Goal: Communication & Community: Answer question/provide support

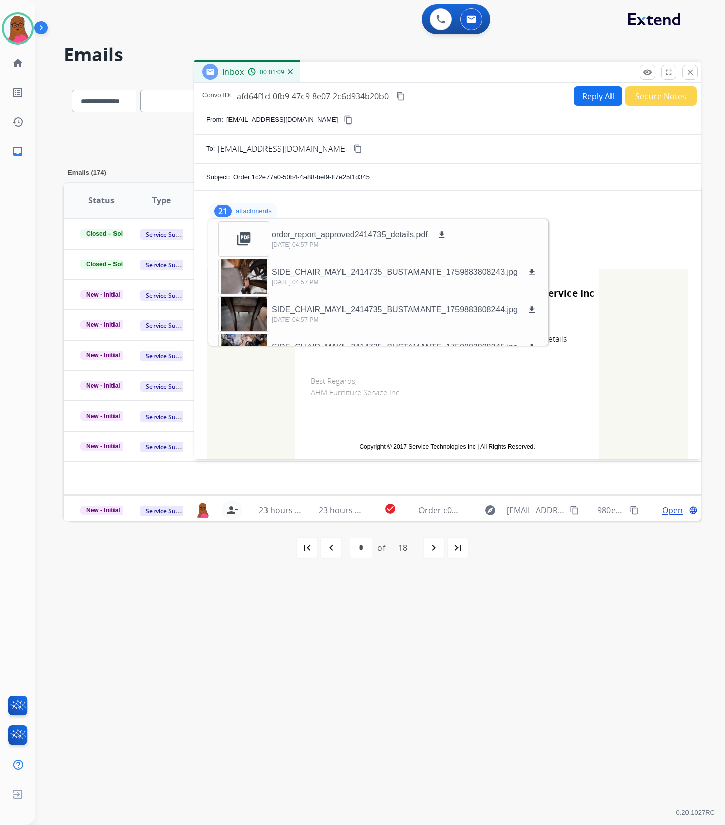
select select "**********"
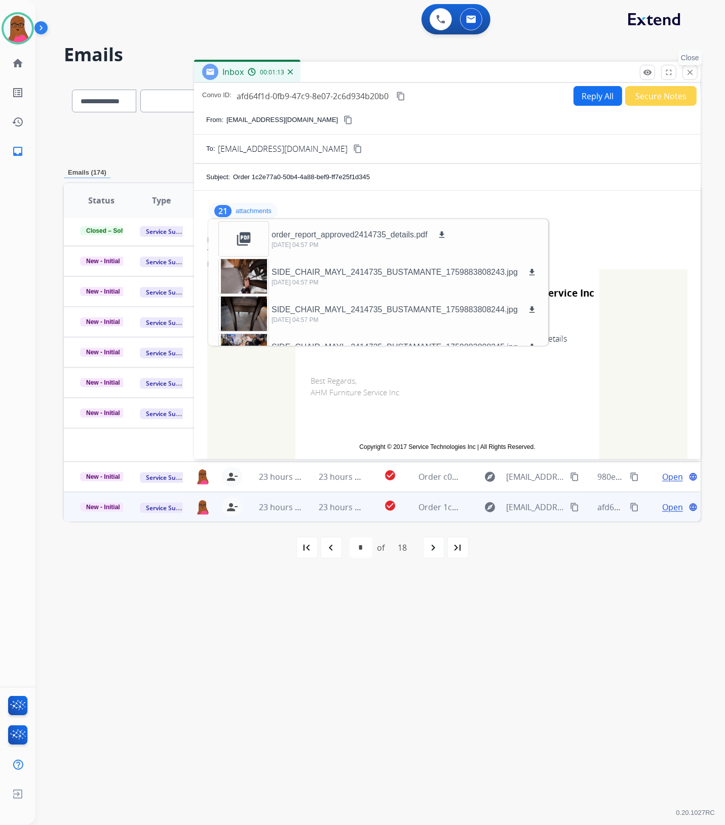
click at [690, 71] on mat-icon "close" at bounding box center [689, 72] width 9 height 9
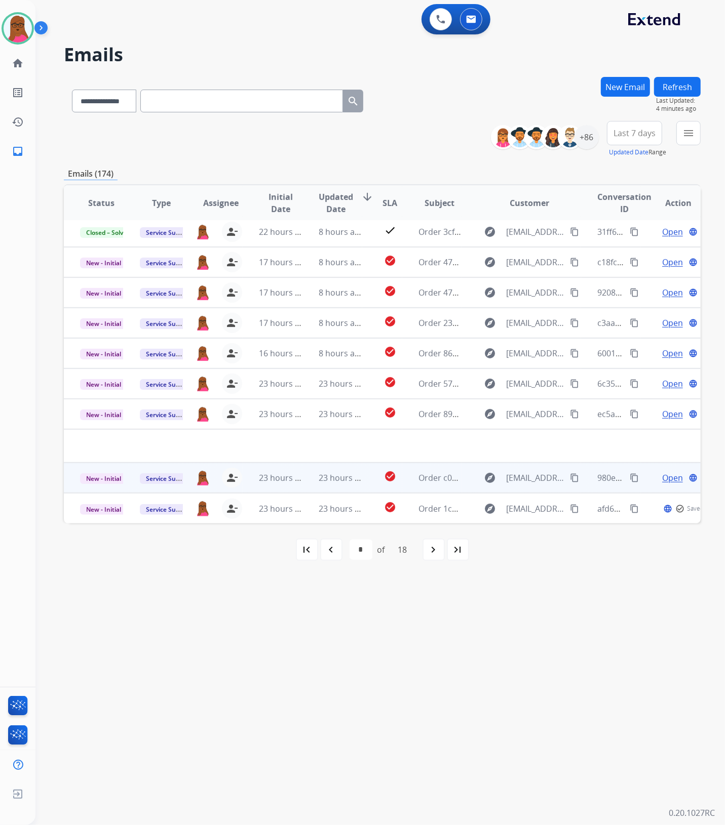
scroll to position [41, 0]
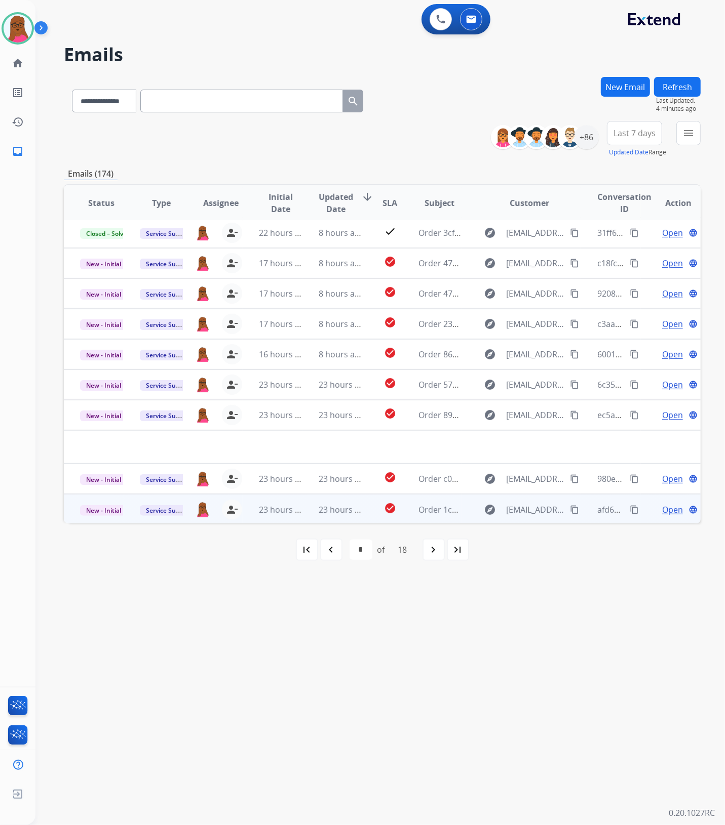
click at [107, 499] on td "New - Initial" at bounding box center [94, 509] width 60 height 30
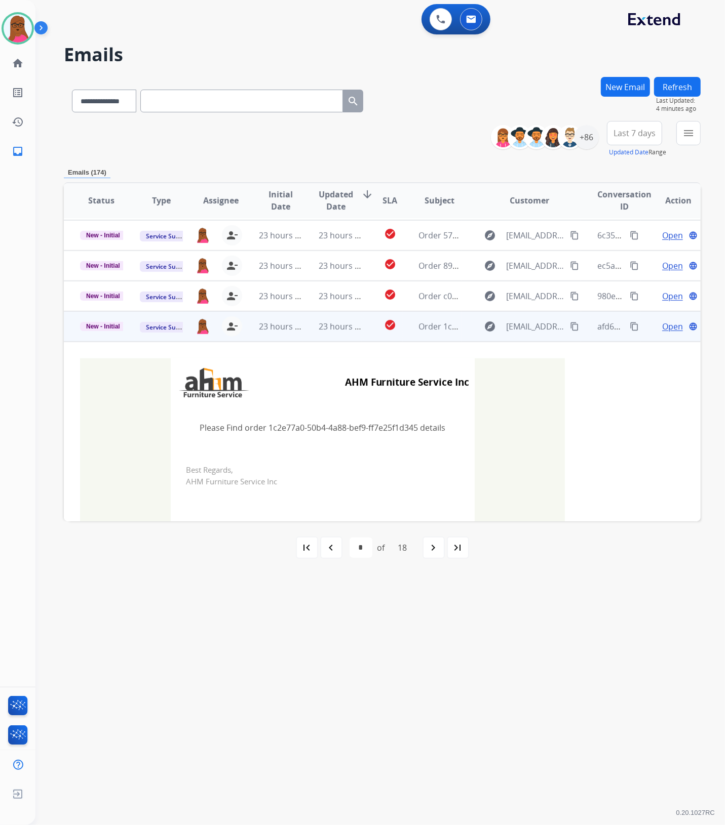
scroll to position [159, 0]
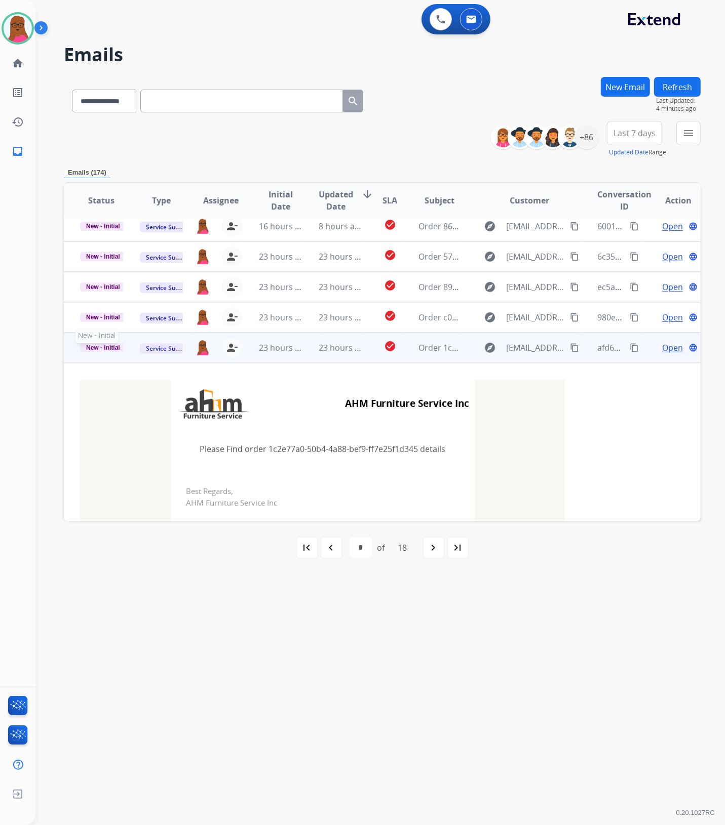
click at [108, 348] on span "New - Initial" at bounding box center [103, 347] width 46 height 9
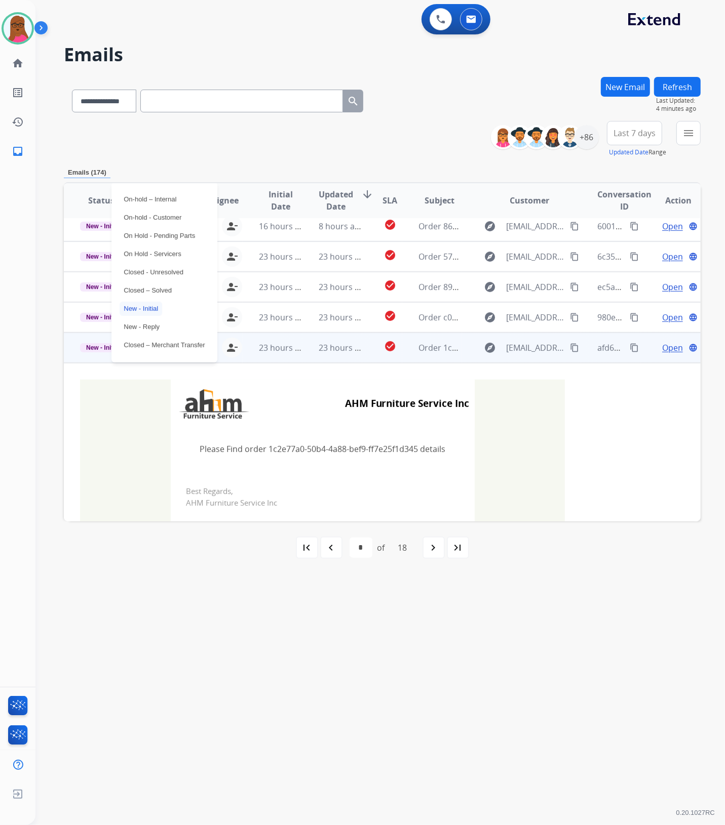
click at [179, 289] on div "On-hold – Internal On-hold - Customer On Hold - Pending Parts On Hold - Service…" at bounding box center [163, 272] width 105 height 180
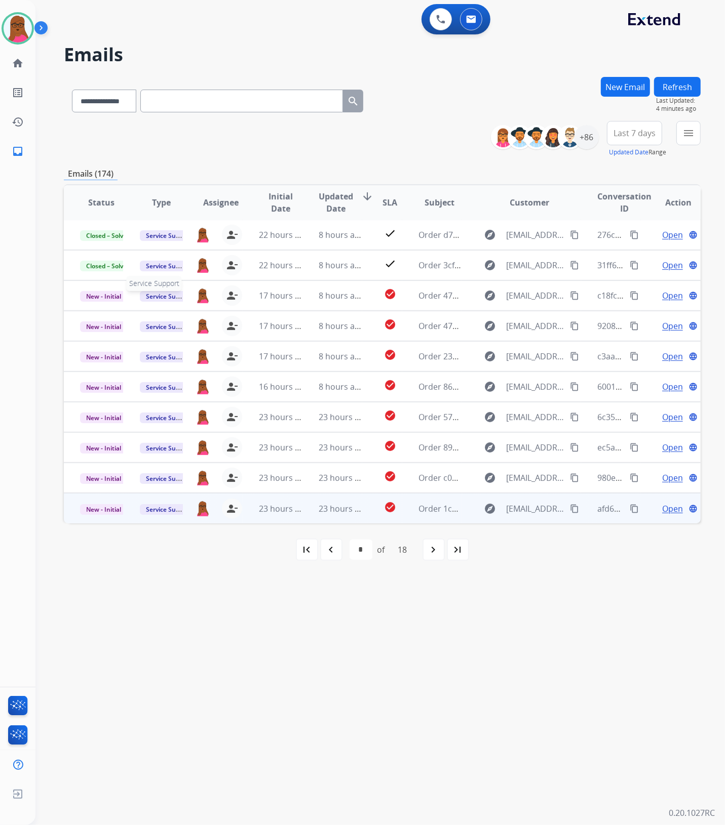
scroll to position [1, 0]
click at [86, 505] on span "New - Initial" at bounding box center [103, 510] width 47 height 11
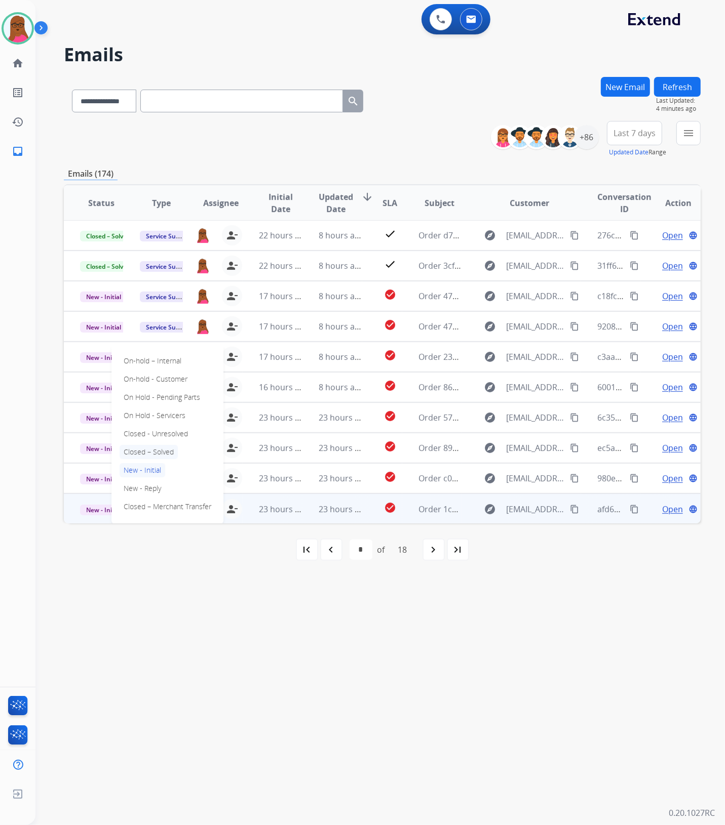
click at [151, 449] on p "Closed – Solved" at bounding box center [148, 452] width 58 height 14
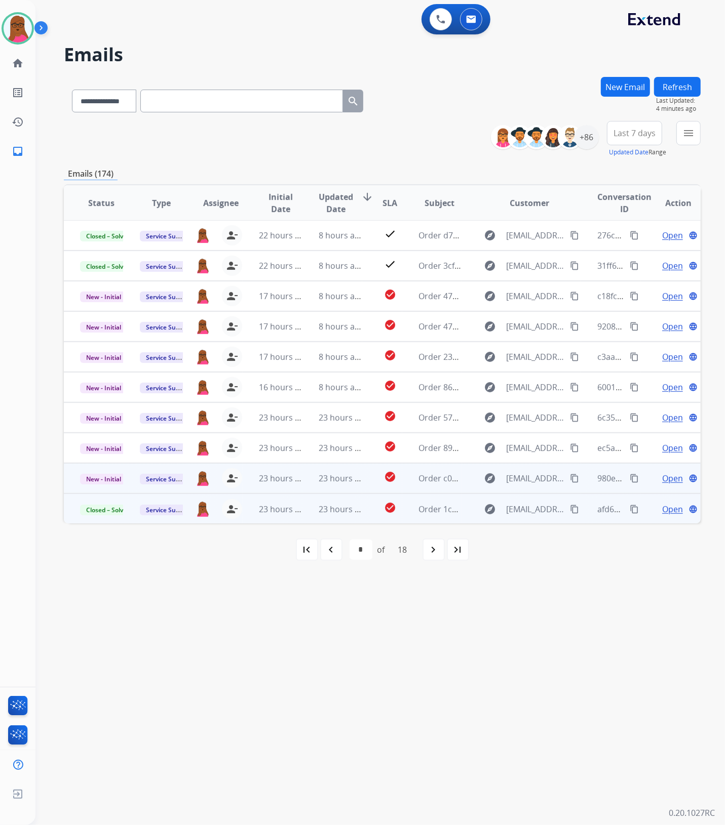
click at [669, 480] on span "Open" at bounding box center [672, 478] width 21 height 12
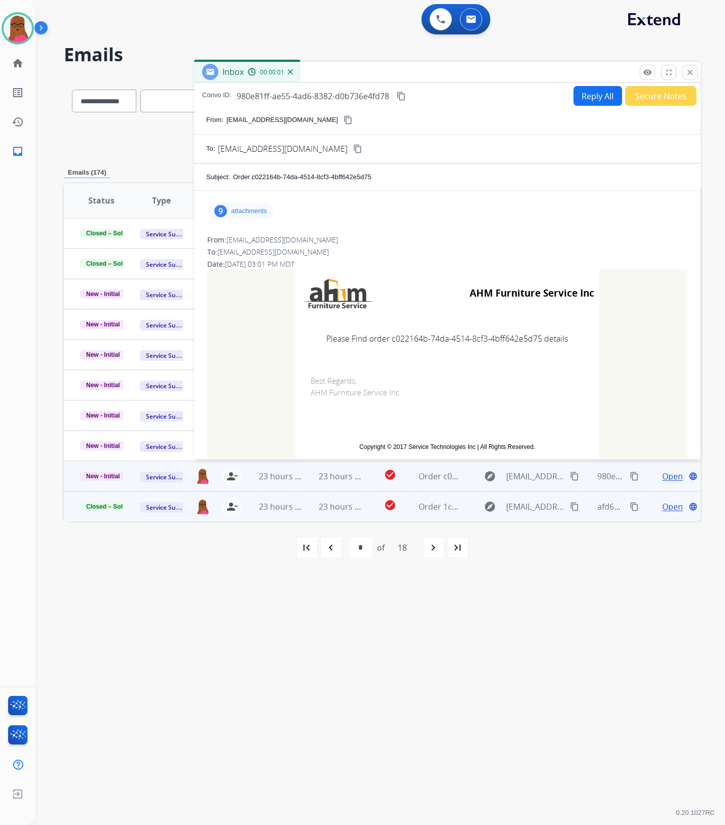
click at [259, 210] on p "attachments" at bounding box center [249, 211] width 36 height 8
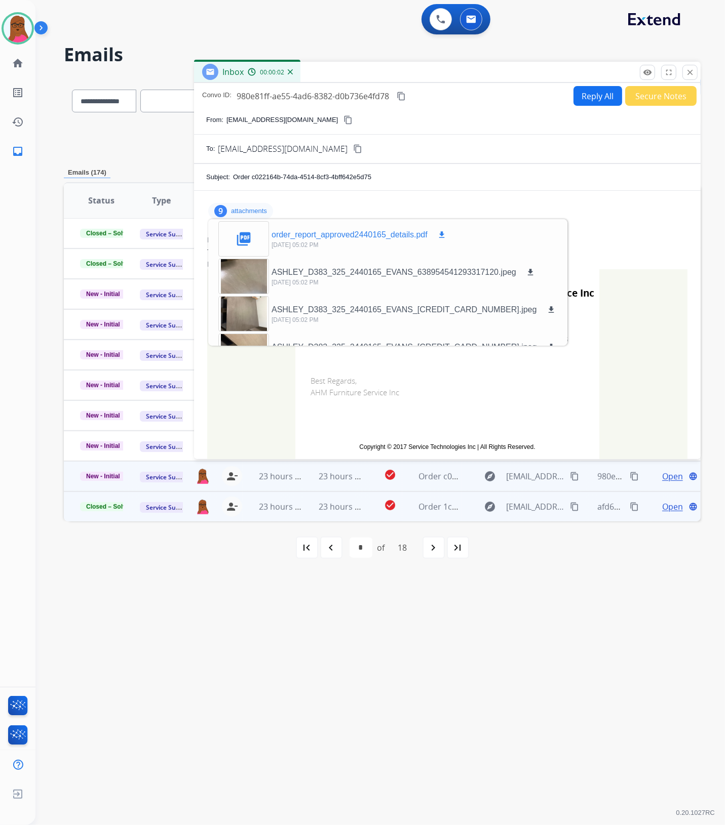
click at [444, 237] on mat-icon "download" at bounding box center [441, 234] width 9 height 9
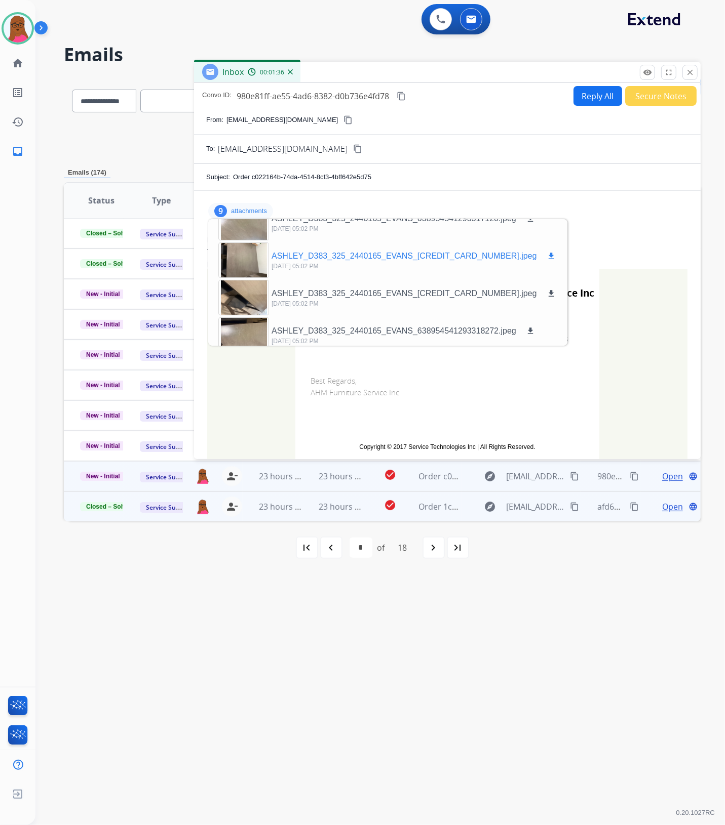
scroll to position [0, 0]
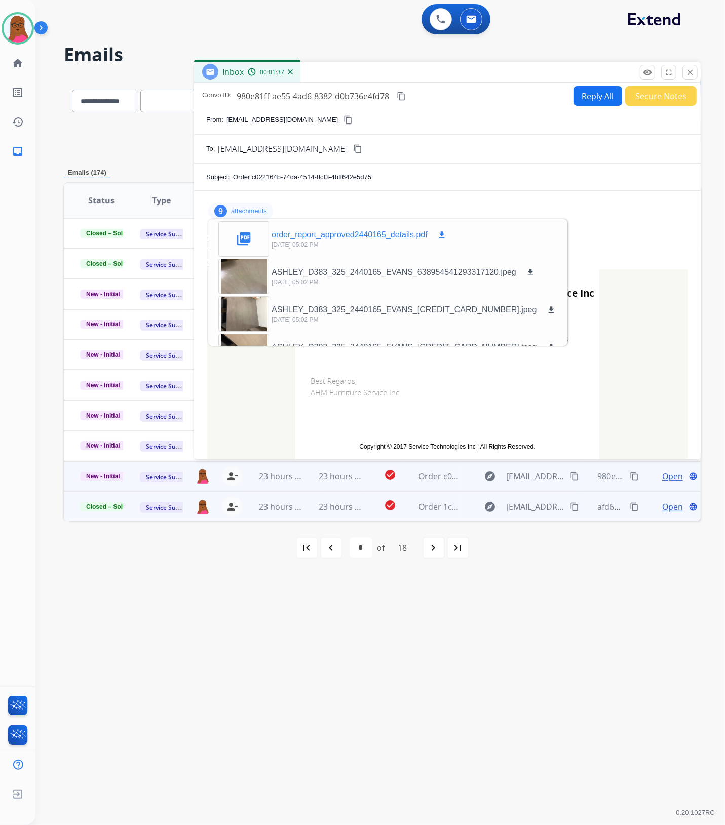
click at [442, 233] on mat-icon "download" at bounding box center [441, 234] width 9 height 9
click at [443, 233] on mat-icon "download" at bounding box center [441, 234] width 9 height 9
click at [692, 74] on mat-icon "close" at bounding box center [689, 72] width 9 height 9
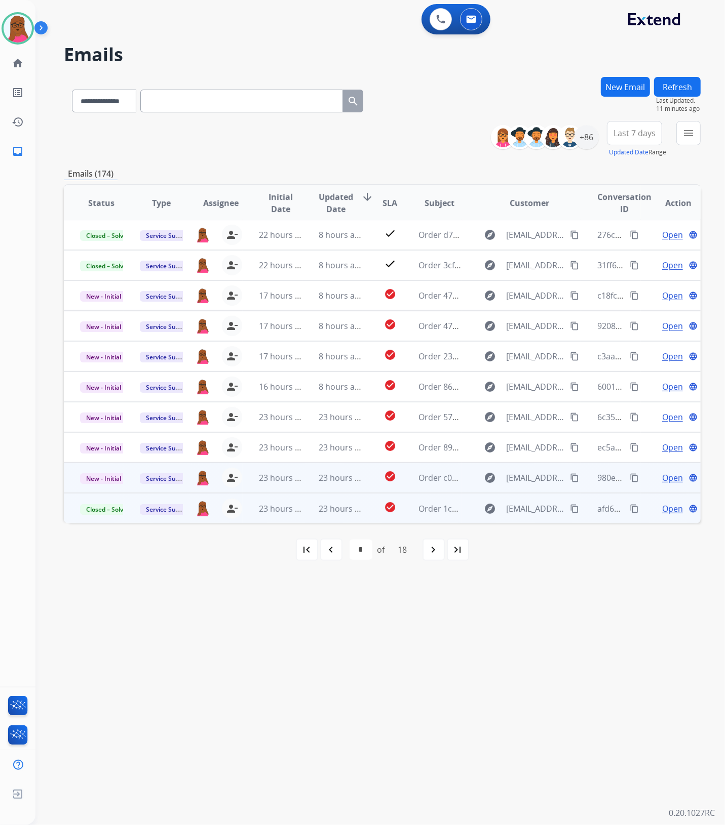
scroll to position [1, 0]
click at [110, 472] on p "New - Initial" at bounding box center [101, 478] width 43 height 12
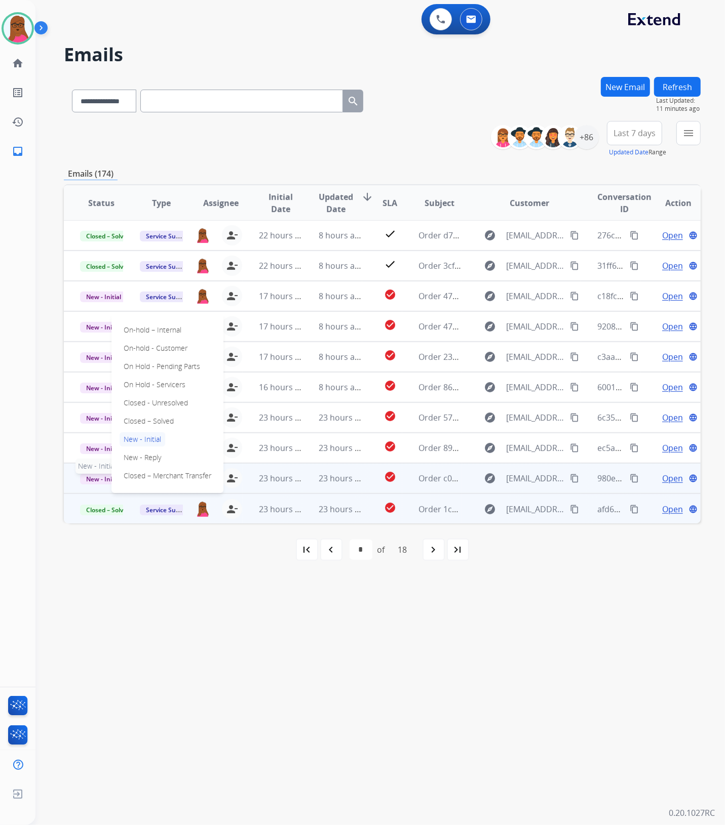
click at [94, 475] on span "New - Initial" at bounding box center [103, 479] width 47 height 11
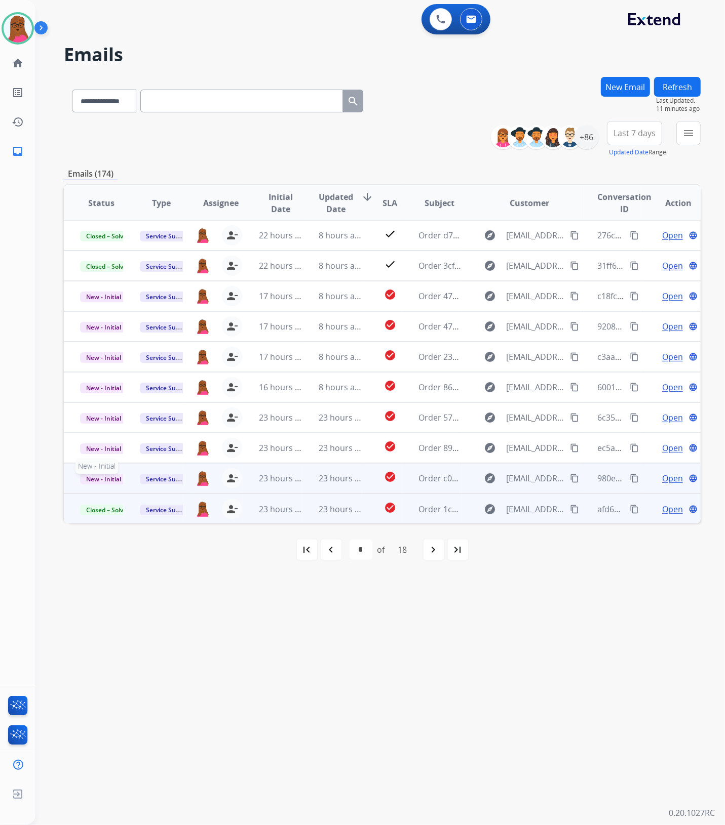
click at [94, 475] on span "New - Initial" at bounding box center [103, 479] width 47 height 11
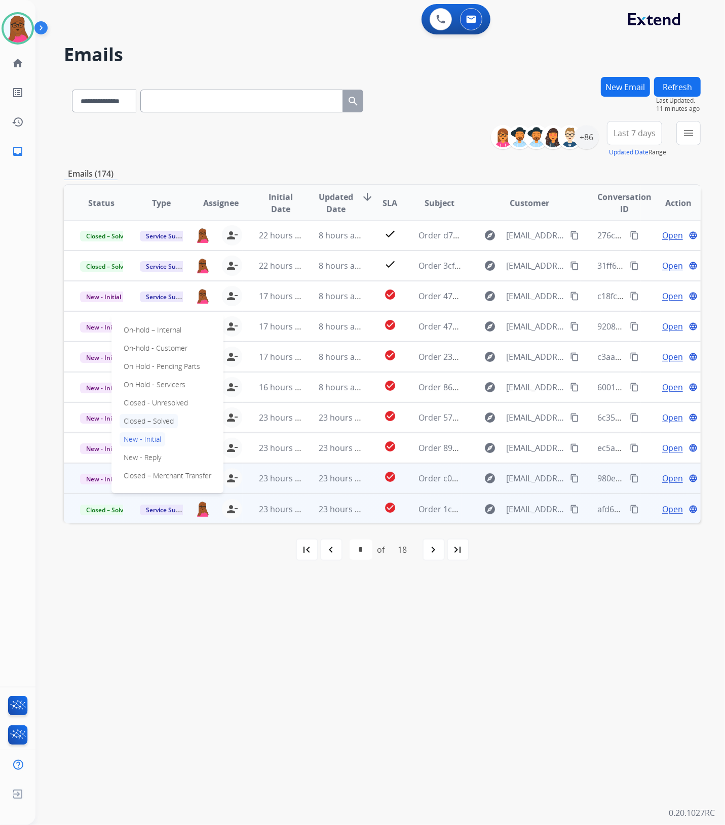
click at [158, 420] on p "Closed – Solved" at bounding box center [148, 421] width 58 height 14
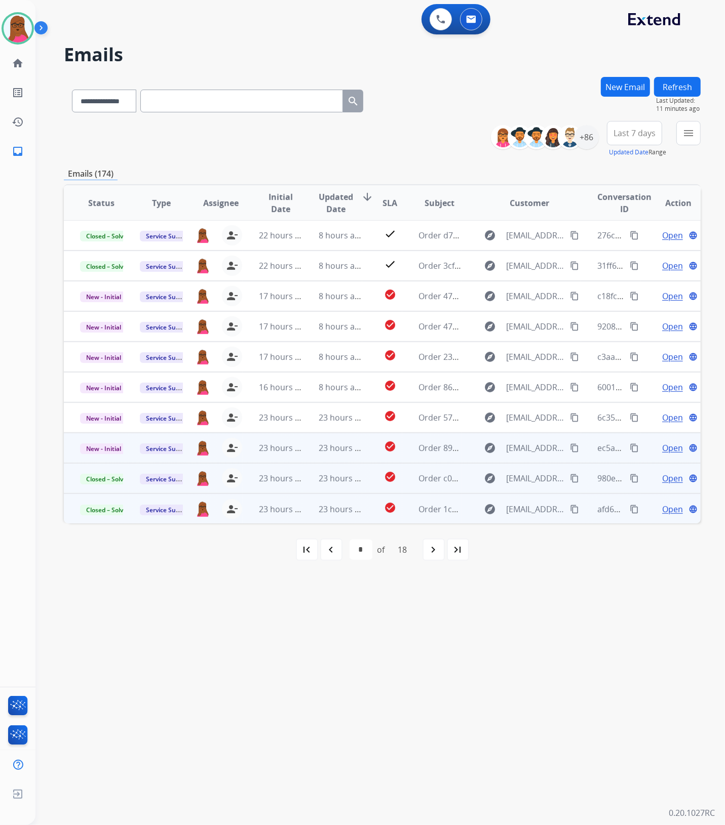
click at [666, 449] on span "Open" at bounding box center [672, 448] width 21 height 12
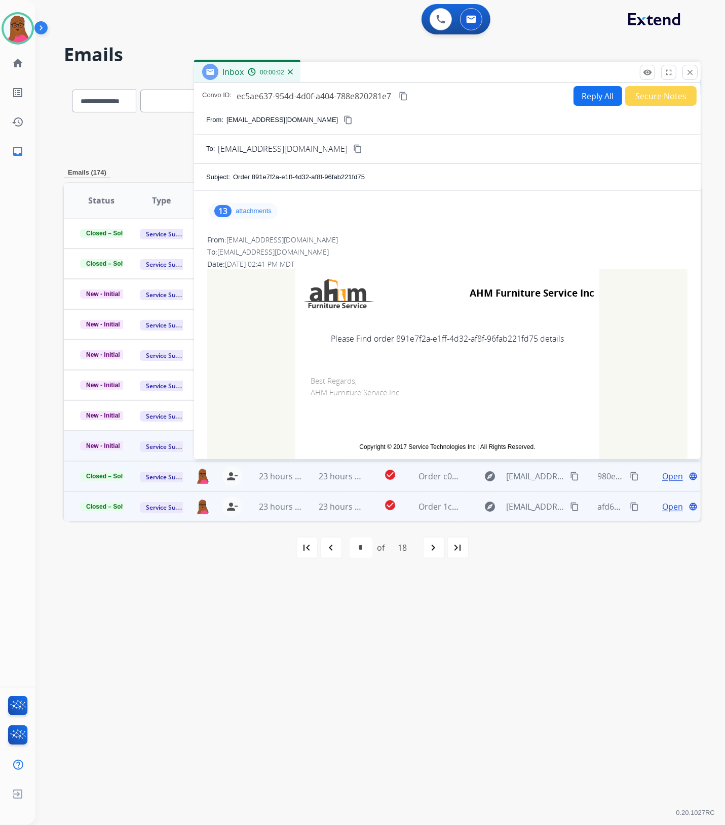
click at [267, 214] on p "attachments" at bounding box center [253, 211] width 36 height 8
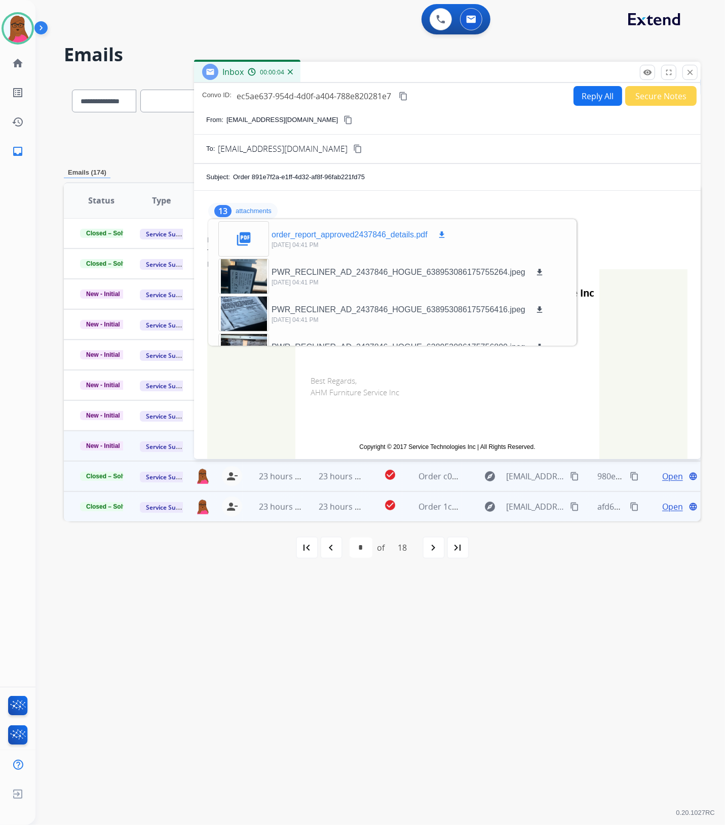
click at [442, 231] on mat-icon "download" at bounding box center [441, 234] width 9 height 9
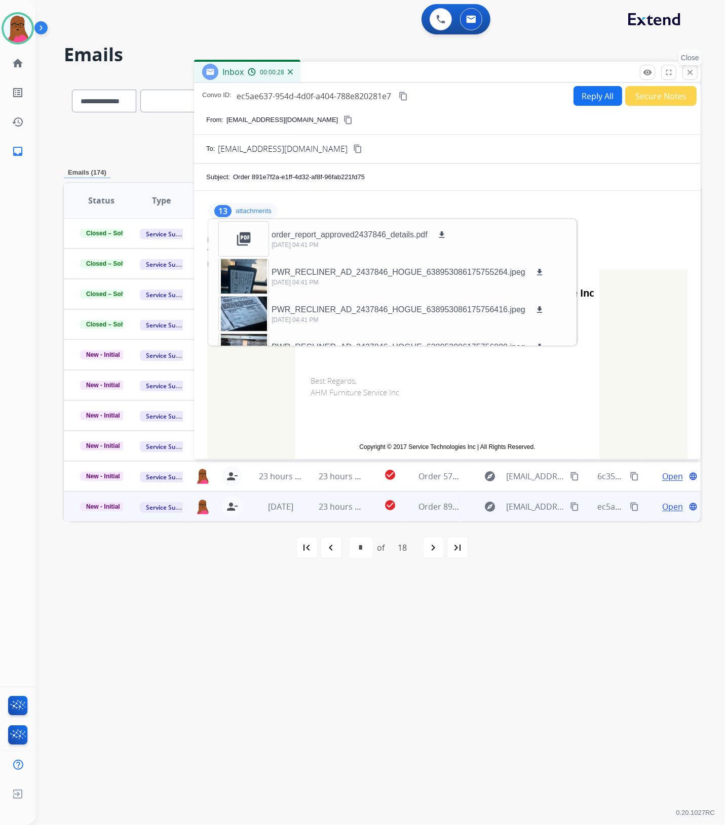
click at [687, 72] on mat-icon "close" at bounding box center [689, 72] width 9 height 9
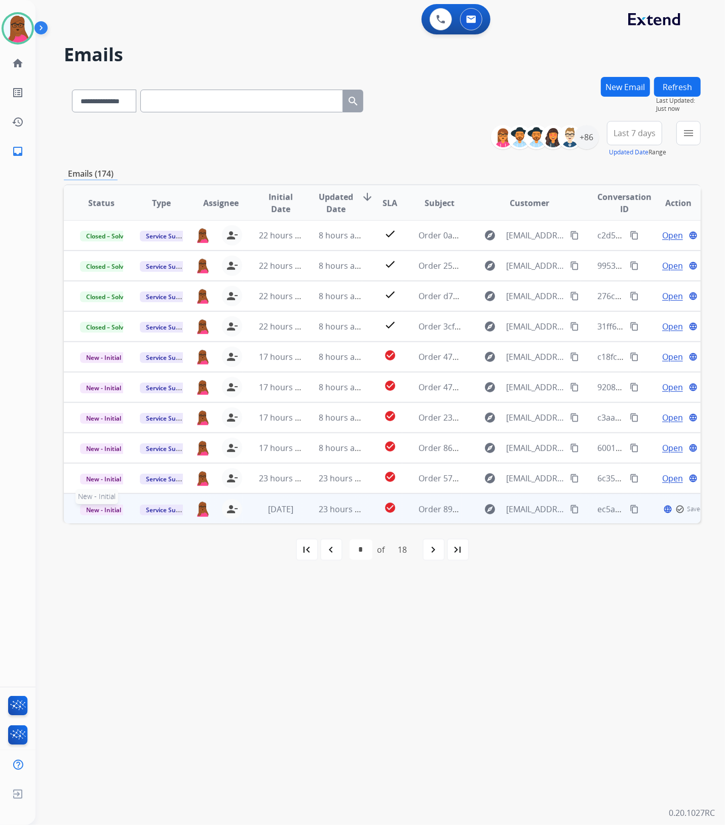
click at [112, 506] on span "New - Initial" at bounding box center [103, 510] width 47 height 11
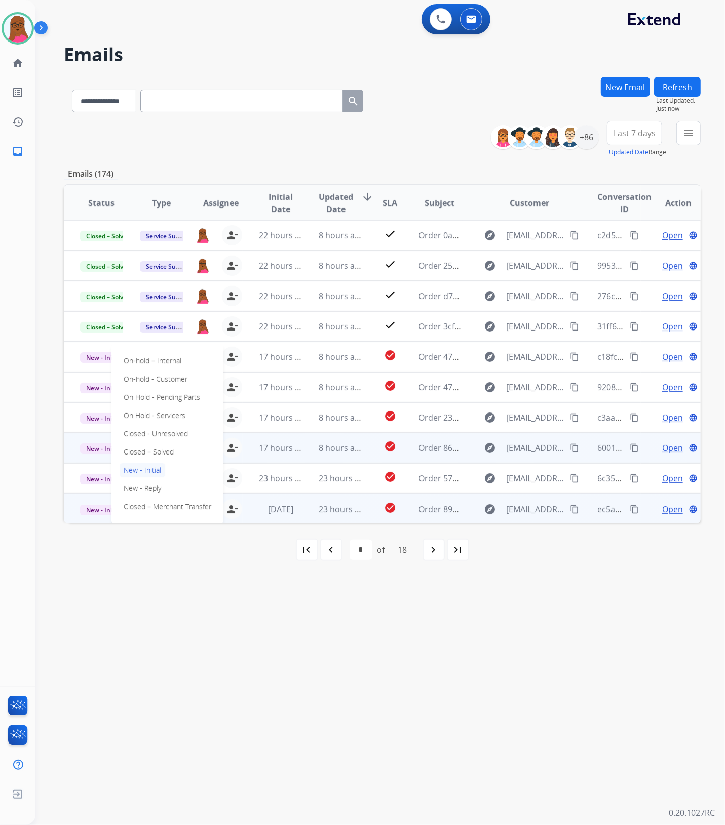
click at [163, 452] on p "Closed – Solved" at bounding box center [148, 452] width 58 height 14
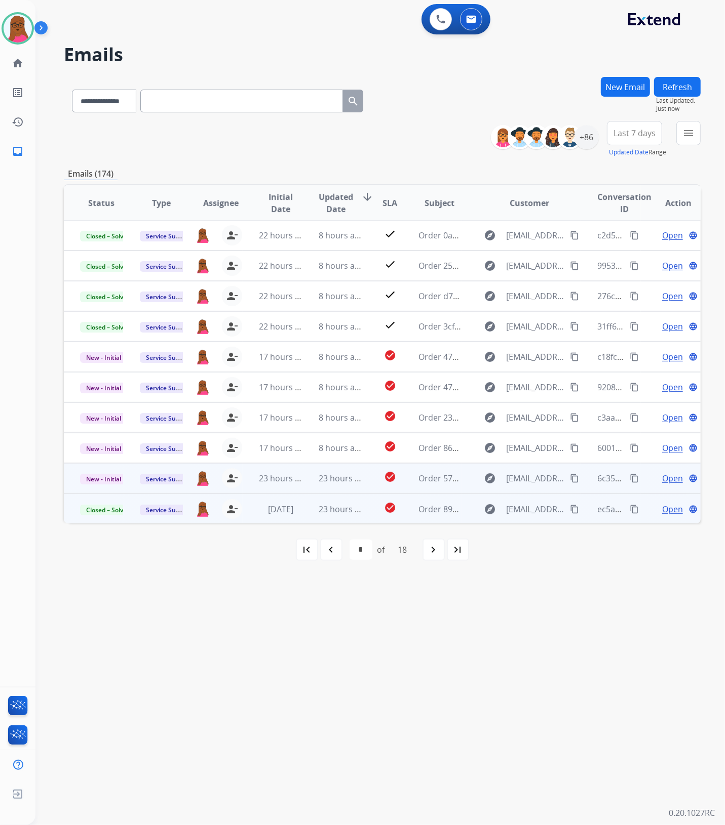
click at [662, 479] on span "Open" at bounding box center [672, 478] width 21 height 12
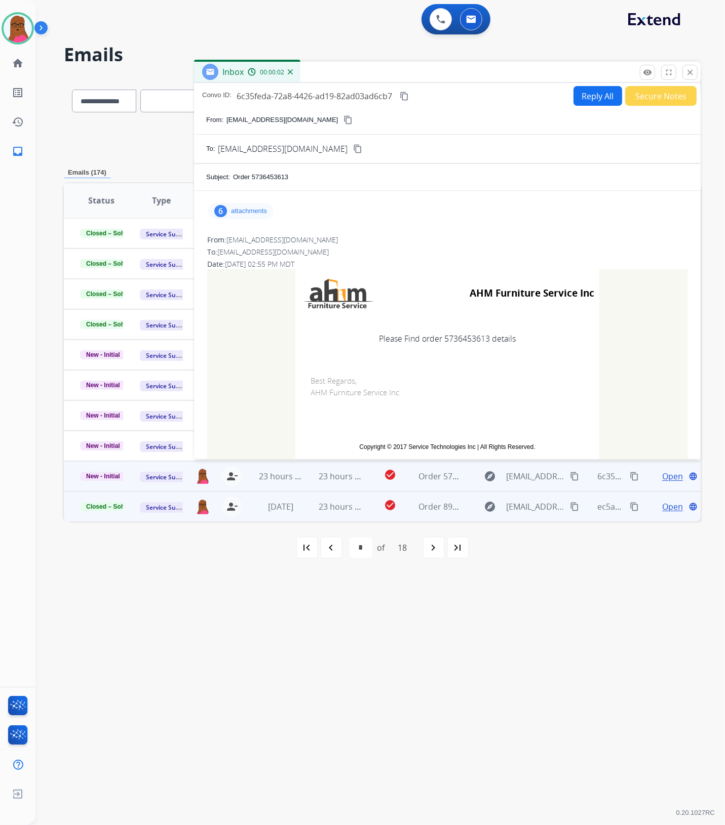
click at [254, 208] on p "attachments" at bounding box center [249, 211] width 36 height 8
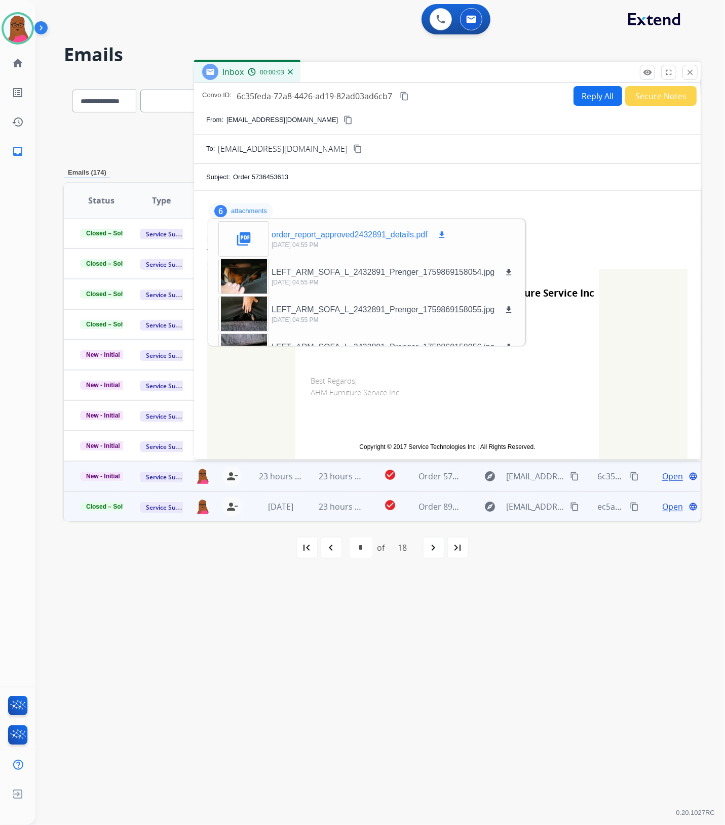
click at [443, 233] on mat-icon "download" at bounding box center [441, 234] width 9 height 9
click at [689, 76] on mat-icon "close" at bounding box center [689, 72] width 9 height 9
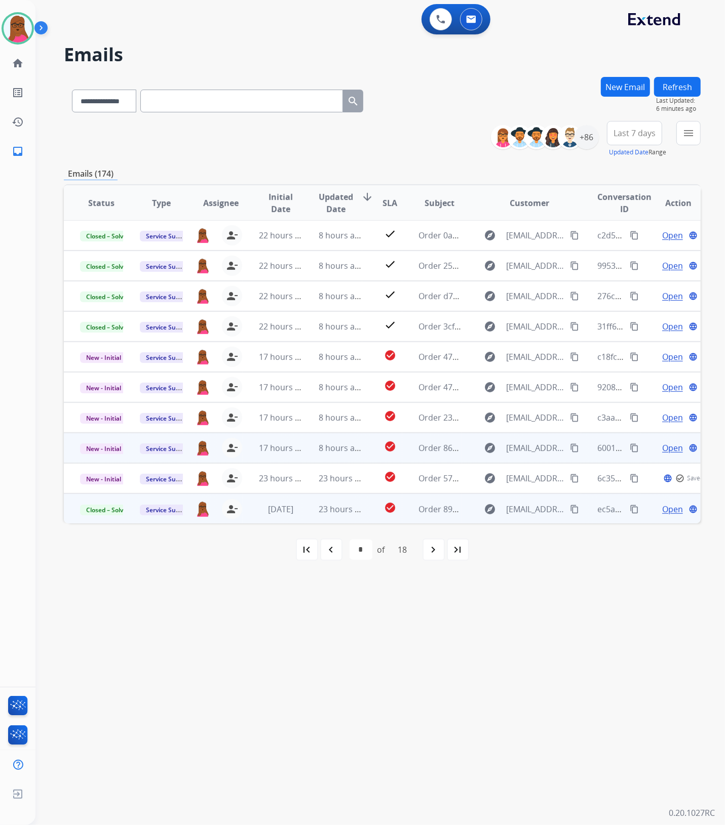
click at [661, 454] on td "Open language" at bounding box center [671, 448] width 60 height 30
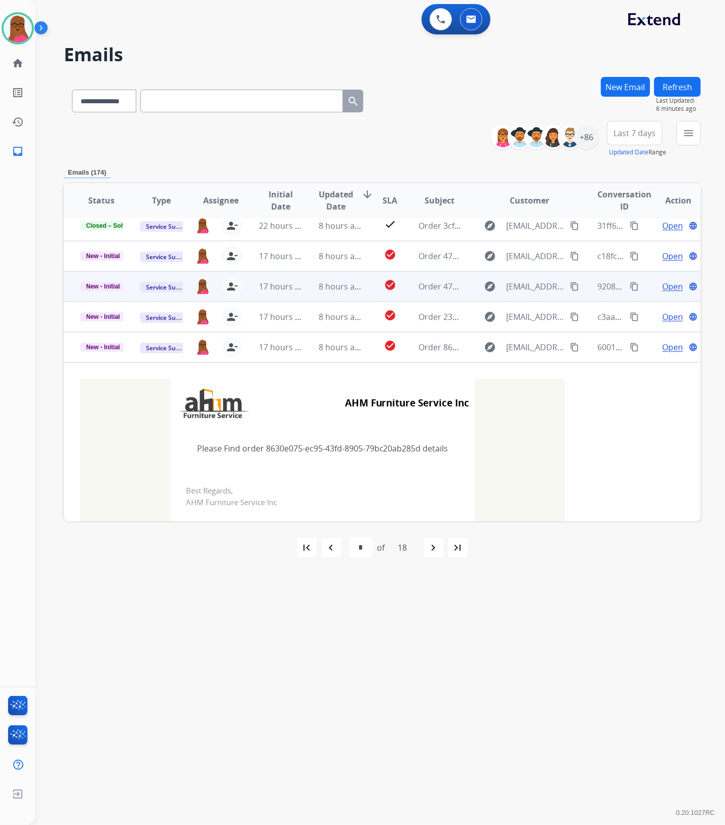
scroll to position [86, 0]
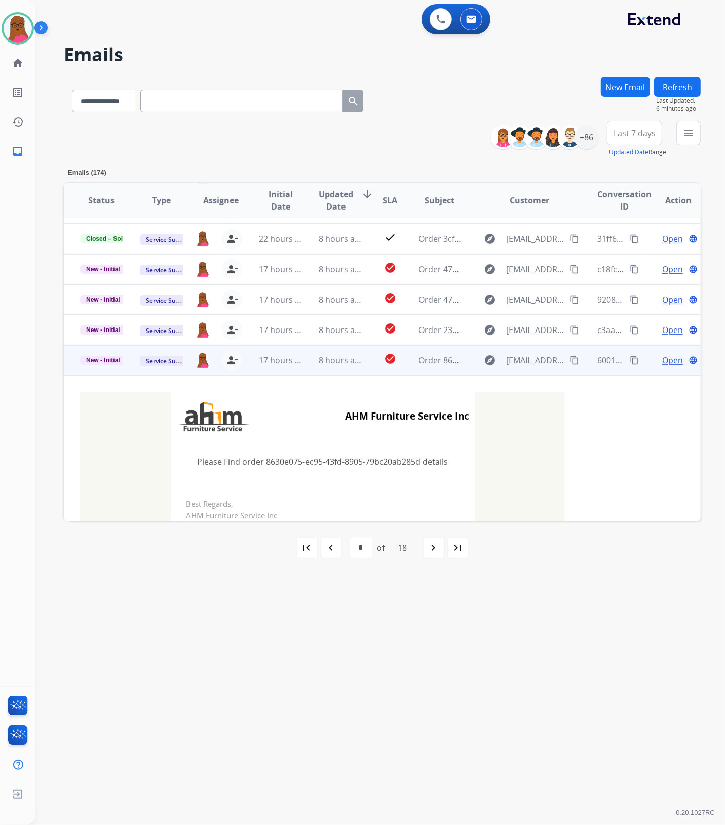
click at [669, 354] on span "Open" at bounding box center [672, 360] width 21 height 12
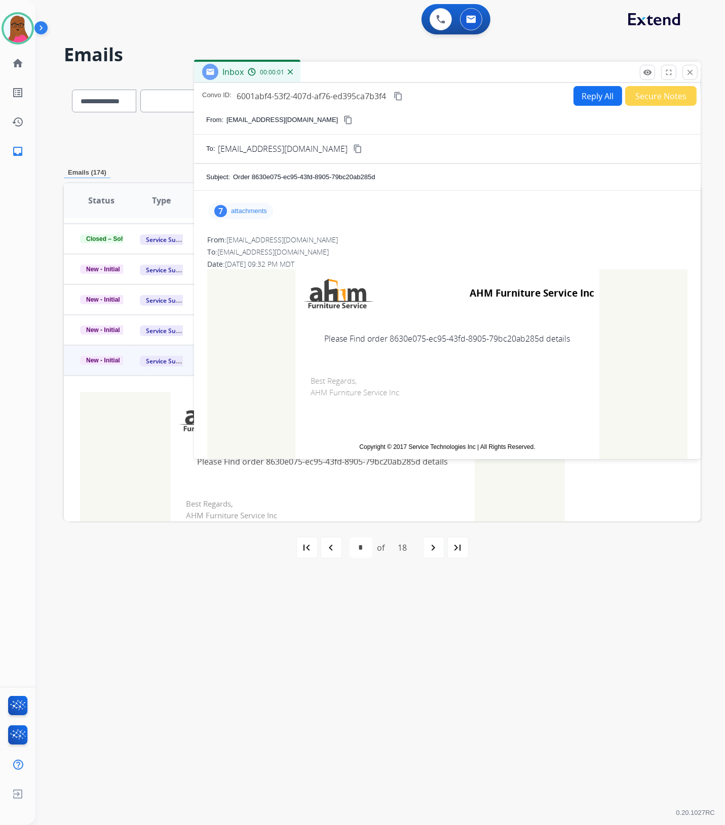
click at [259, 208] on p "attachments" at bounding box center [249, 211] width 36 height 8
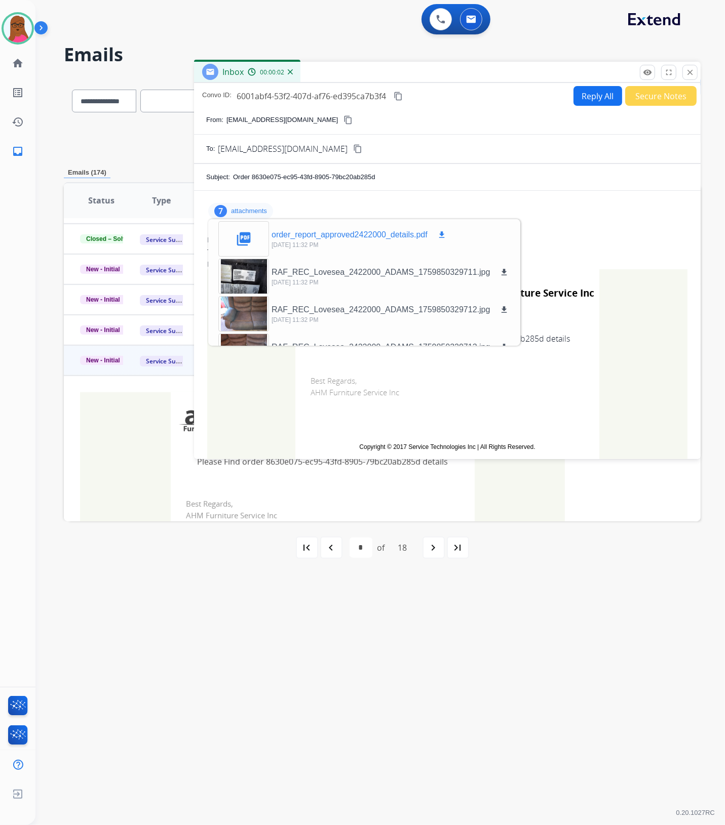
click at [443, 233] on mat-icon "download" at bounding box center [441, 234] width 9 height 9
click at [689, 76] on mat-icon "close" at bounding box center [689, 72] width 9 height 9
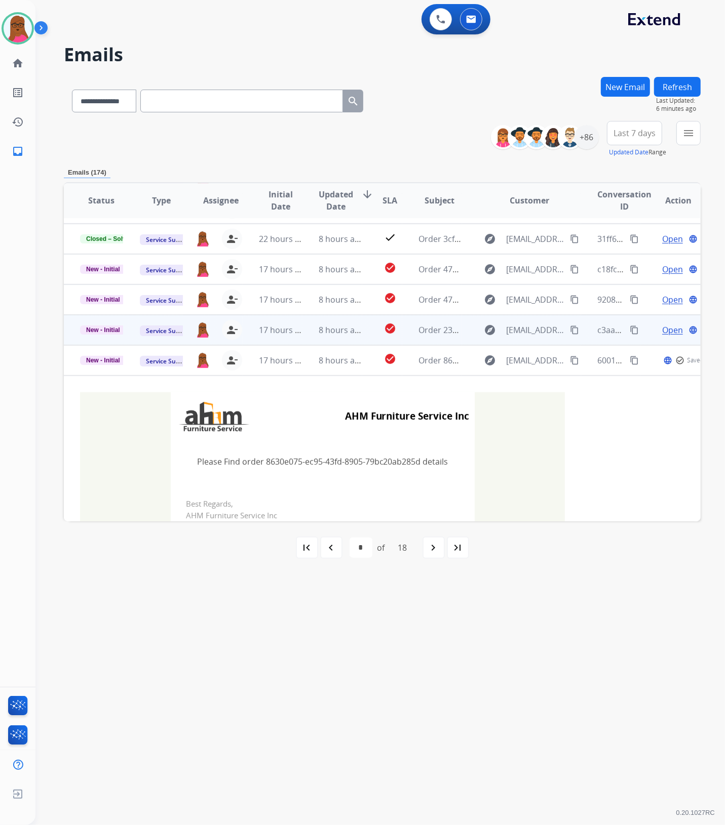
click at [668, 328] on span "Open" at bounding box center [672, 330] width 21 height 12
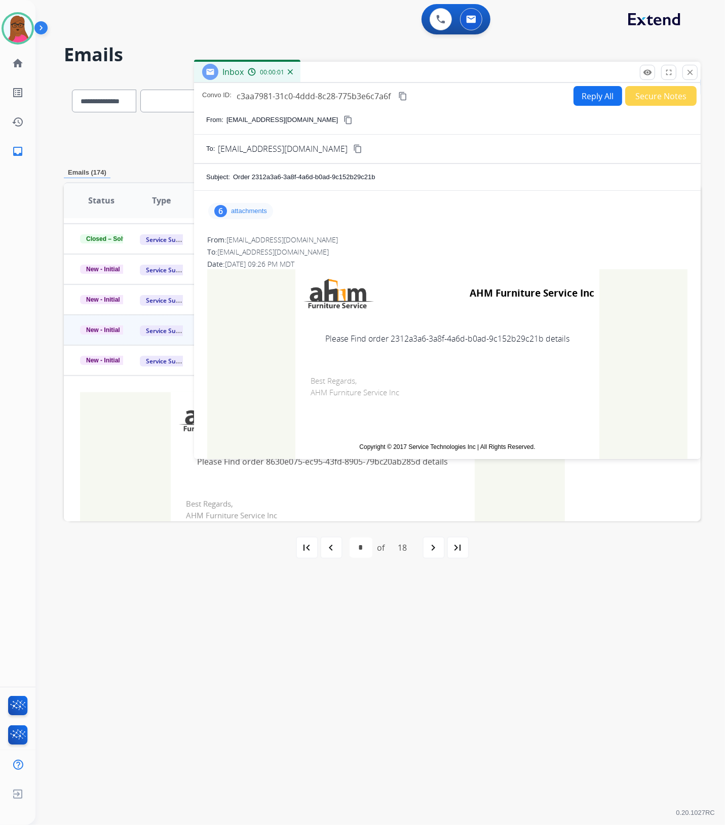
click at [242, 207] on p "attachments" at bounding box center [249, 211] width 36 height 8
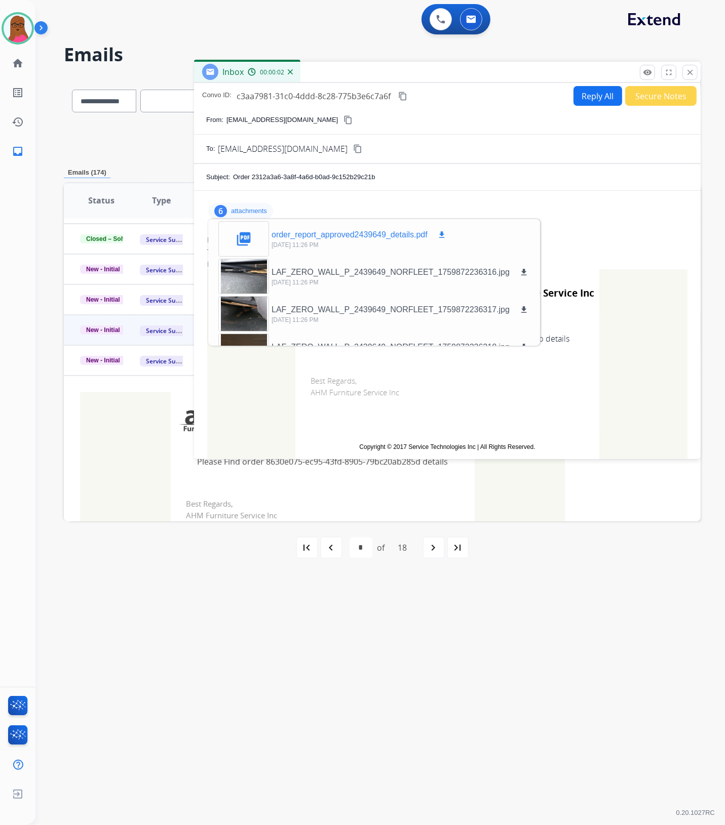
click at [438, 237] on mat-icon "download" at bounding box center [441, 234] width 9 height 9
click at [697, 71] on div "remove_red_eye Logs fullscreen Expand close Close" at bounding box center [669, 72] width 58 height 15
click at [689, 69] on mat-icon "close" at bounding box center [689, 72] width 9 height 9
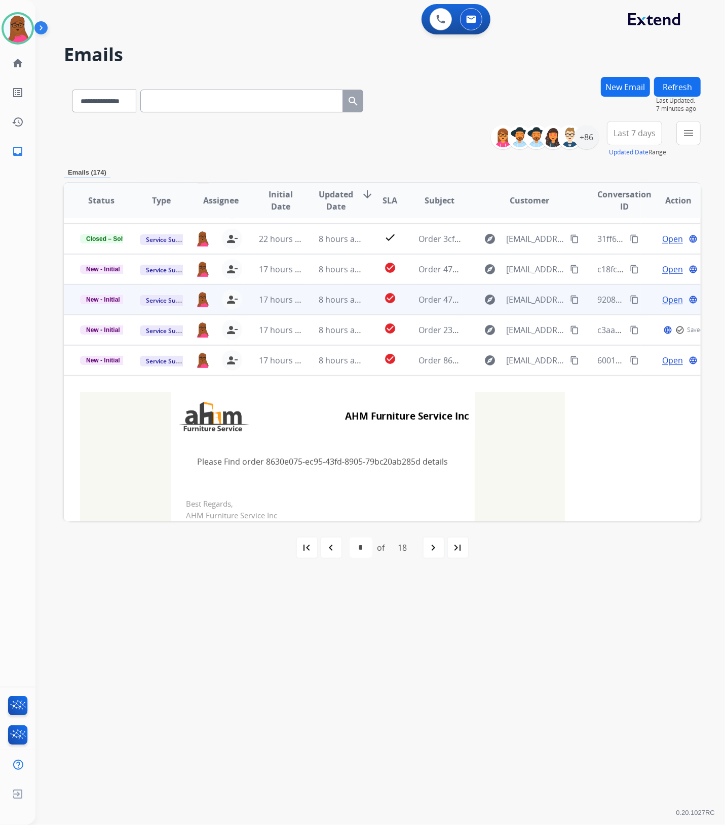
click at [664, 299] on span "Open" at bounding box center [672, 300] width 21 height 12
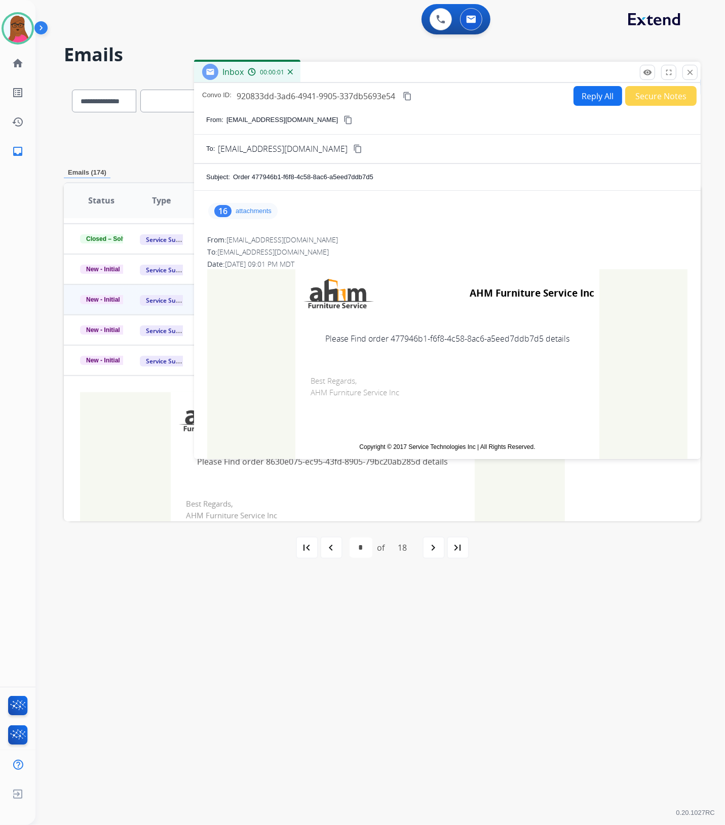
click at [267, 213] on p "attachments" at bounding box center [253, 211] width 36 height 8
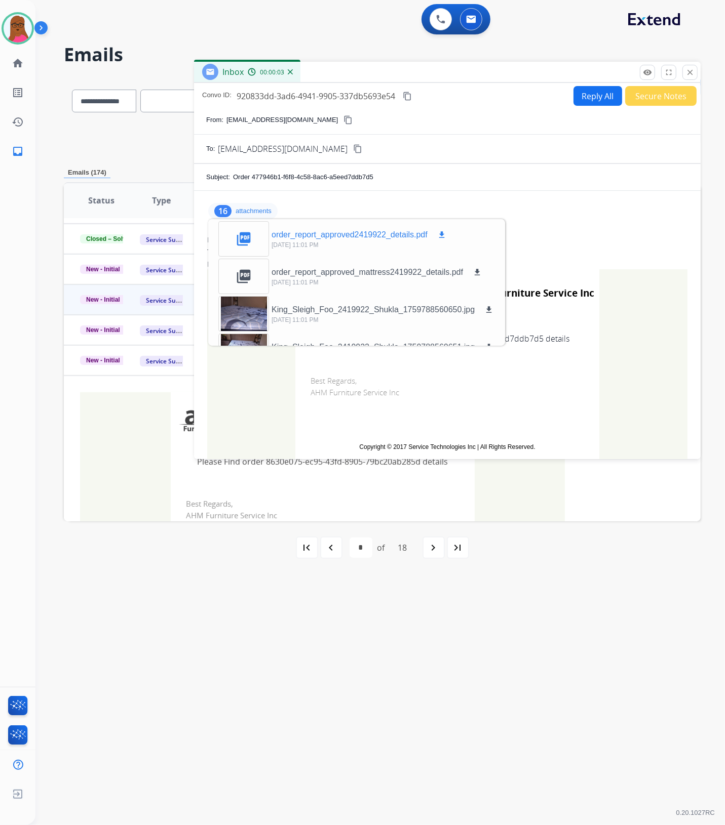
click at [437, 238] on mat-icon "download" at bounding box center [441, 234] width 9 height 9
click at [689, 71] on mat-icon "close" at bounding box center [689, 72] width 9 height 9
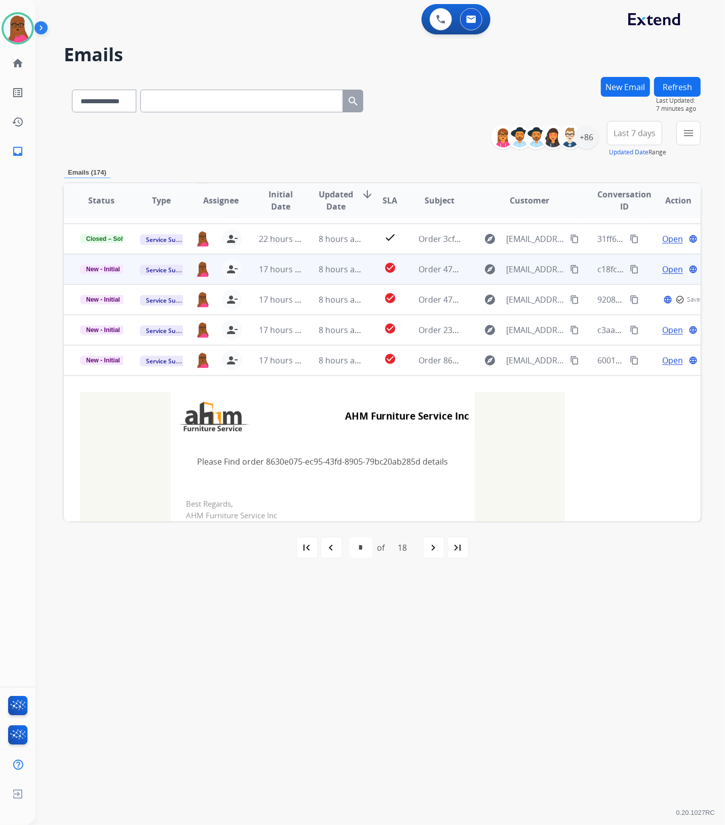
click at [662, 269] on span "Open" at bounding box center [672, 269] width 21 height 12
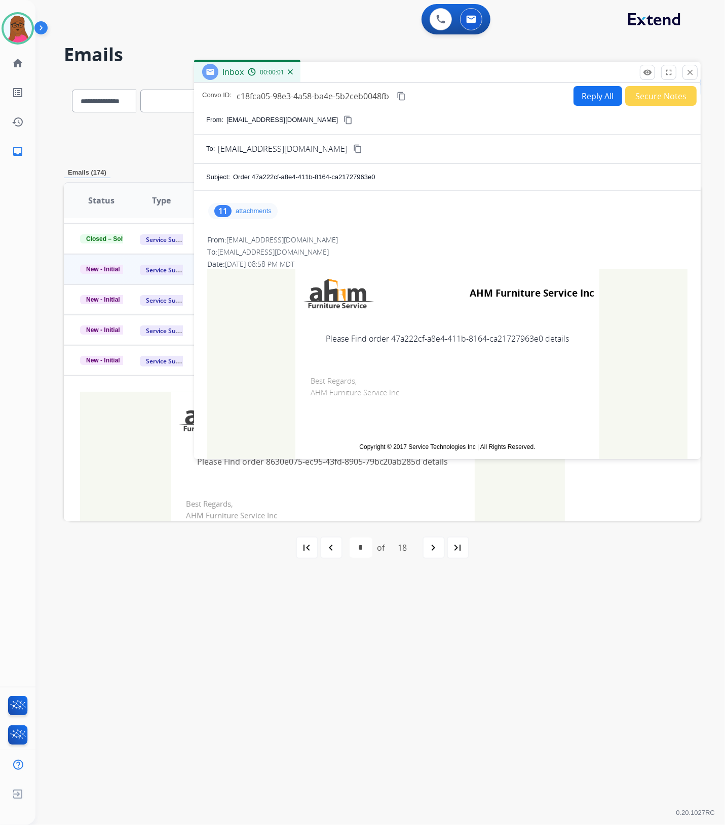
click at [264, 214] on p "attachments" at bounding box center [253, 211] width 36 height 8
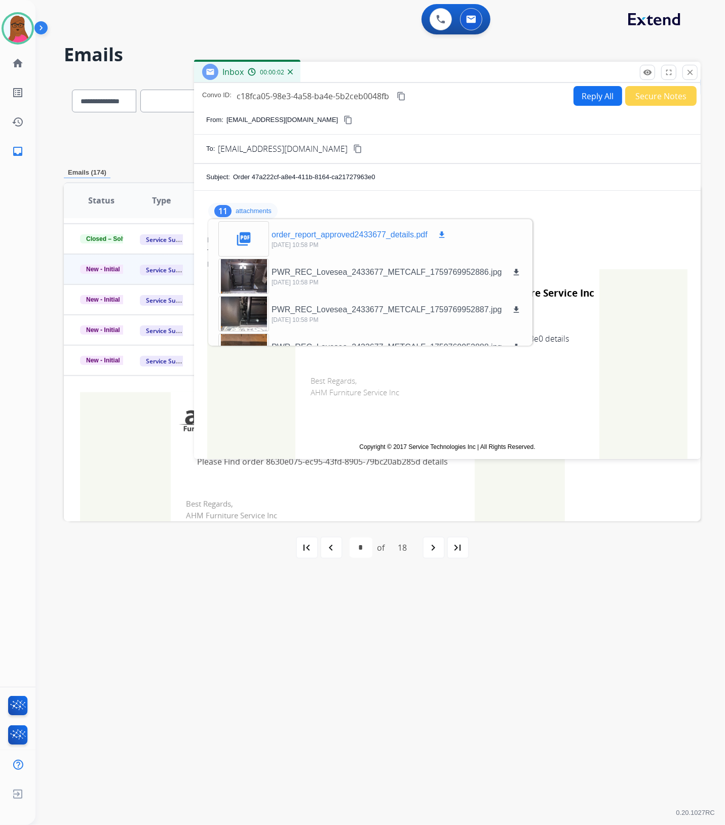
click at [442, 236] on mat-icon "download" at bounding box center [441, 234] width 9 height 9
click at [693, 77] on button "close Close" at bounding box center [689, 72] width 15 height 15
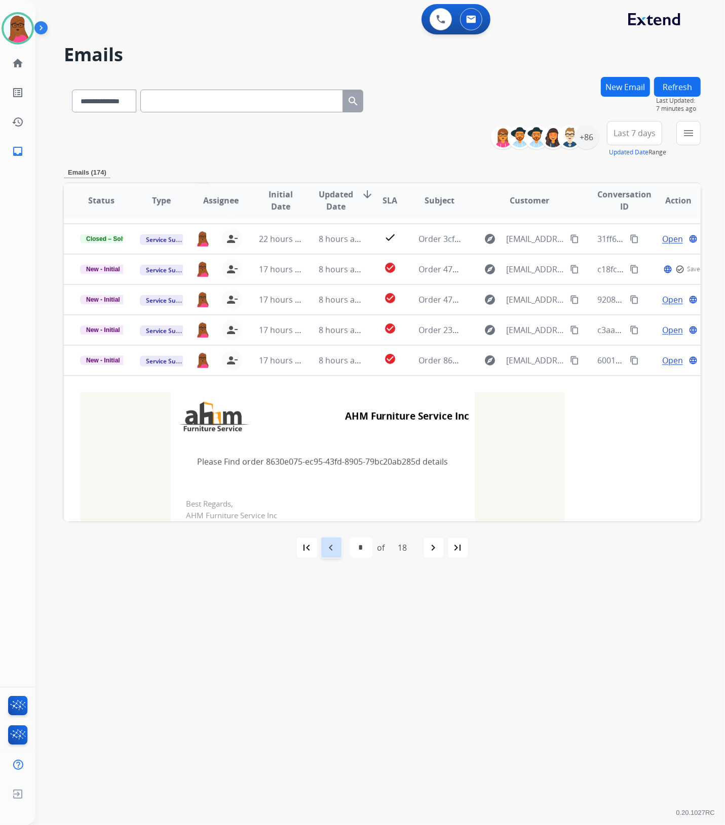
click at [335, 550] on mat-icon "navigate_before" at bounding box center [331, 548] width 12 height 12
select select "*"
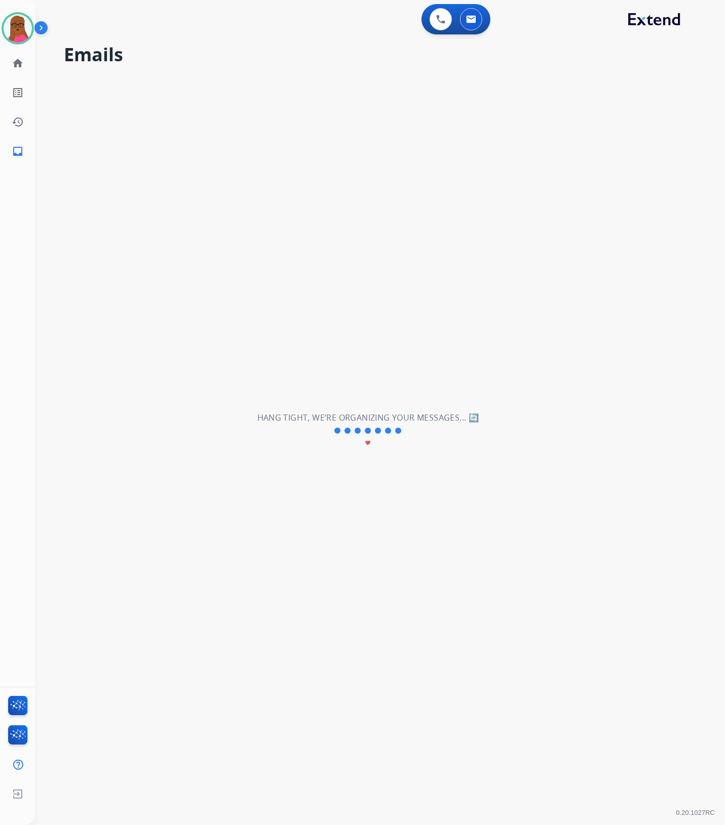
scroll to position [33, 0]
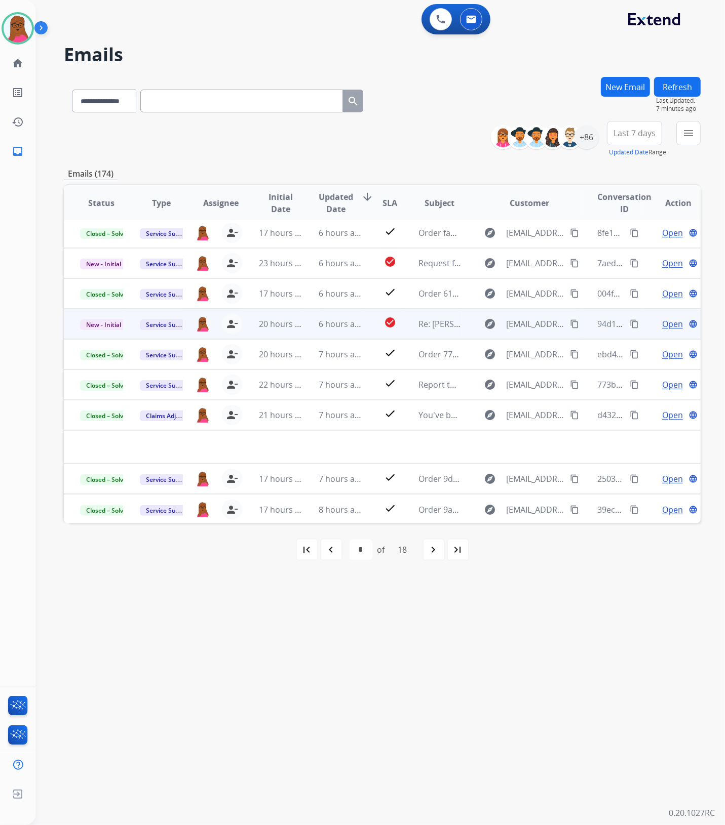
click at [665, 322] on span "Open" at bounding box center [672, 324] width 21 height 12
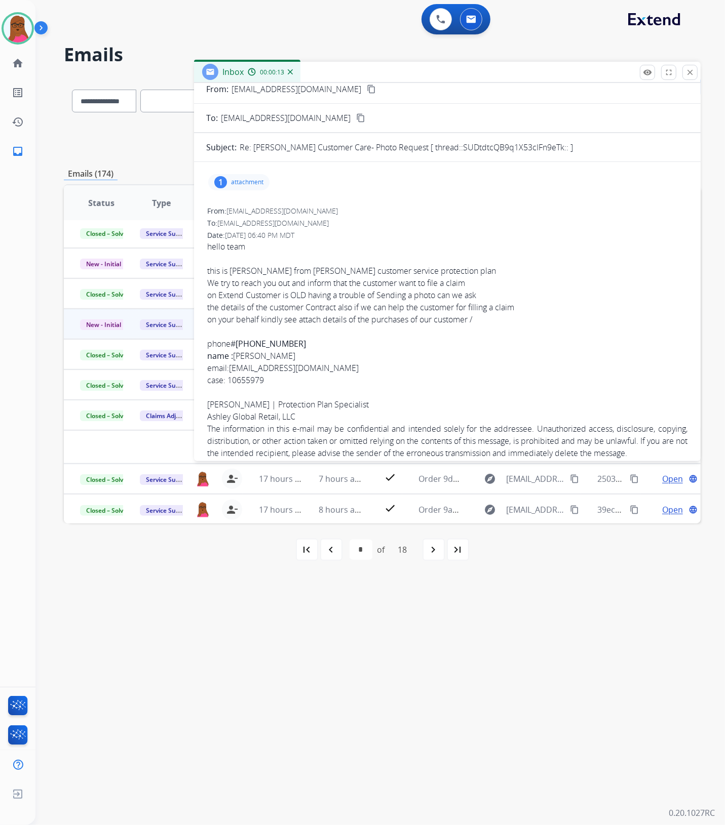
scroll to position [94, 0]
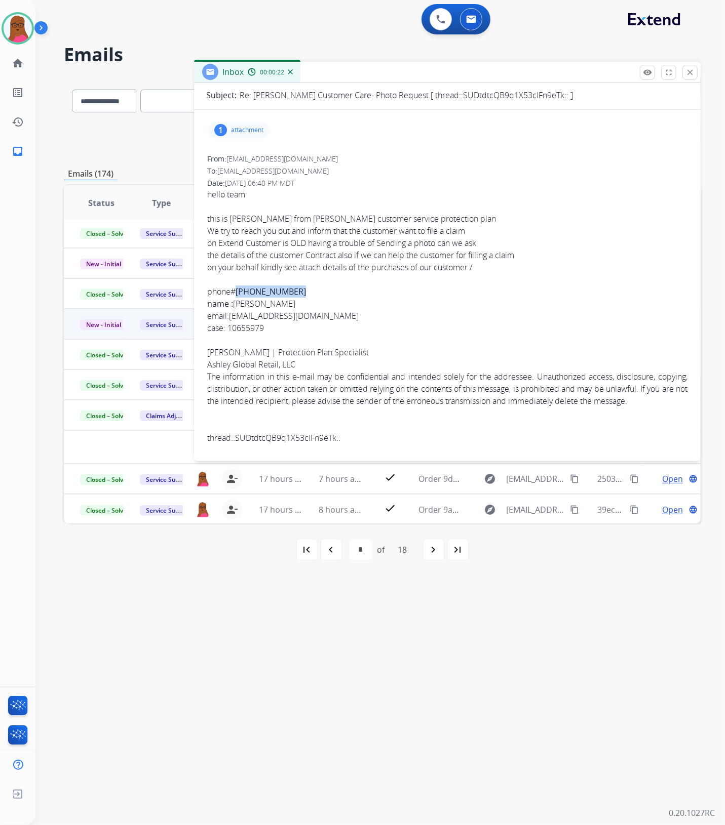
drag, startPoint x: 298, startPoint y: 277, endPoint x: 236, endPoint y: 280, distance: 61.3
click at [236, 280] on span "hello team this is Marvin from Ashley customer service protection plan We try t…" at bounding box center [447, 316] width 480 height 256
copy b "(302) 312-5385"
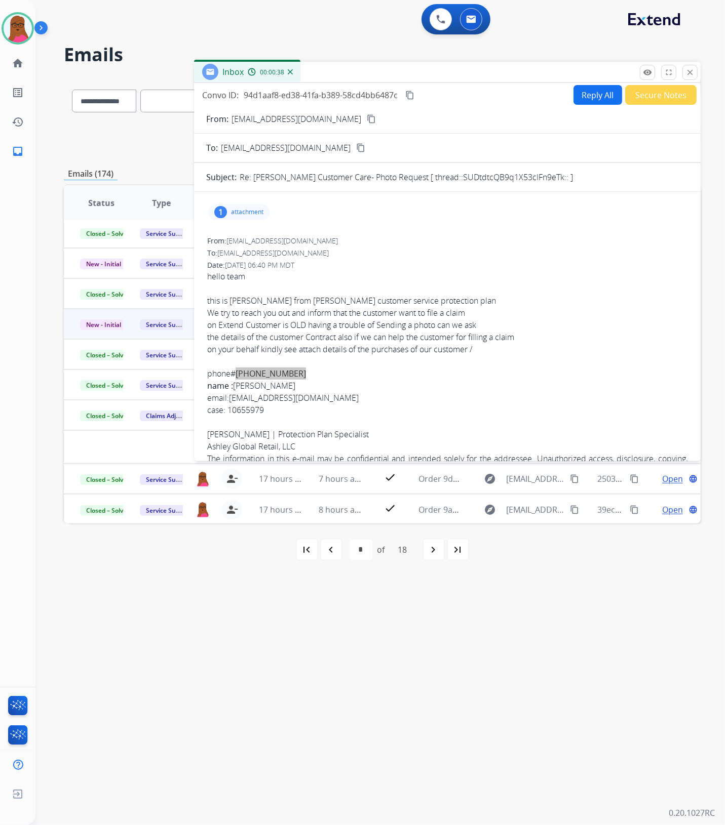
scroll to position [0, 0]
click at [601, 99] on button "Reply All" at bounding box center [597, 96] width 49 height 20
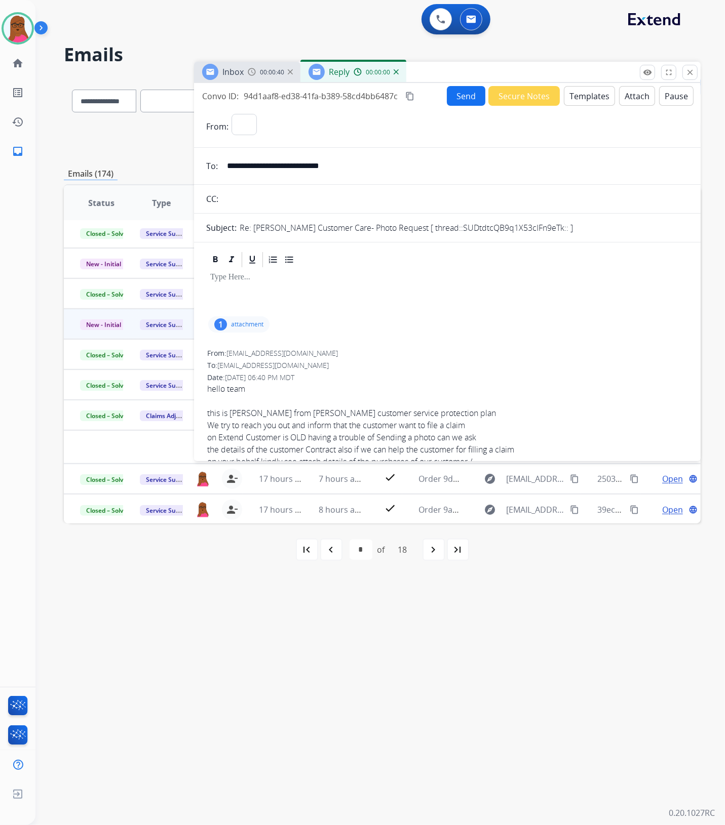
select select "**********"
click at [308, 298] on div at bounding box center [447, 292] width 482 height 46
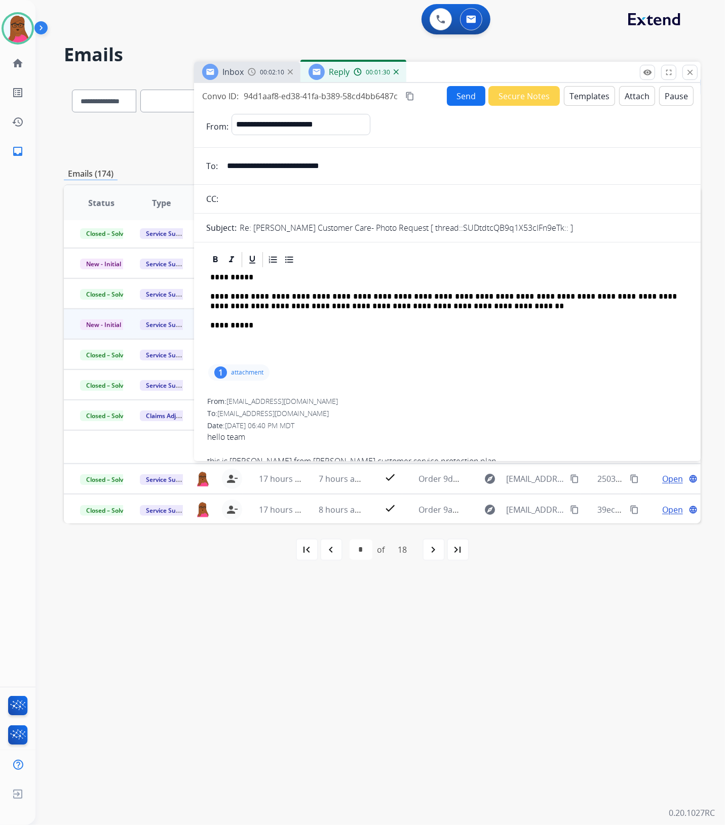
click at [353, 347] on div "**********" at bounding box center [447, 316] width 482 height 94
click at [457, 89] on button "Send" at bounding box center [466, 96] width 38 height 20
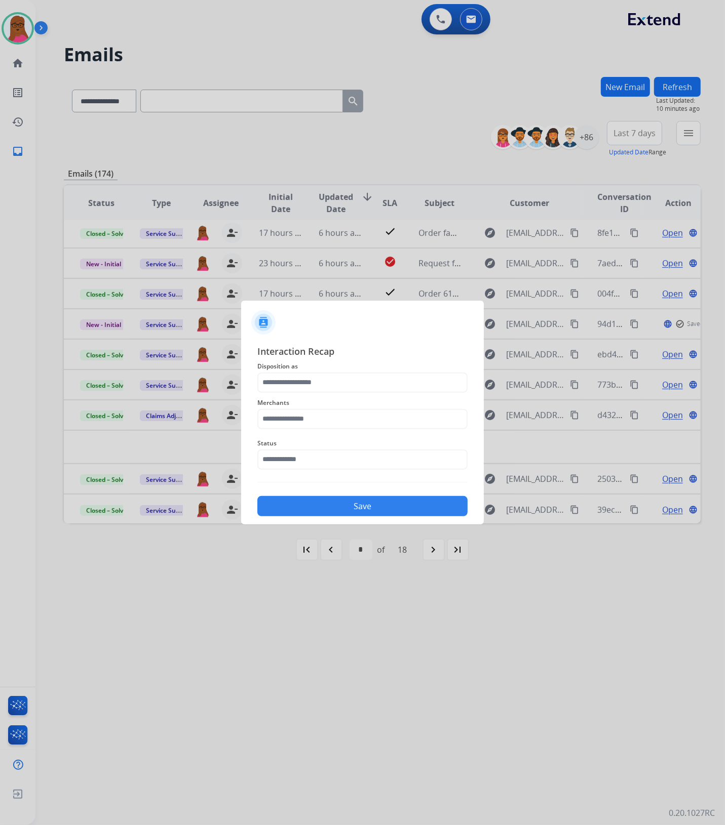
click at [312, 361] on span "Disposition as" at bounding box center [362, 367] width 210 height 12
click at [311, 377] on input "text" at bounding box center [362, 383] width 210 height 20
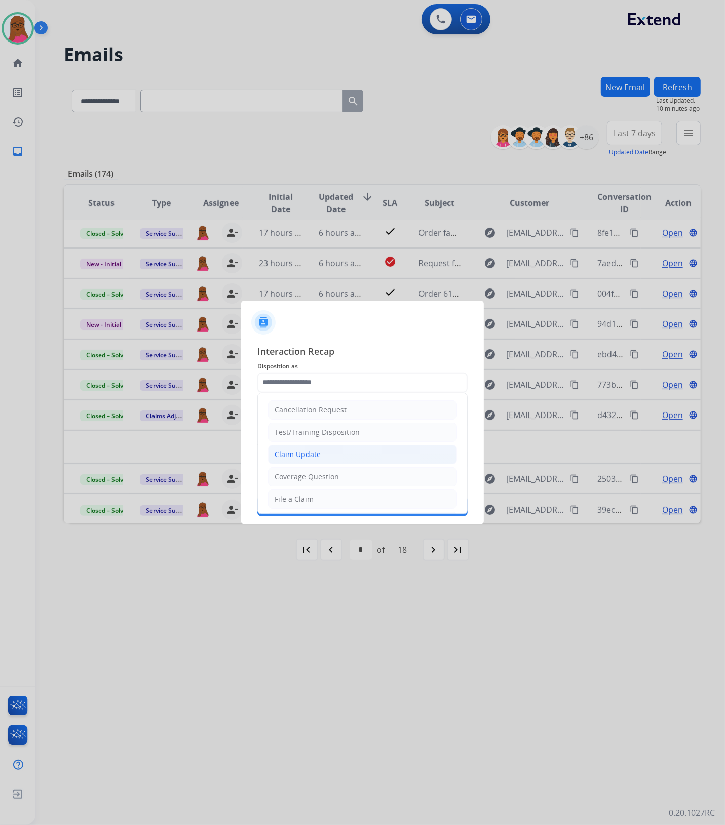
click at [317, 454] on div "Claim Update" at bounding box center [297, 455] width 46 height 10
type input "**********"
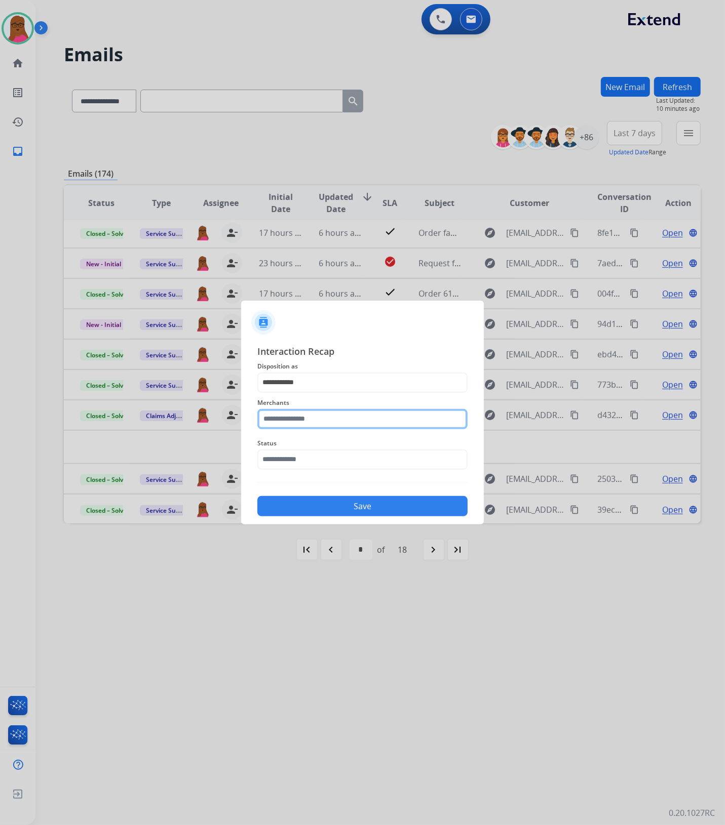
click at [323, 418] on input "text" at bounding box center [362, 419] width 210 height 20
click at [338, 456] on li "[PERSON_NAME]" at bounding box center [364, 447] width 193 height 19
type input "**********"
click at [340, 467] on input "text" at bounding box center [362, 460] width 210 height 20
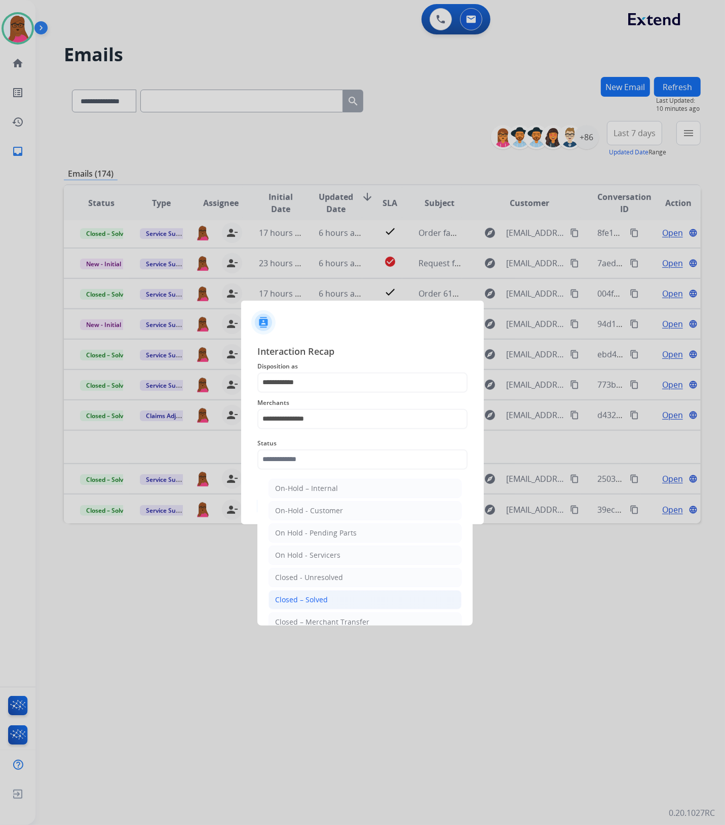
click at [327, 601] on li "Closed – Solved" at bounding box center [364, 599] width 193 height 19
type input "**********"
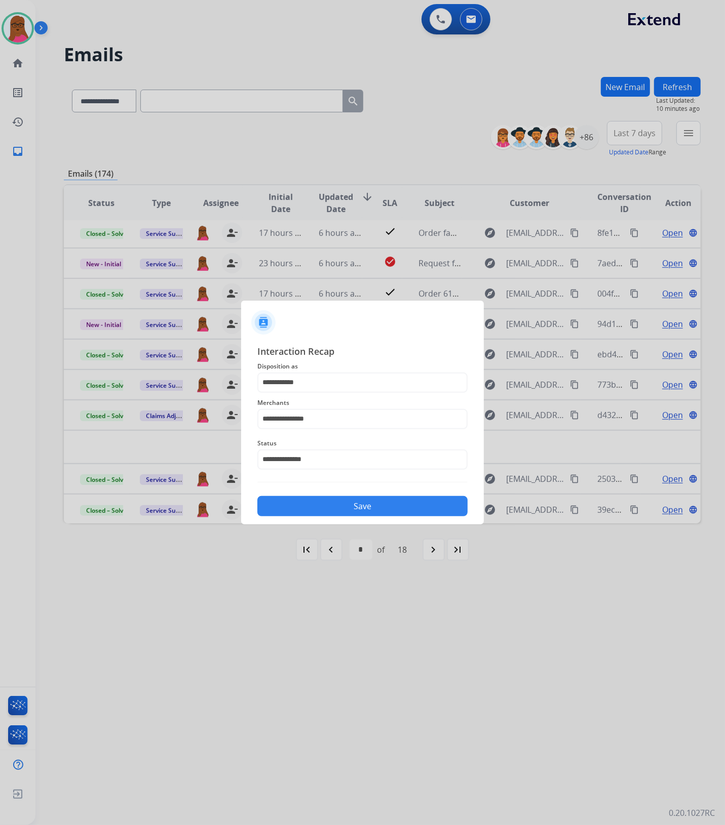
click at [375, 509] on button "Save" at bounding box center [362, 506] width 210 height 20
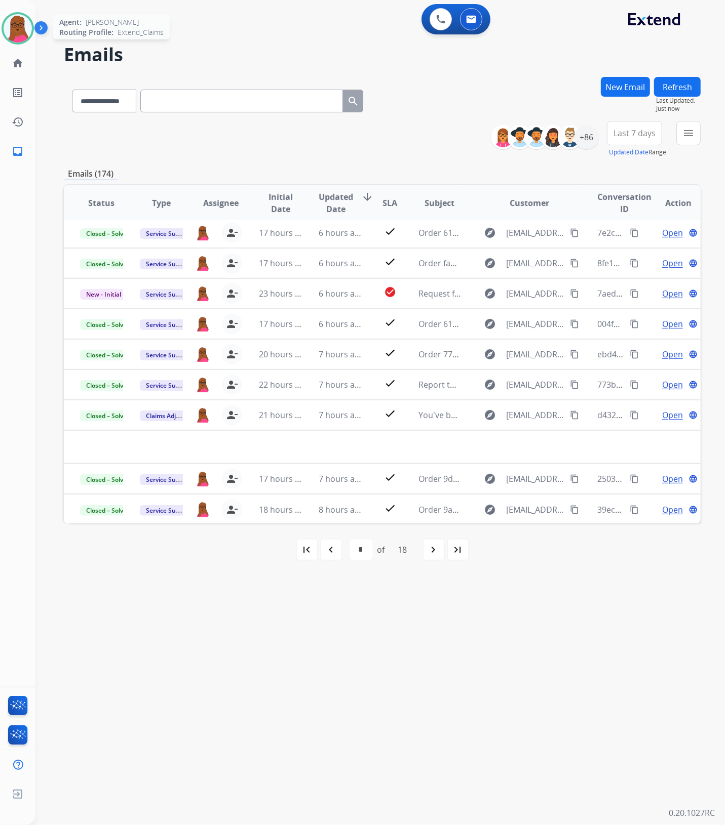
click at [23, 33] on img at bounding box center [18, 28] width 28 height 28
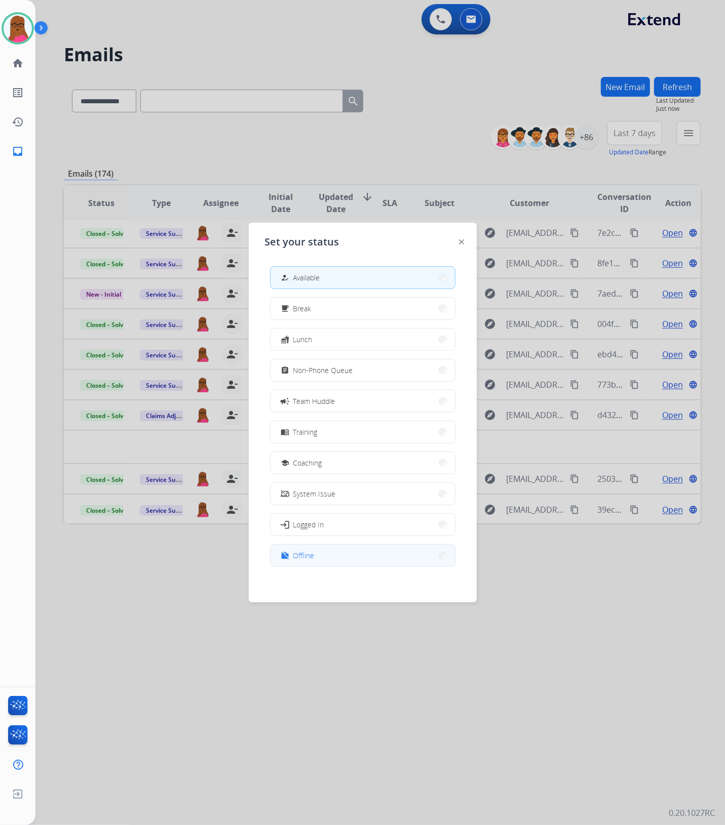
click at [332, 548] on button "work_off Offline" at bounding box center [362, 556] width 184 height 22
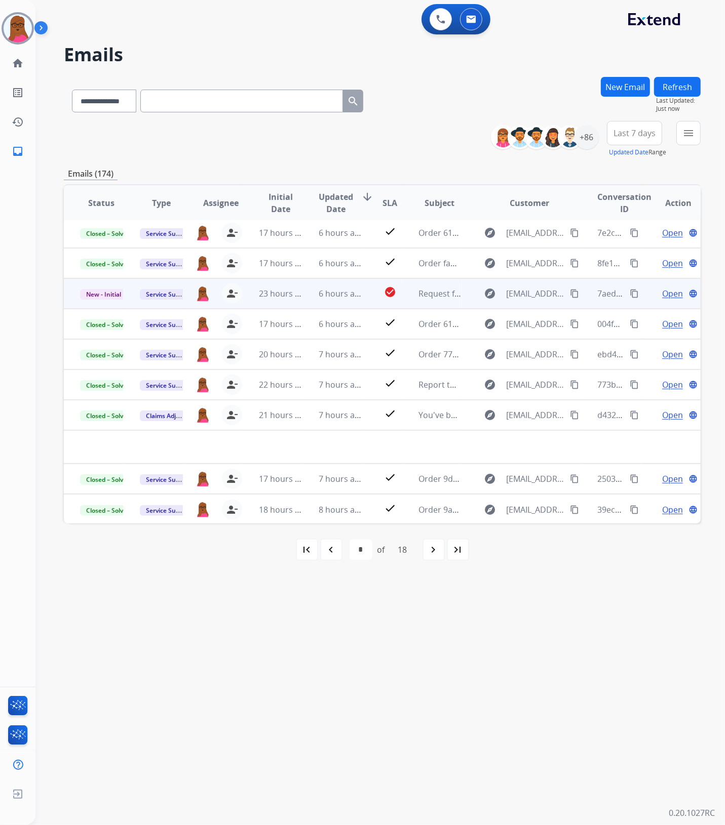
click at [662, 296] on span "Open" at bounding box center [672, 294] width 21 height 12
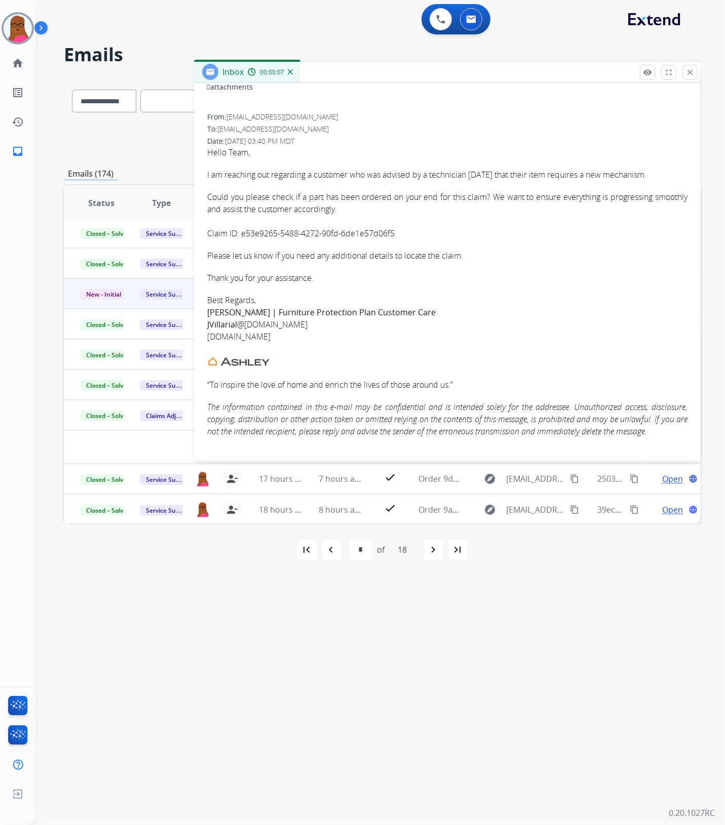
scroll to position [127, 0]
drag, startPoint x: 395, startPoint y: 234, endPoint x: 242, endPoint y: 234, distance: 153.9
click at [242, 234] on p "Could you please check if a part has been ordered on your end for this claim? W…" at bounding box center [447, 213] width 480 height 49
copy p "e53e9265-5488-4272-90fd-6de1e57d06f5"
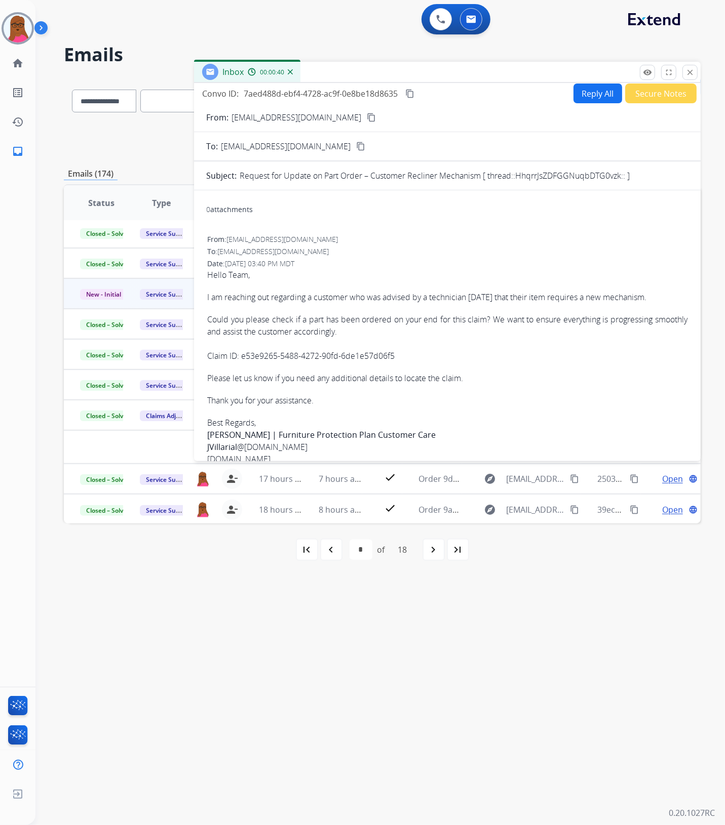
scroll to position [0, 0]
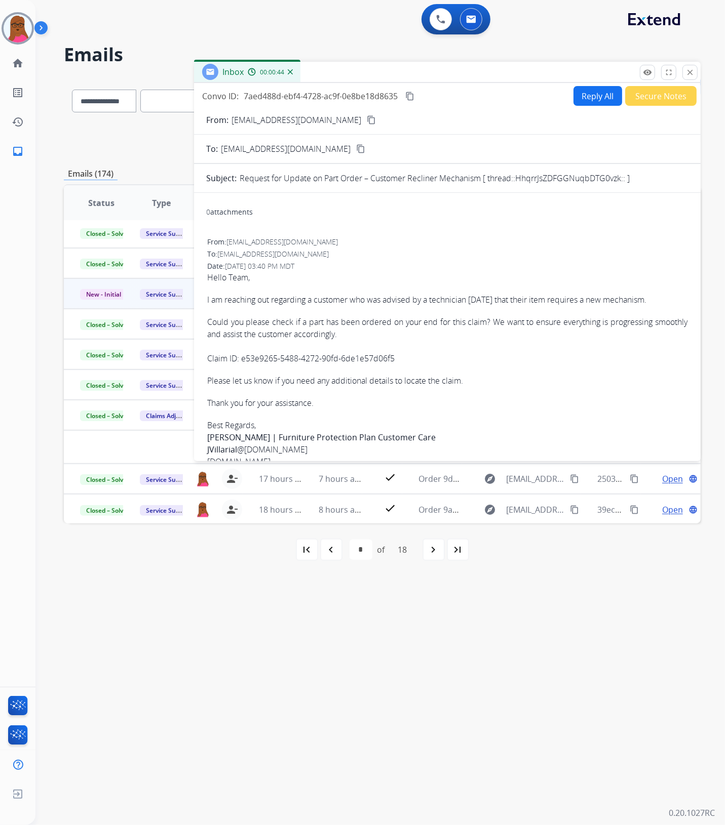
click at [595, 94] on button "Reply All" at bounding box center [597, 96] width 49 height 20
select select "**********"
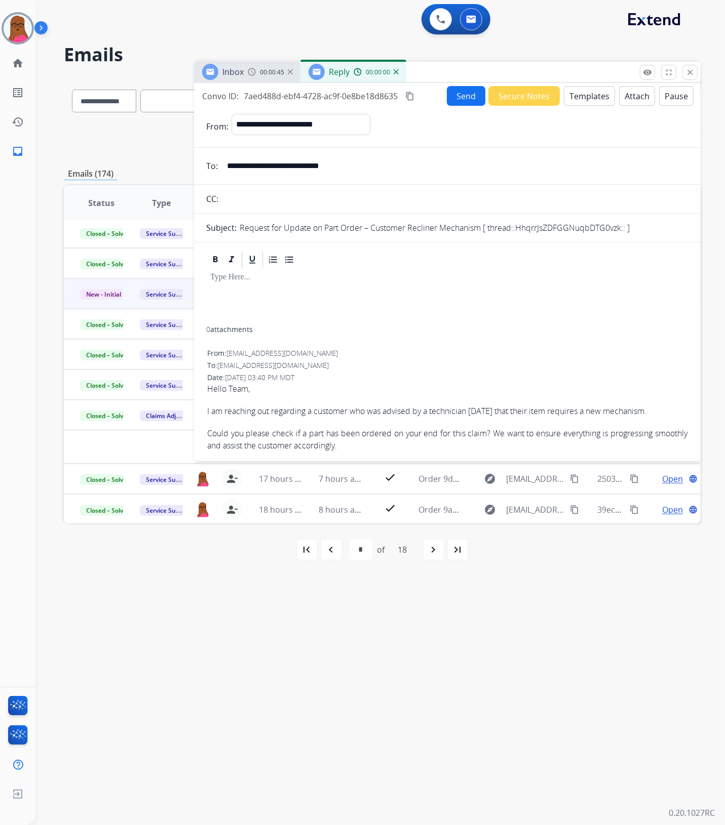
click at [328, 294] on div at bounding box center [447, 298] width 482 height 58
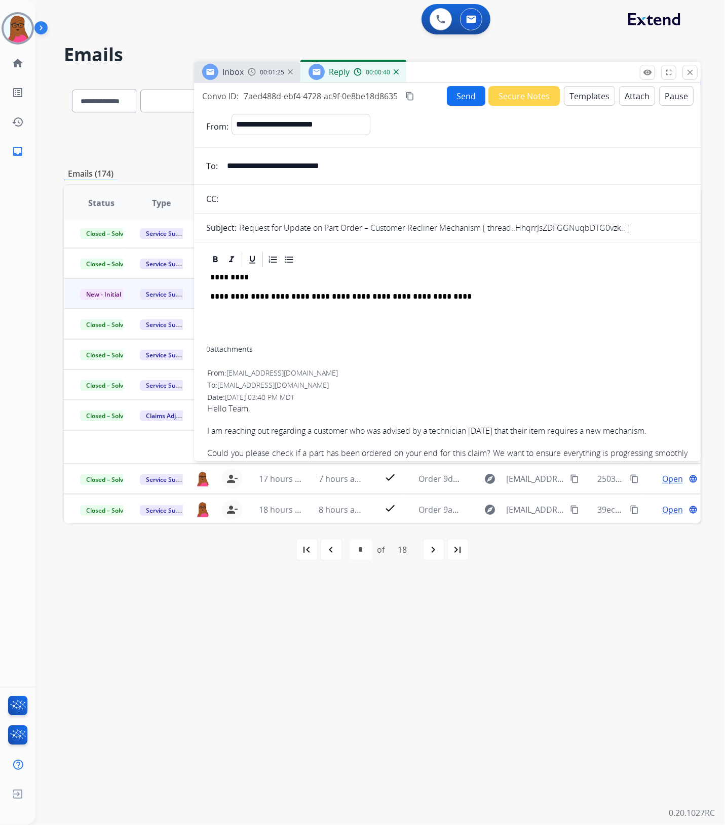
click at [534, 299] on p "**********" at bounding box center [443, 296] width 466 height 9
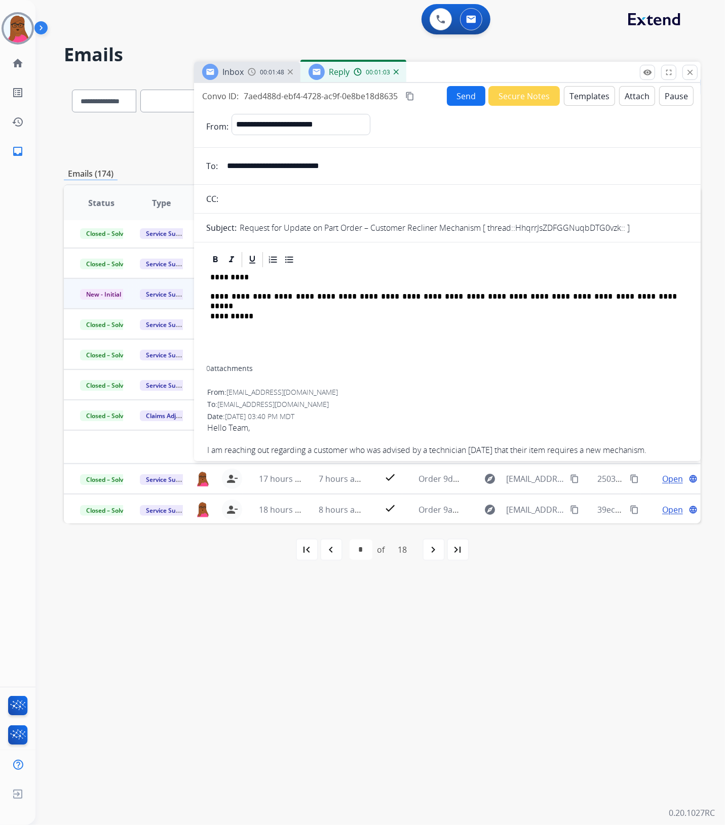
click at [464, 97] on button "Send" at bounding box center [466, 96] width 38 height 20
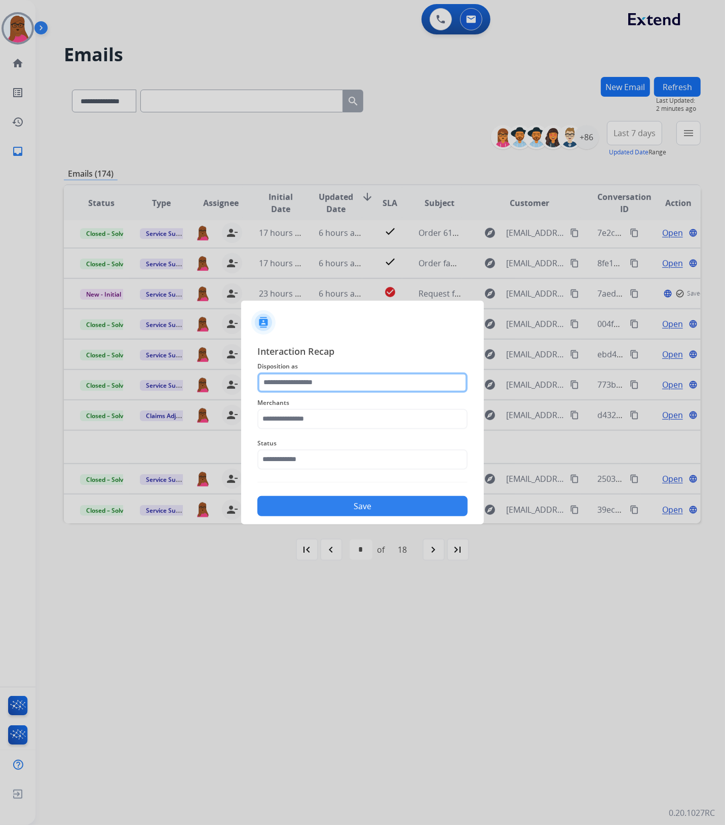
click at [353, 391] on input "text" at bounding box center [362, 383] width 210 height 20
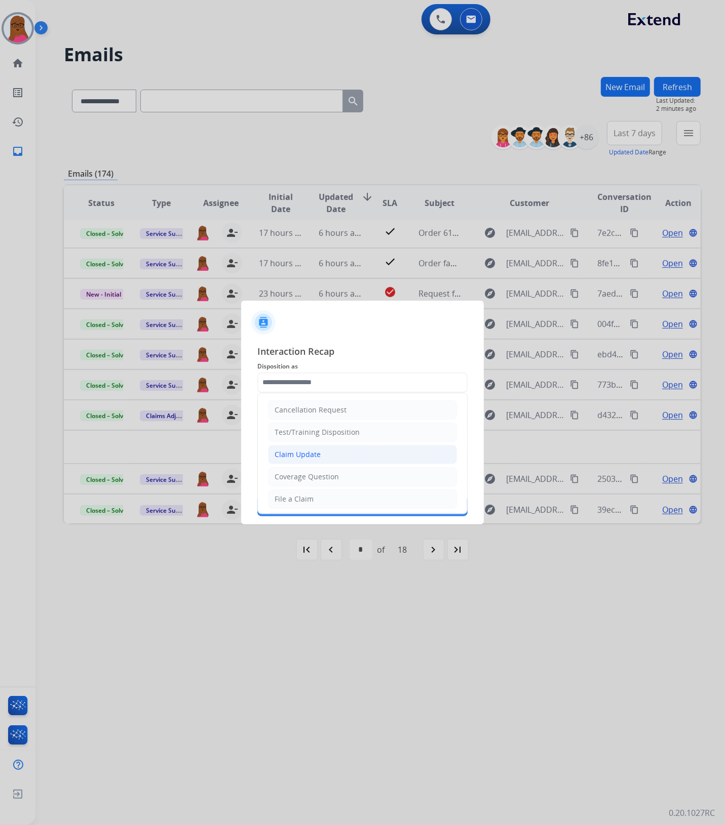
click at [342, 454] on li "Claim Update" at bounding box center [362, 454] width 189 height 19
type input "**********"
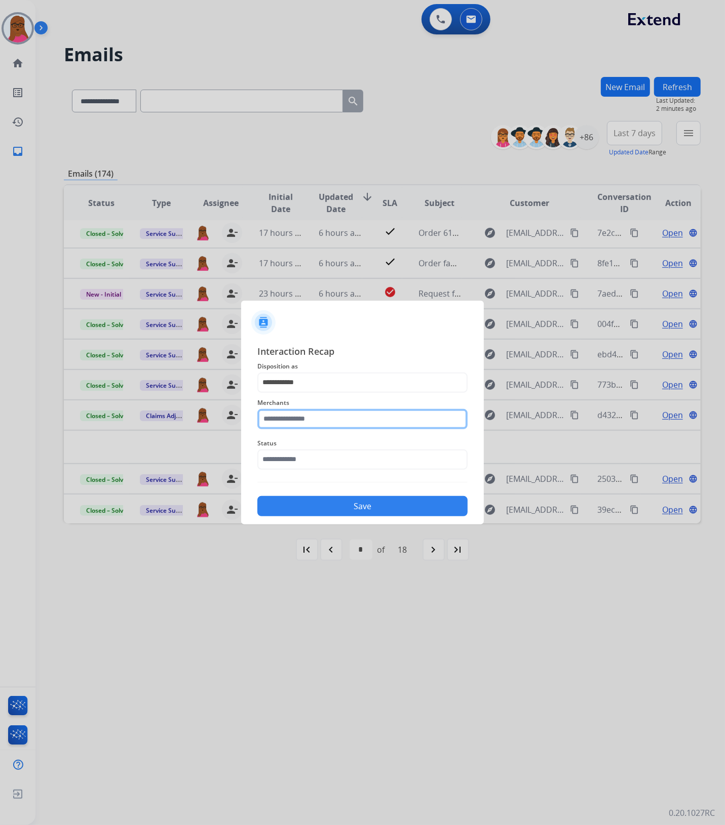
click at [340, 421] on input "text" at bounding box center [362, 419] width 210 height 20
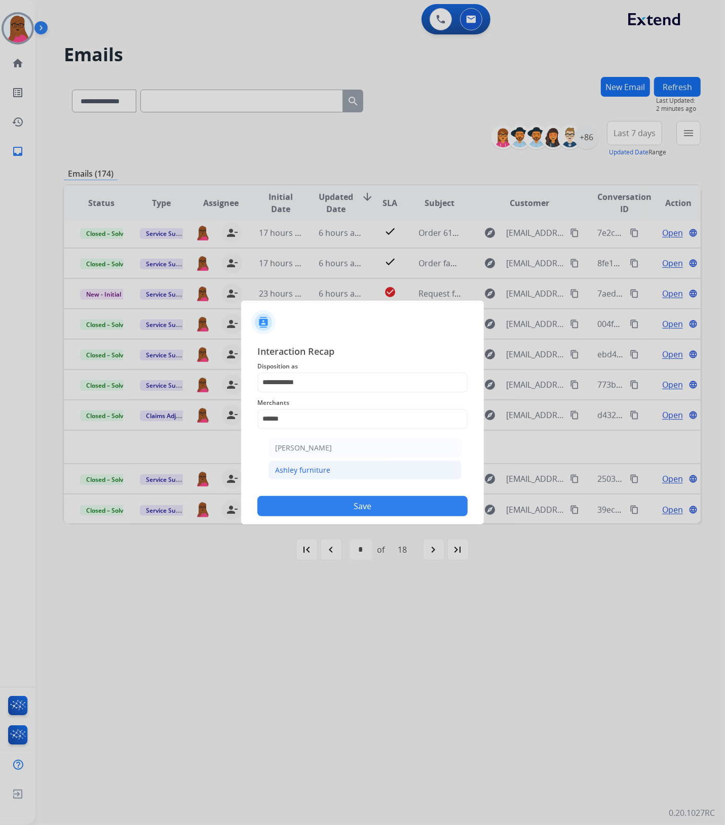
click at [368, 465] on li "Ashley furniture" at bounding box center [364, 470] width 193 height 19
type input "**********"
click at [368, 467] on input "text" at bounding box center [362, 460] width 210 height 20
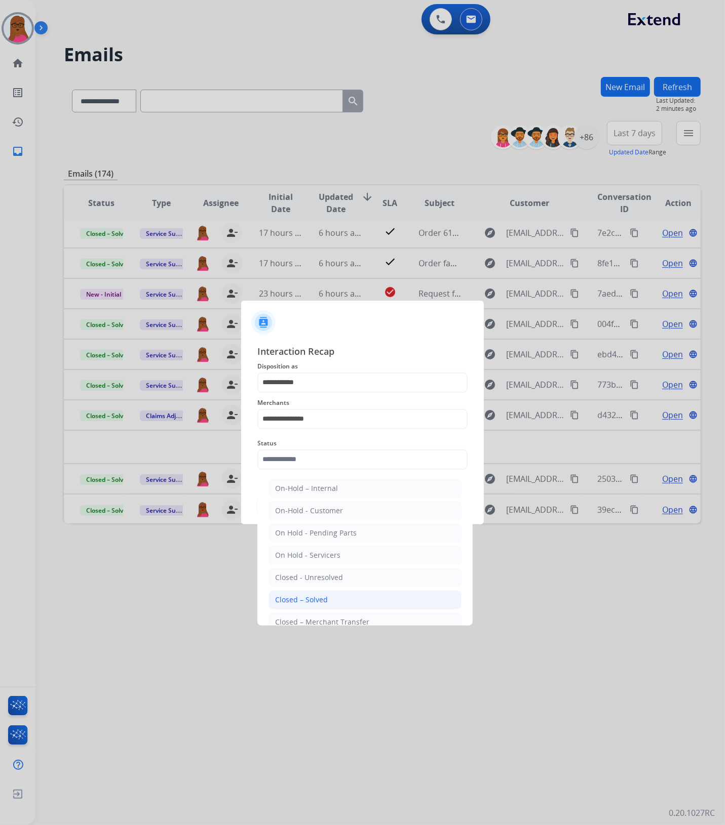
click at [342, 597] on li "Closed – Solved" at bounding box center [364, 599] width 193 height 19
type input "**********"
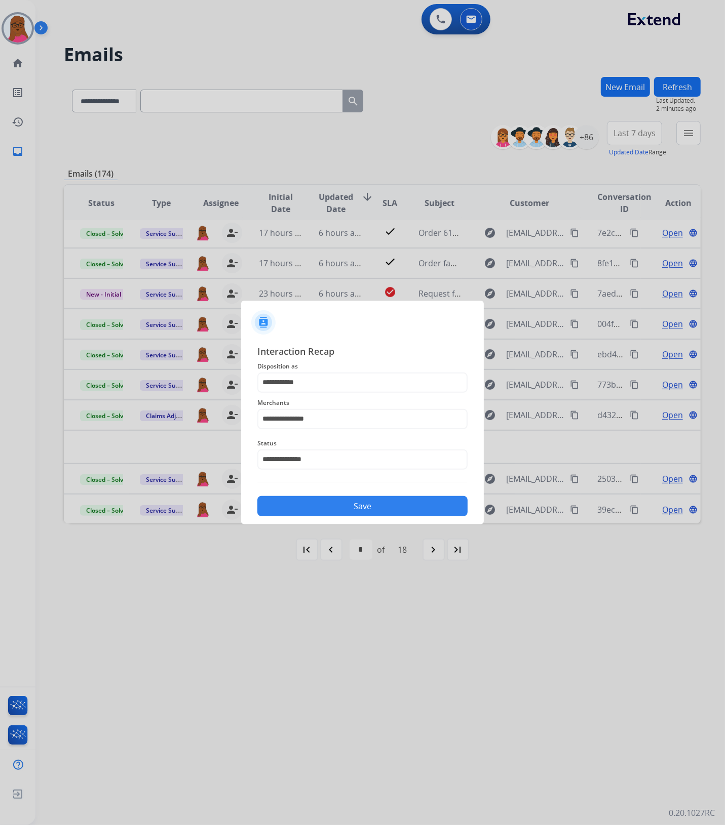
click at [390, 504] on button "Save" at bounding box center [362, 506] width 210 height 20
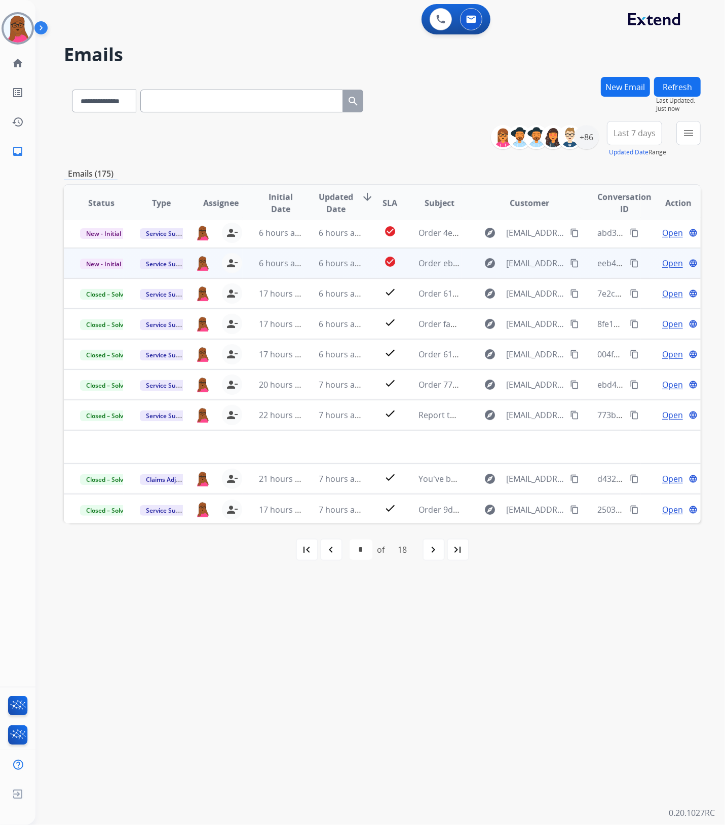
click at [672, 261] on span "Open" at bounding box center [672, 263] width 21 height 12
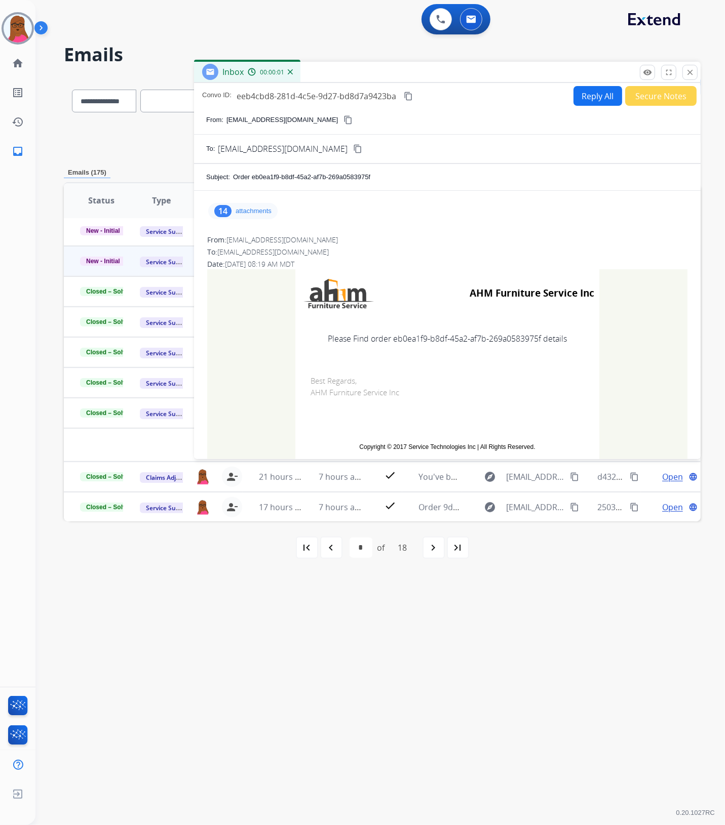
click at [267, 211] on p "attachments" at bounding box center [253, 211] width 36 height 8
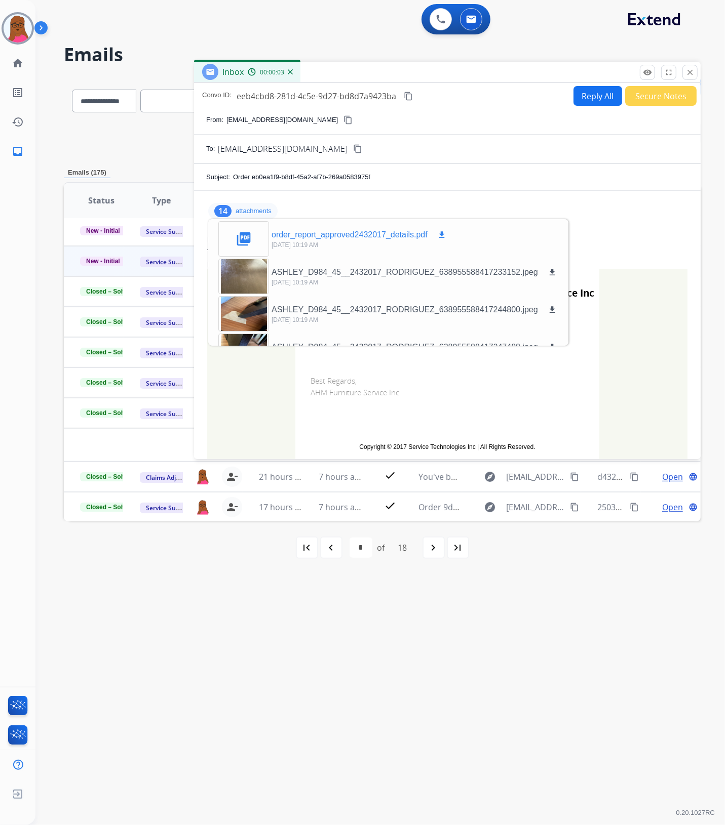
click at [441, 236] on mat-icon "download" at bounding box center [441, 234] width 9 height 9
click at [694, 76] on mat-icon "close" at bounding box center [689, 72] width 9 height 9
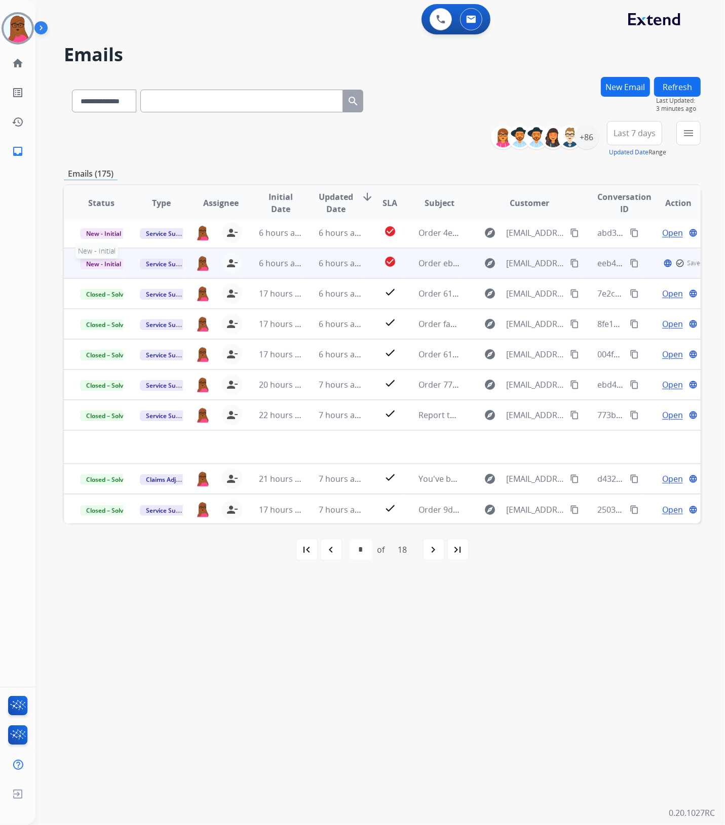
click at [107, 266] on span "New - Initial" at bounding box center [103, 264] width 47 height 11
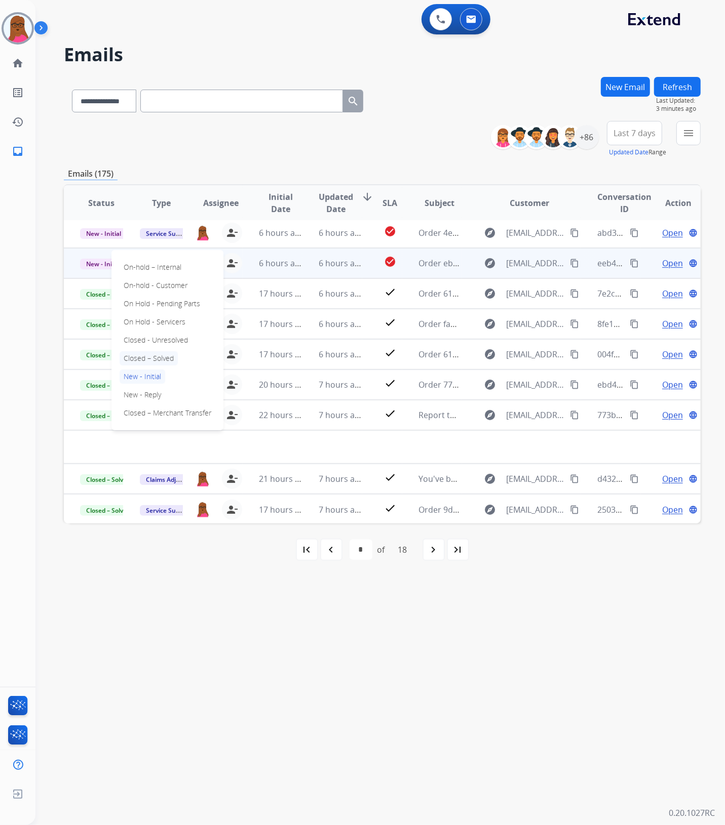
click at [163, 358] on p "Closed – Solved" at bounding box center [148, 358] width 58 height 14
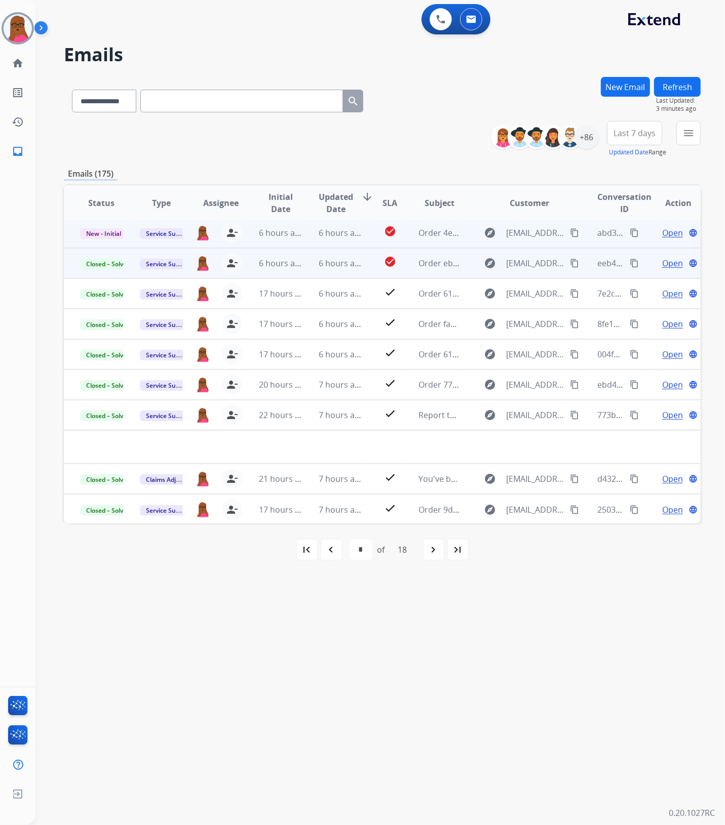
click at [664, 236] on span "Open" at bounding box center [672, 233] width 21 height 12
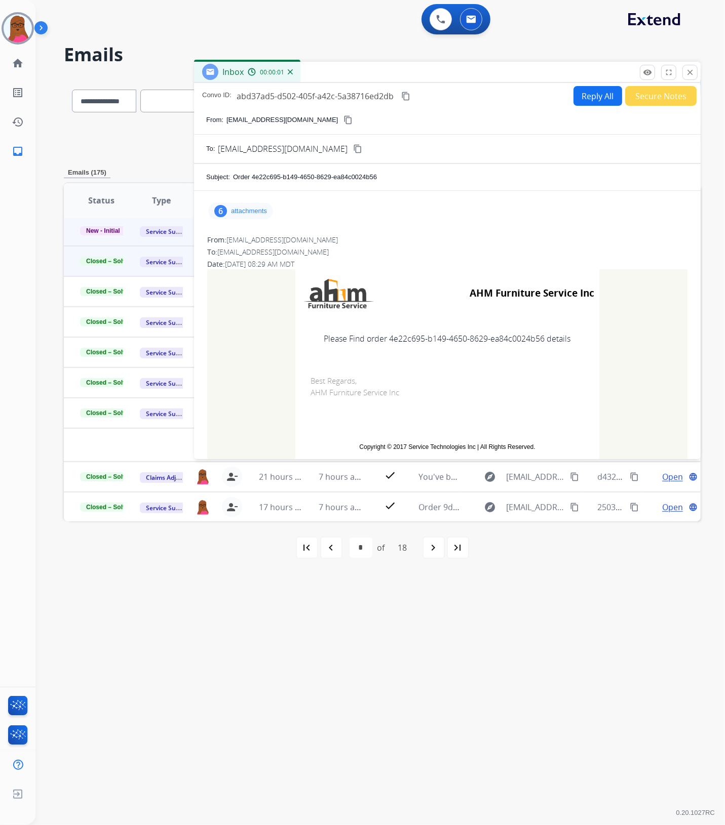
click at [252, 216] on div "6 attachments" at bounding box center [240, 211] width 65 height 16
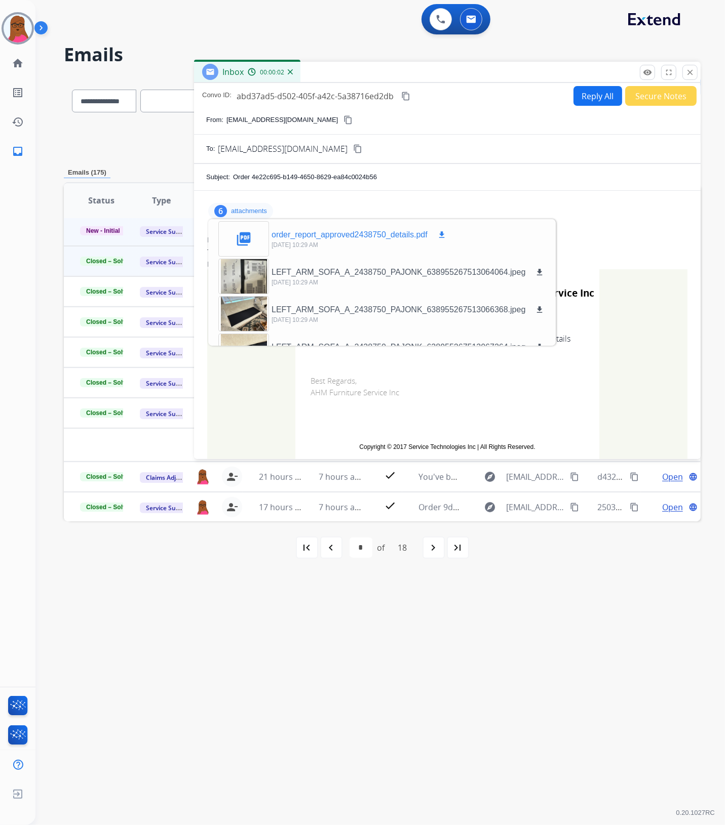
click at [441, 236] on mat-icon "download" at bounding box center [441, 234] width 9 height 9
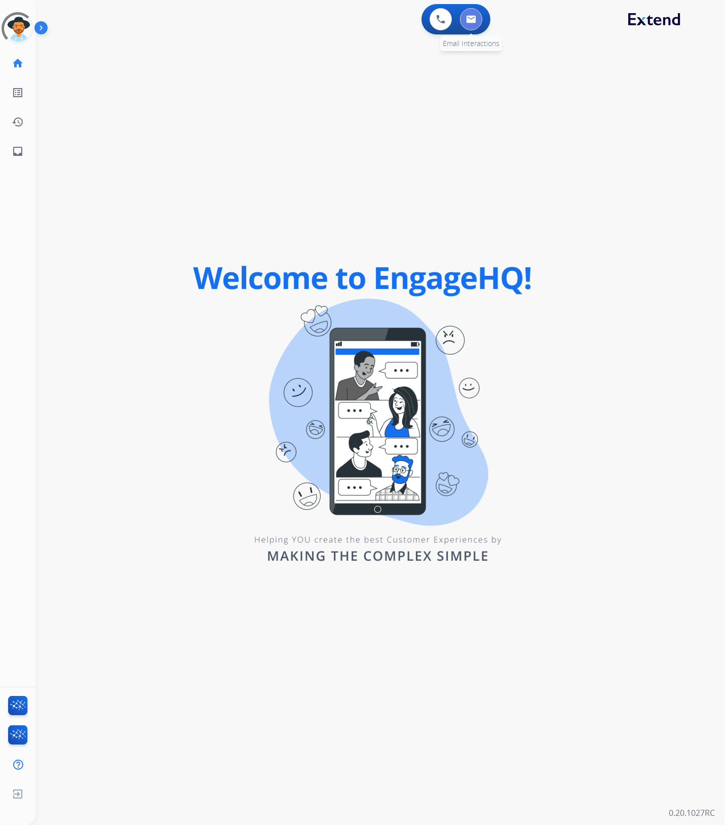
click at [472, 18] on img at bounding box center [471, 19] width 10 height 8
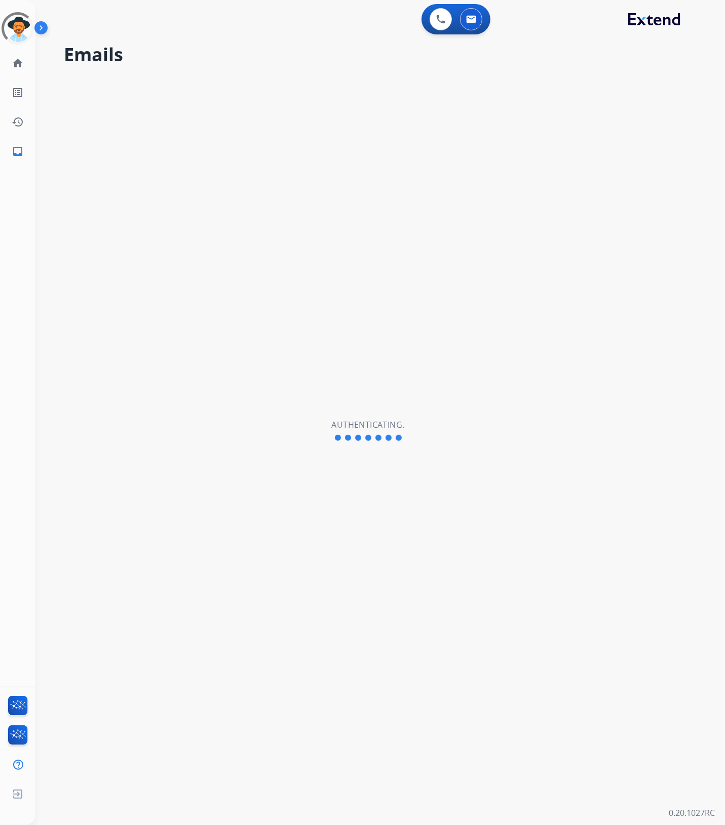
select select "**********"
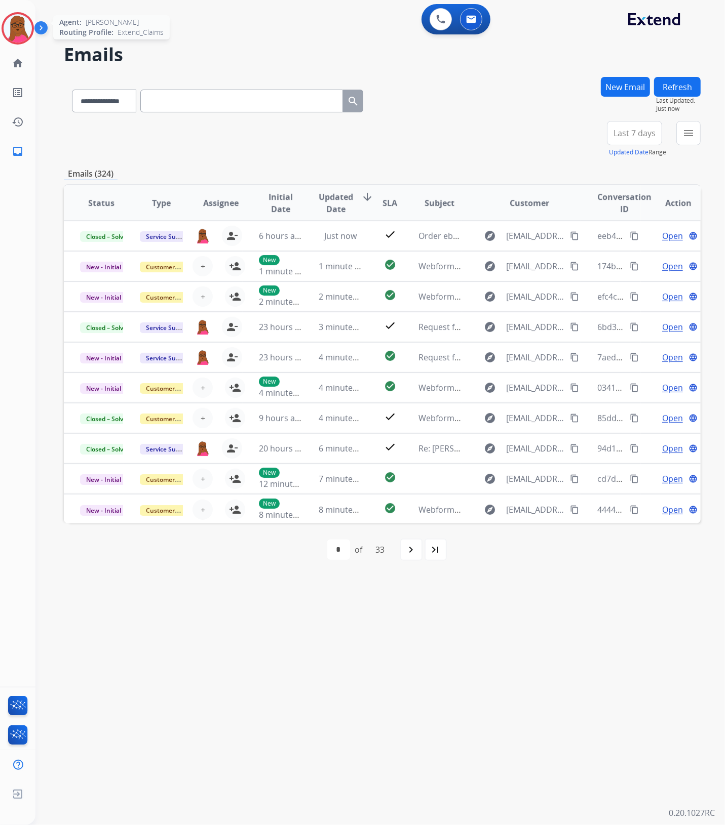
click at [24, 31] on img at bounding box center [18, 28] width 28 height 28
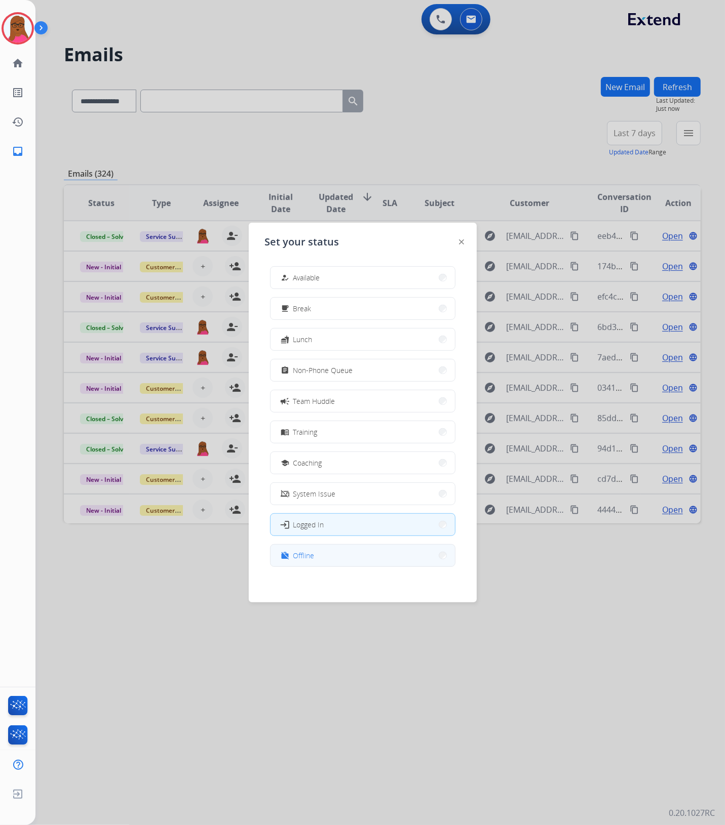
click at [308, 557] on span "Offline" at bounding box center [303, 555] width 21 height 11
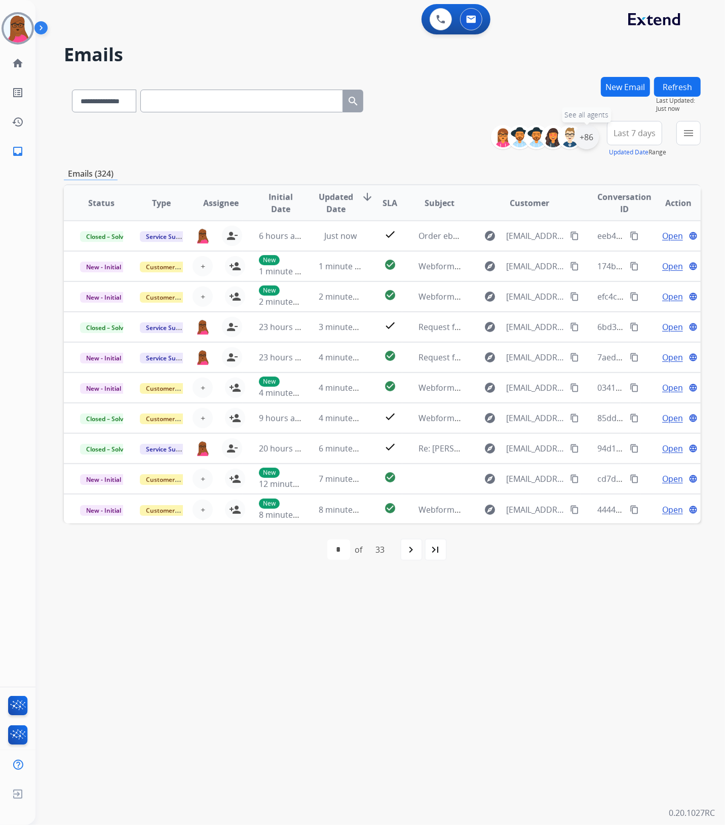
click at [585, 142] on div "+86" at bounding box center [586, 137] width 24 height 24
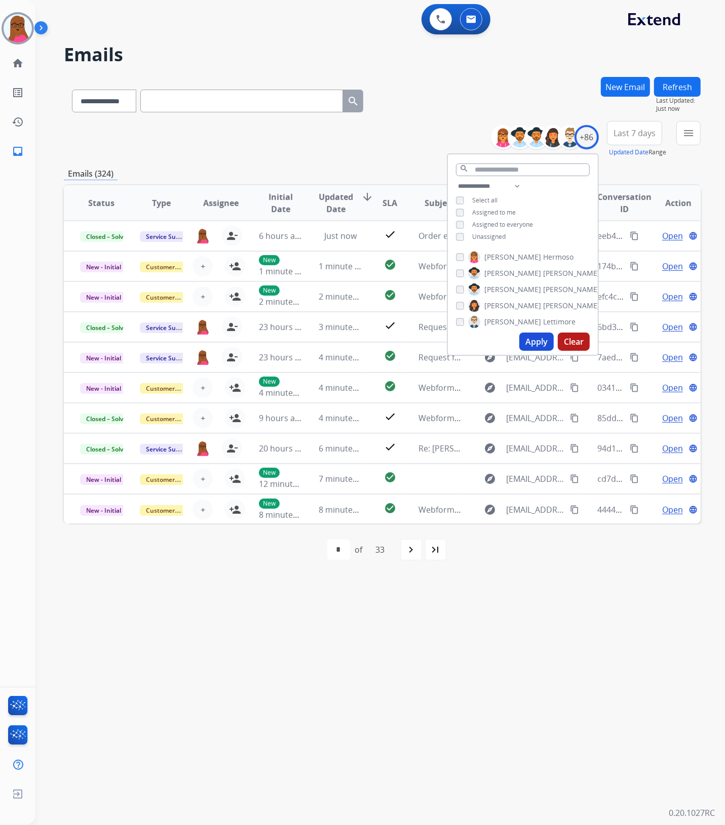
click at [530, 347] on button "Apply" at bounding box center [536, 342] width 34 height 18
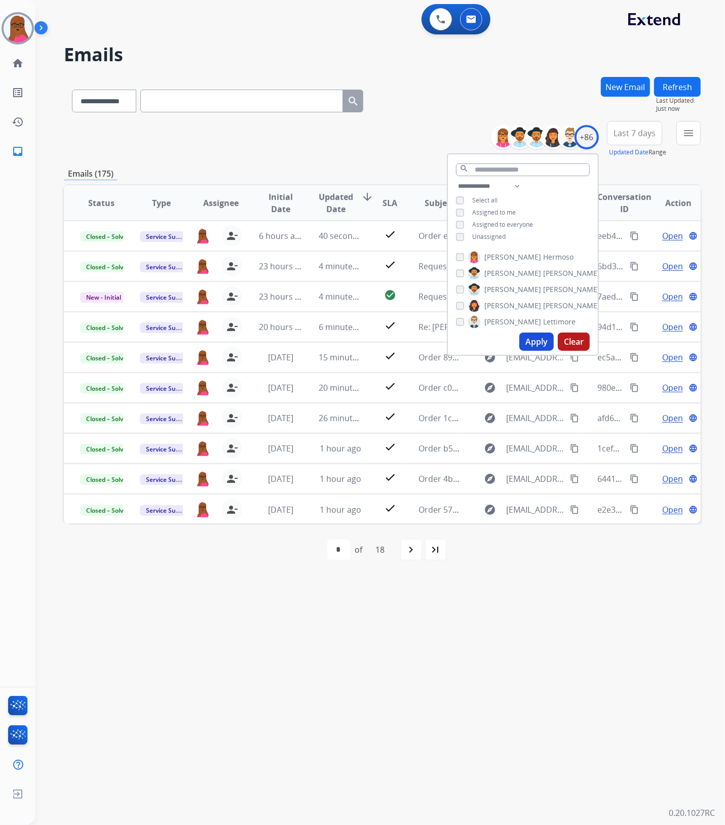
click at [510, 646] on div "**********" at bounding box center [367, 430] width 665 height 789
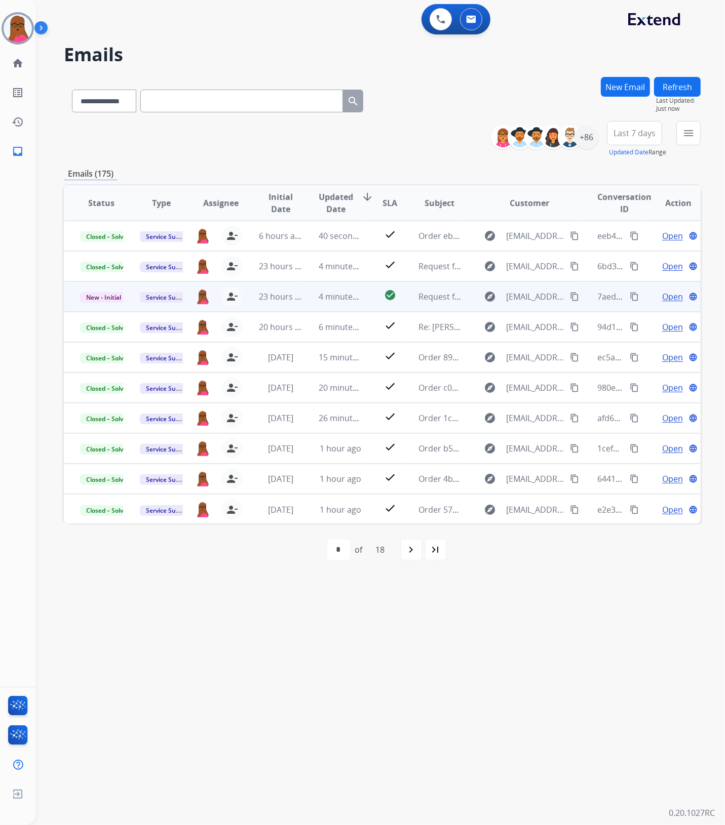
click at [668, 298] on span "Open" at bounding box center [672, 297] width 21 height 12
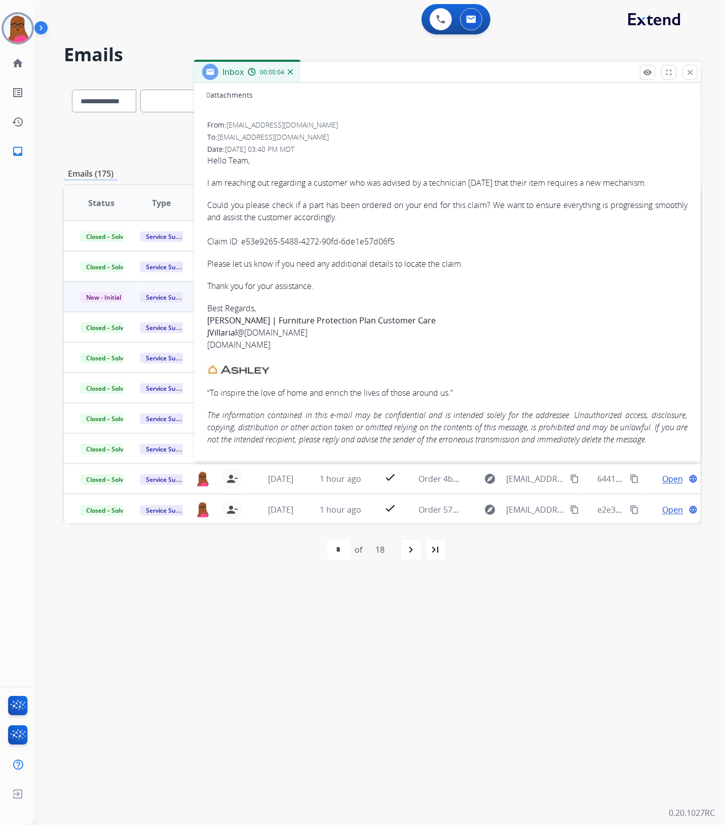
scroll to position [38, 0]
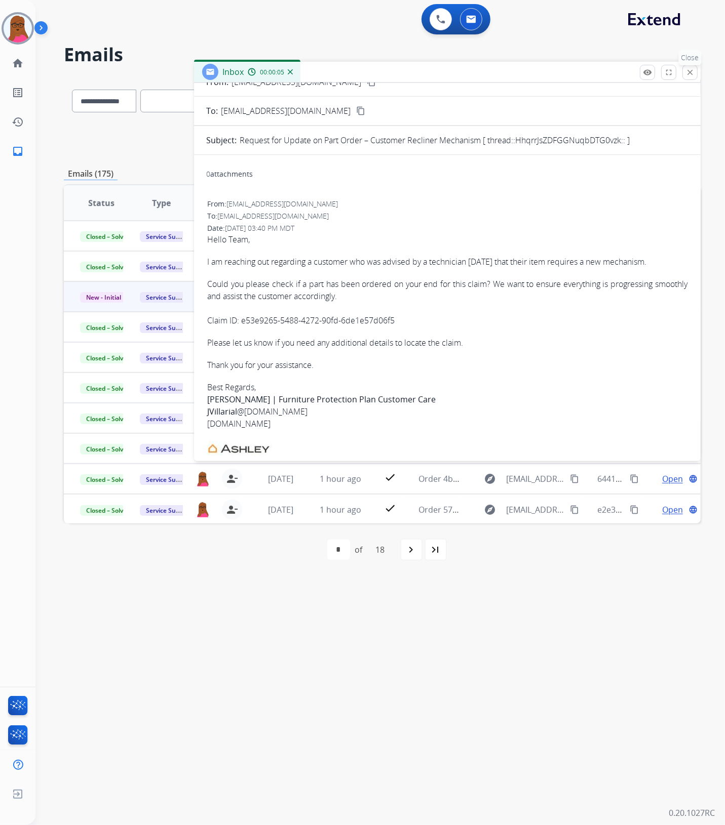
click at [686, 76] on mat-icon "close" at bounding box center [689, 72] width 9 height 9
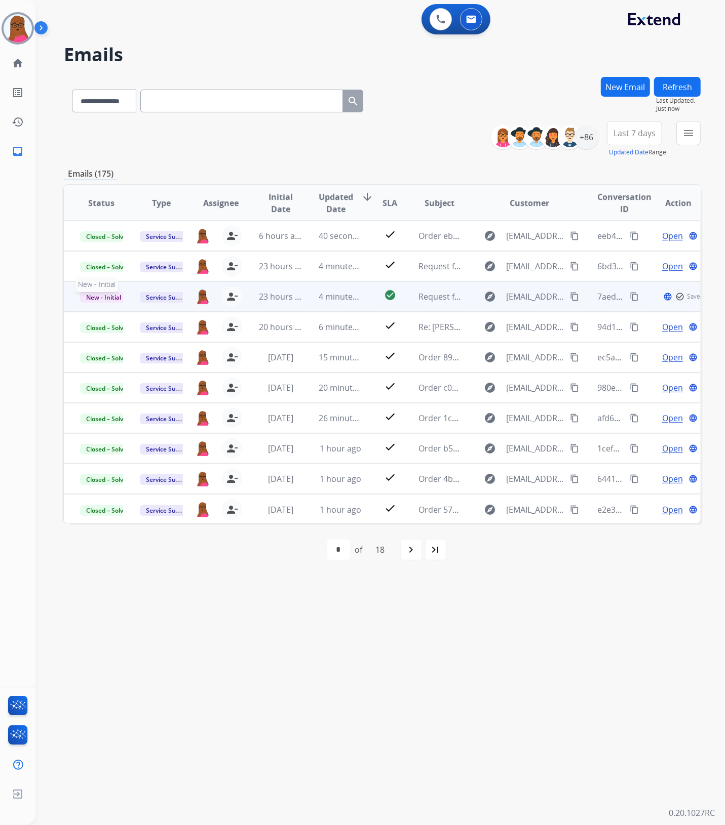
click at [106, 297] on span "New - Initial" at bounding box center [103, 297] width 47 height 11
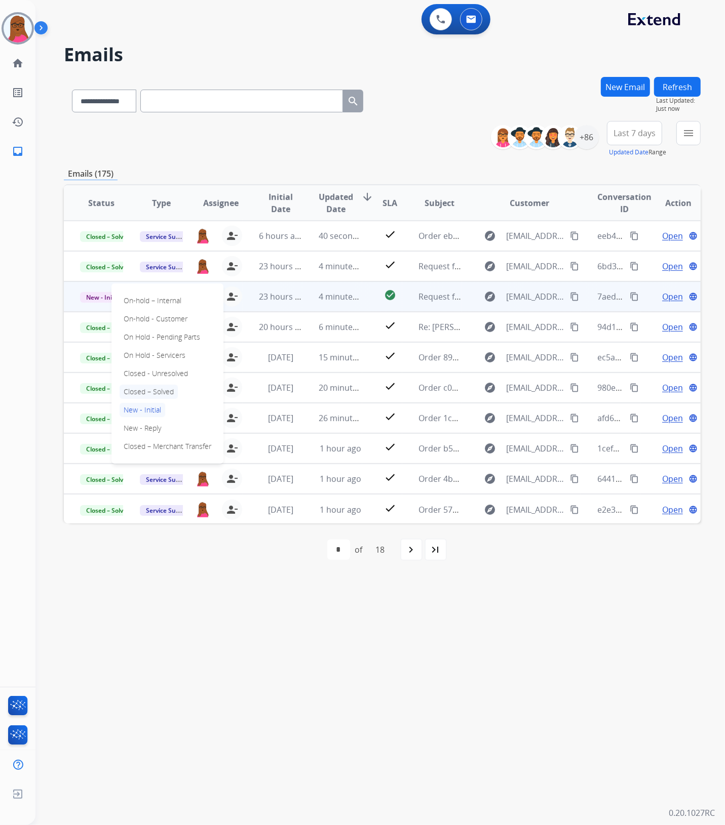
click at [152, 393] on p "Closed – Solved" at bounding box center [148, 392] width 58 height 14
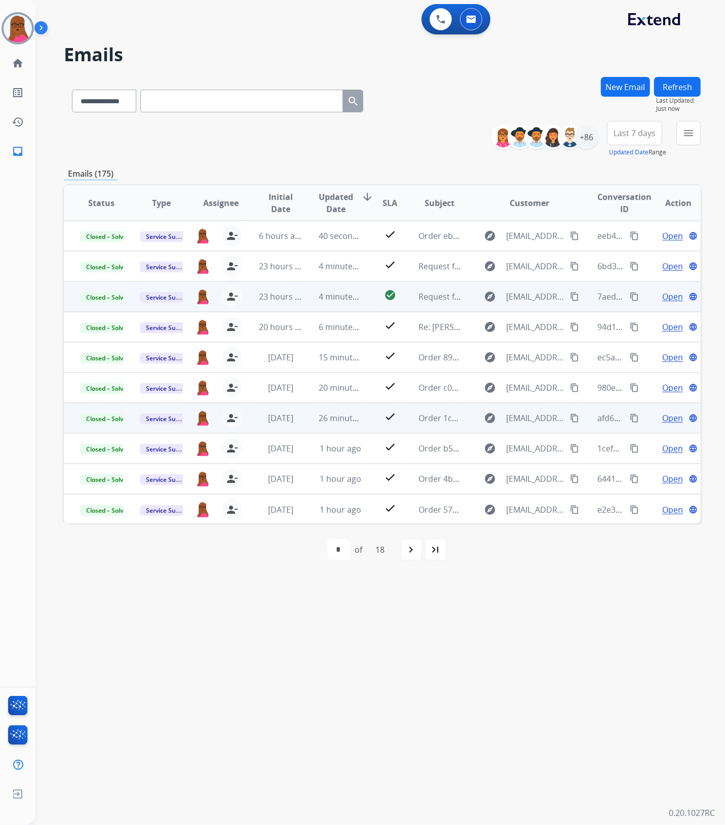
scroll to position [1, 0]
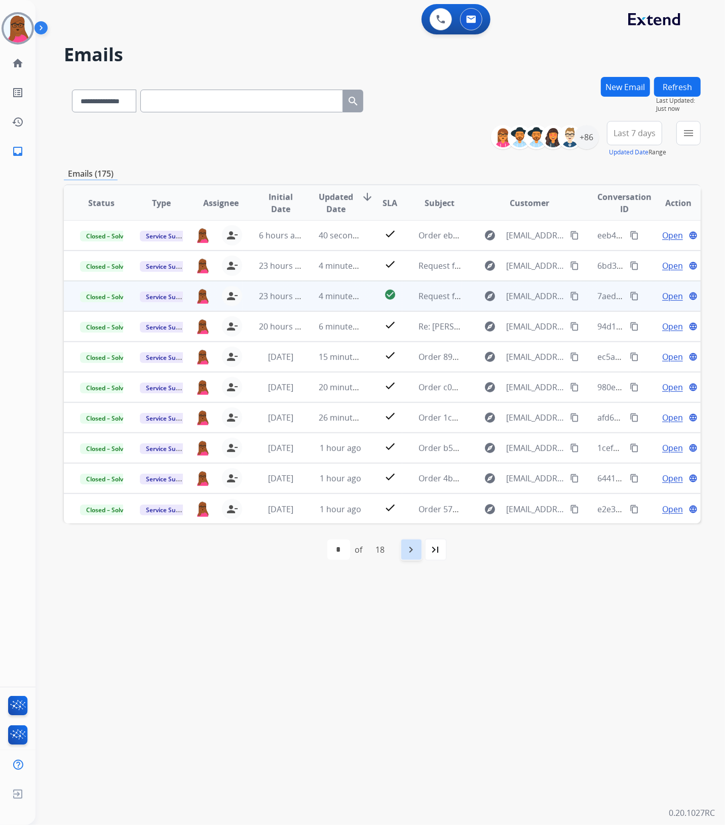
click at [410, 553] on mat-icon "navigate_next" at bounding box center [411, 550] width 12 height 12
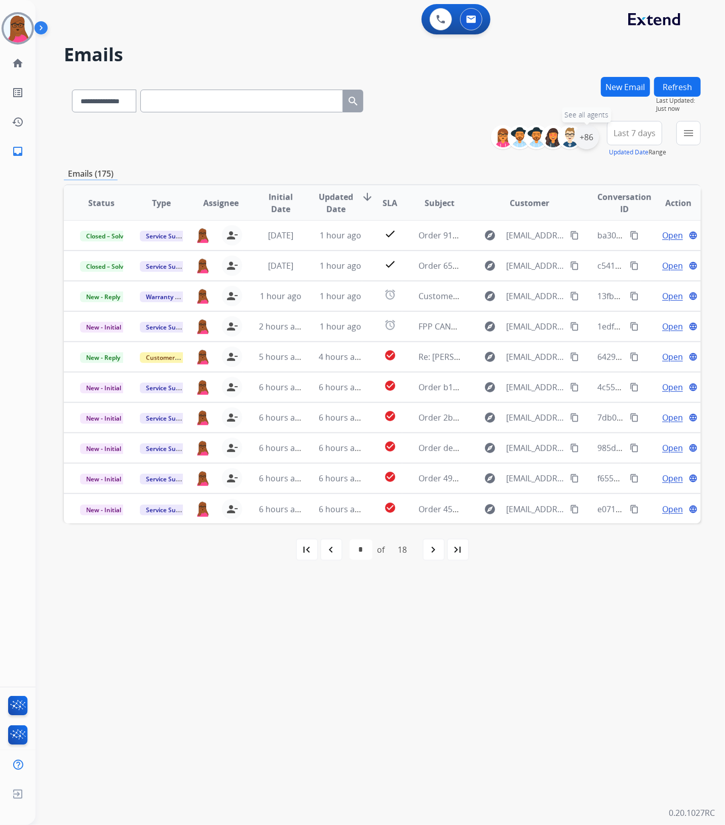
click at [590, 137] on div "+86" at bounding box center [586, 137] width 24 height 24
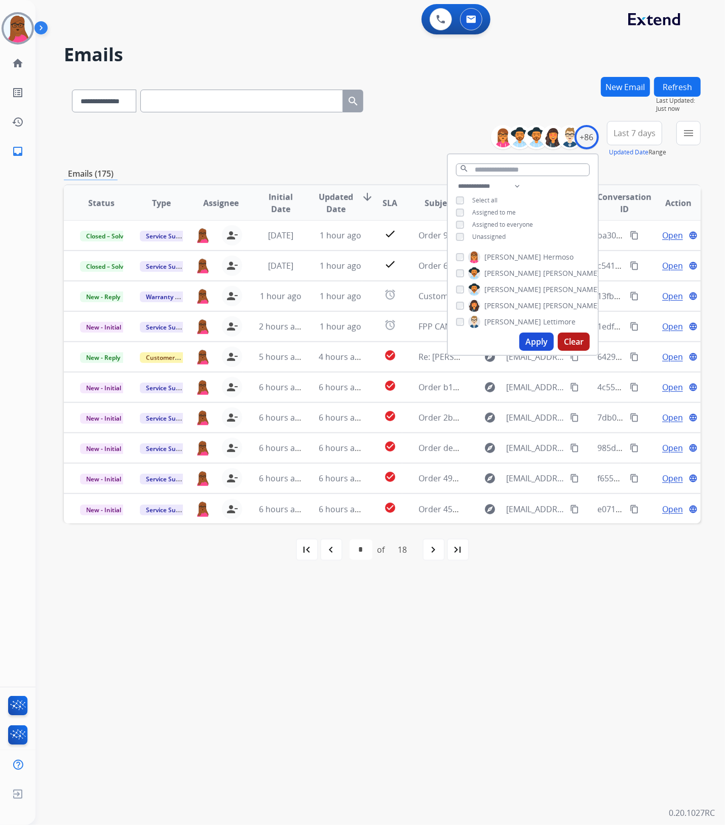
click at [523, 342] on button "Apply" at bounding box center [536, 342] width 34 height 18
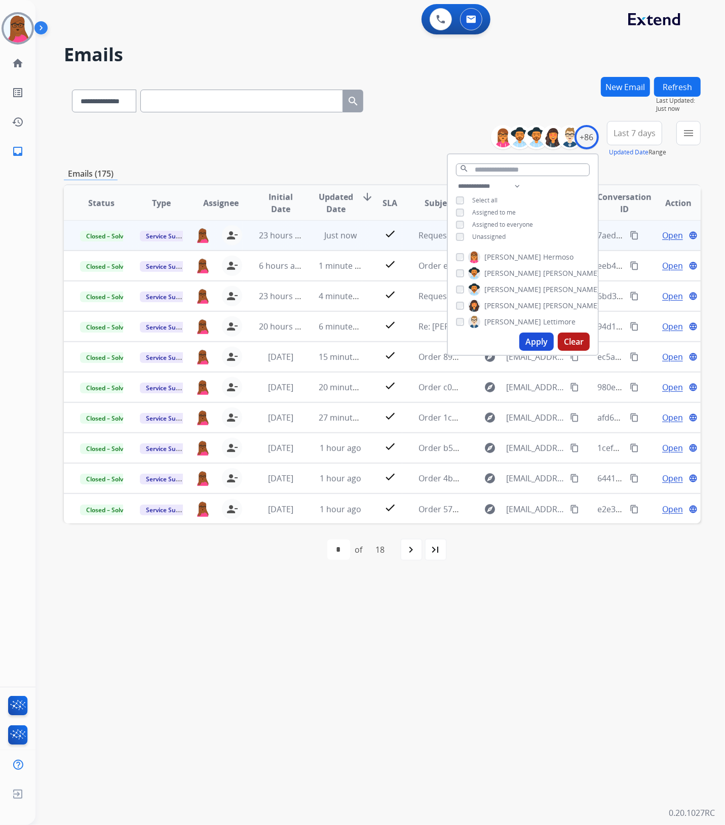
click at [507, 690] on div "**********" at bounding box center [367, 430] width 665 height 789
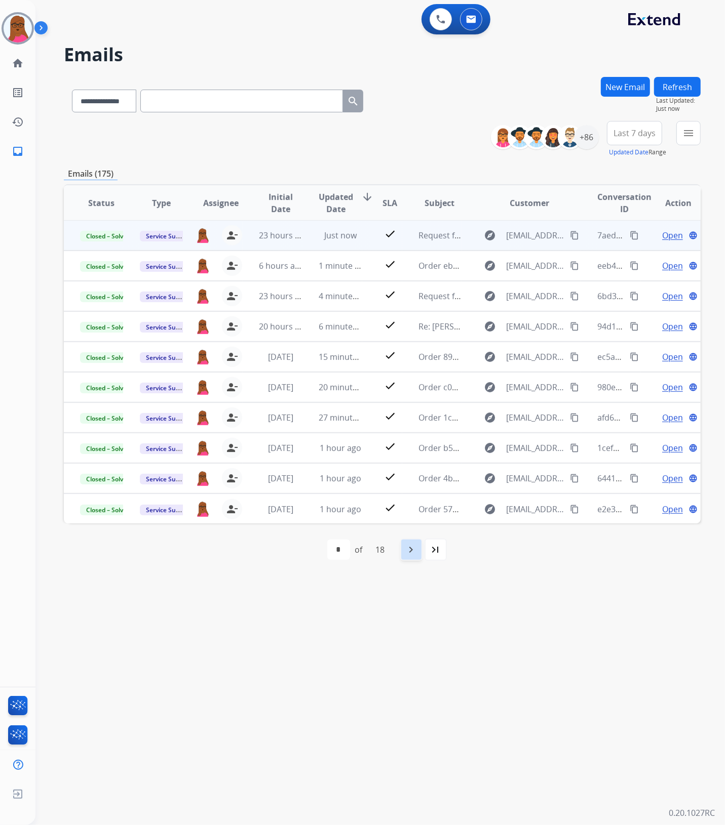
click at [409, 556] on div "navigate_next" at bounding box center [411, 550] width 22 height 22
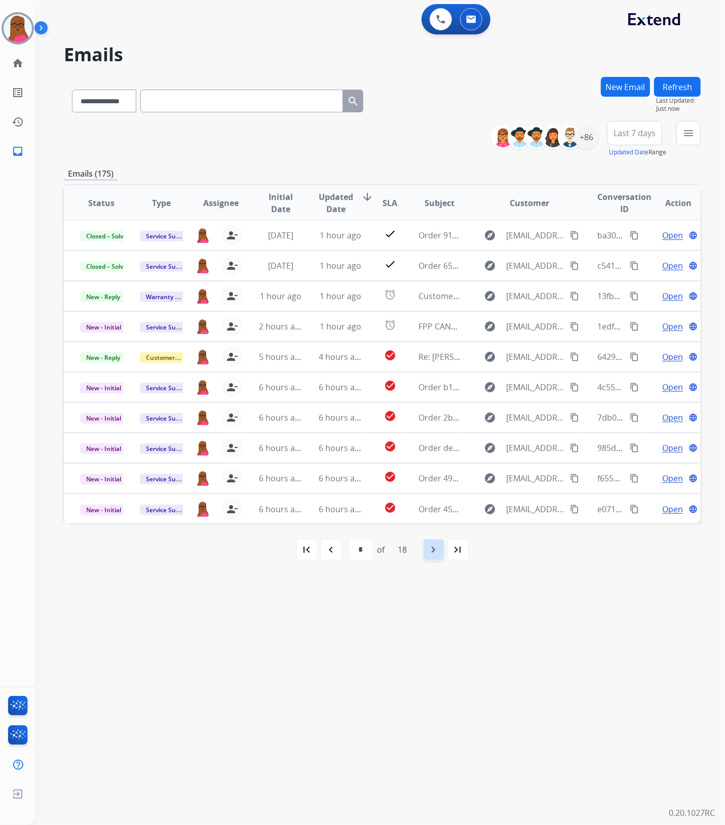
click at [428, 552] on mat-icon "navigate_next" at bounding box center [433, 550] width 12 height 12
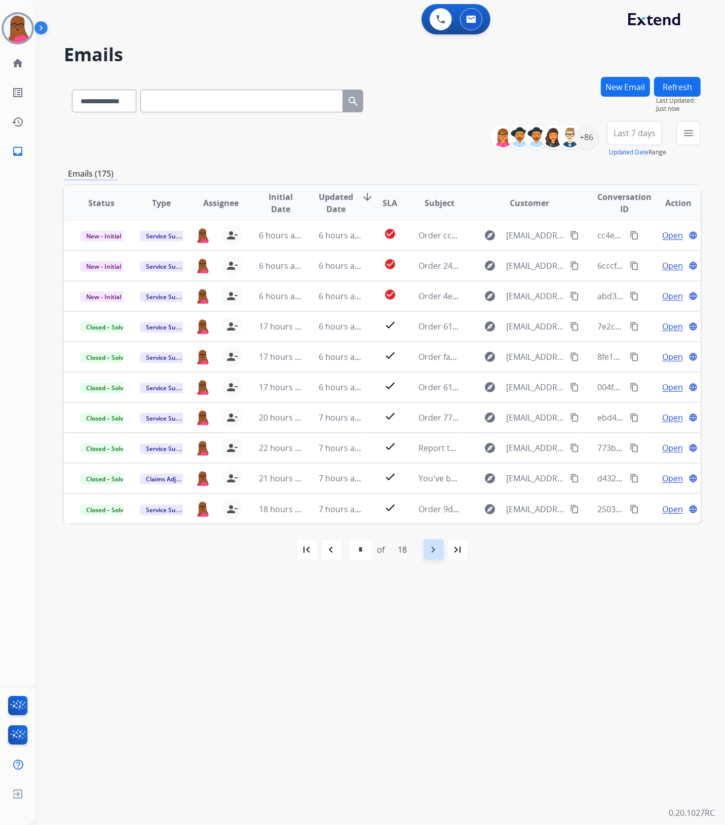
click at [425, 552] on div "navigate_next" at bounding box center [433, 550] width 22 height 22
click at [427, 552] on div "navigate_next" at bounding box center [433, 550] width 22 height 22
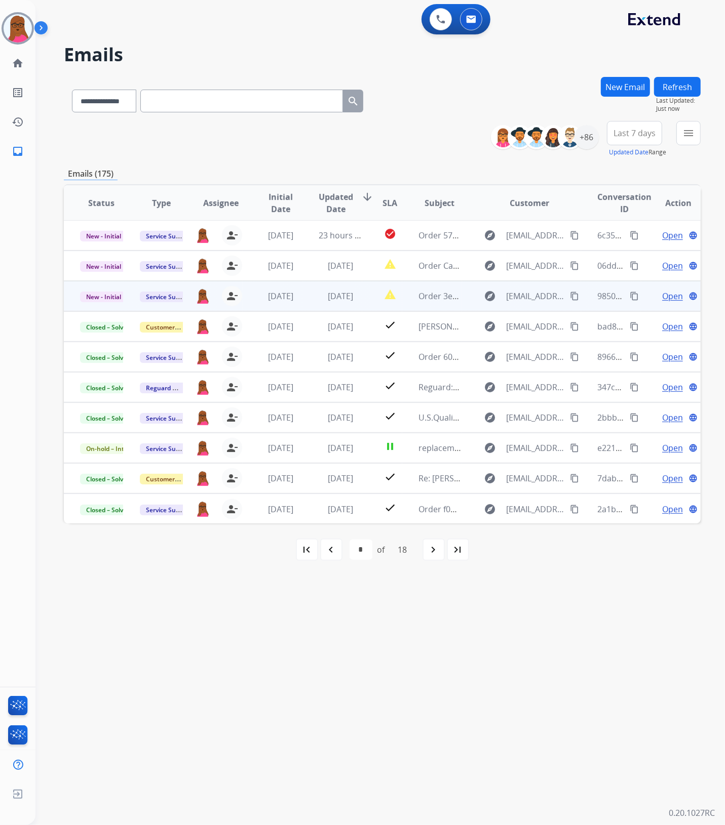
click at [662, 291] on span "Open" at bounding box center [672, 296] width 21 height 12
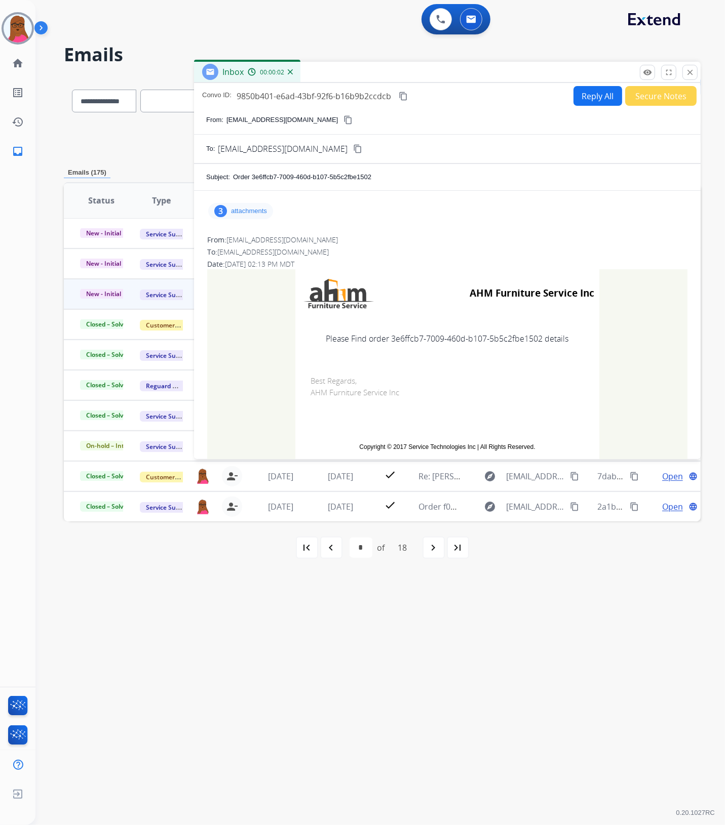
click at [254, 205] on div "3 attachments" at bounding box center [240, 211] width 65 height 16
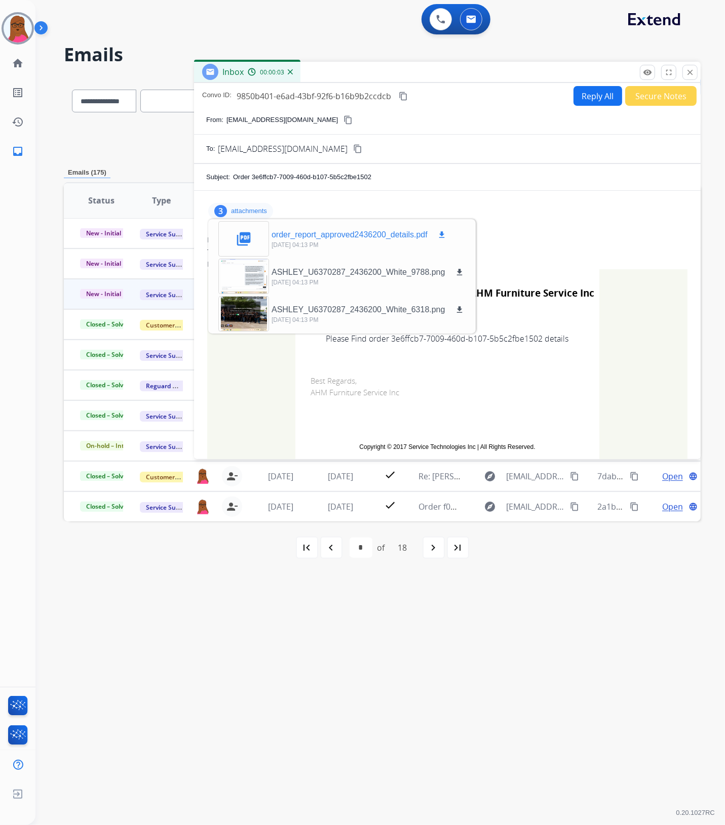
click at [441, 230] on mat-icon "download" at bounding box center [441, 234] width 9 height 9
click at [689, 79] on button "close Close" at bounding box center [689, 72] width 15 height 15
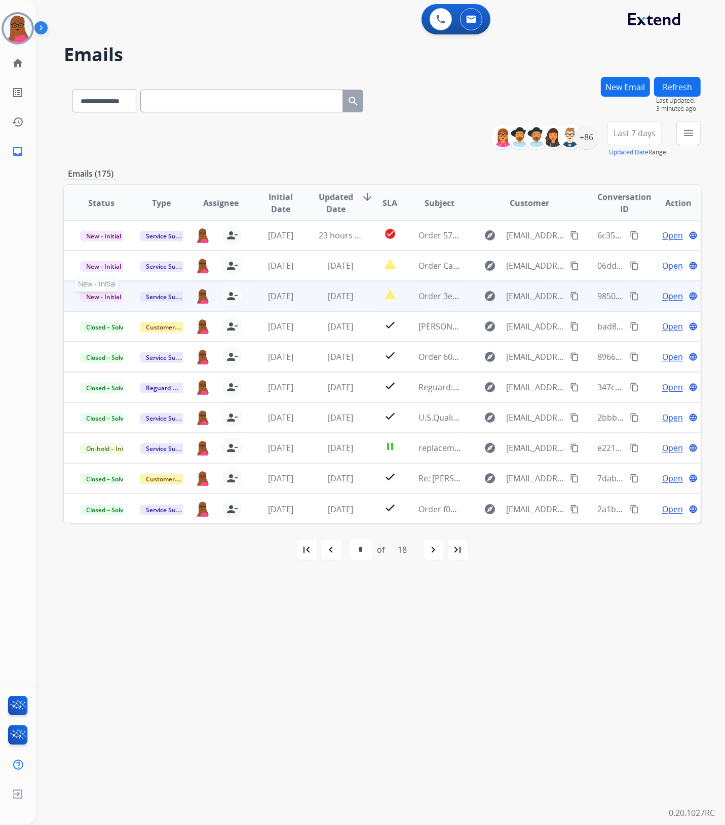
click at [102, 297] on span "New - Initial" at bounding box center [103, 297] width 47 height 11
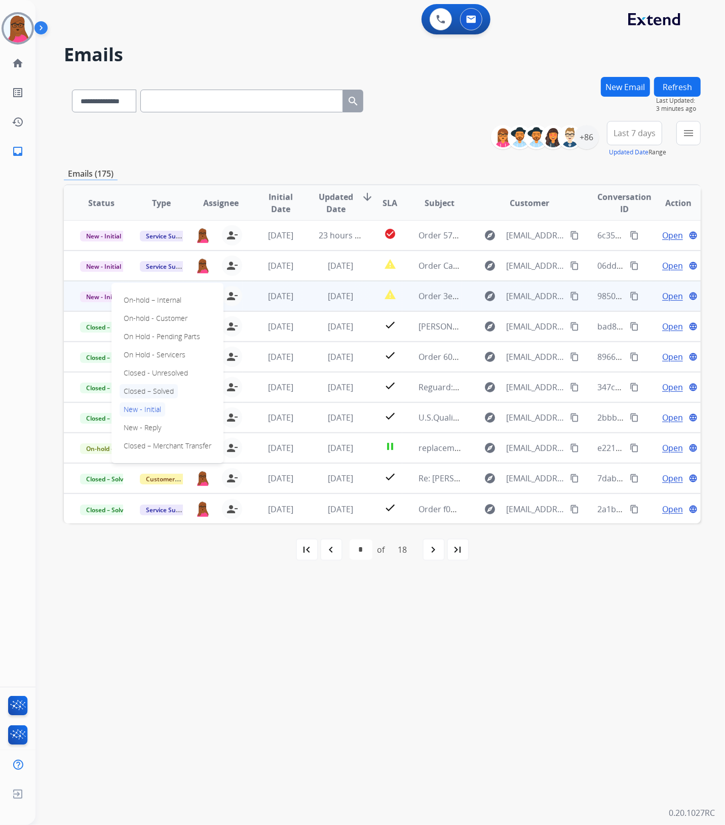
click at [175, 391] on p "Closed – Solved" at bounding box center [148, 391] width 58 height 14
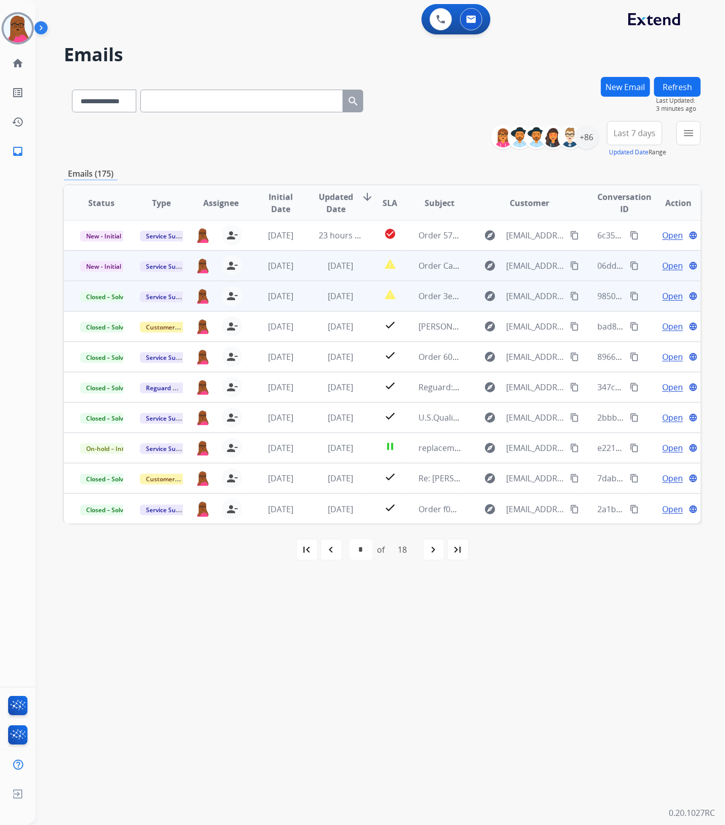
click at [662, 263] on span "Open" at bounding box center [672, 266] width 21 height 12
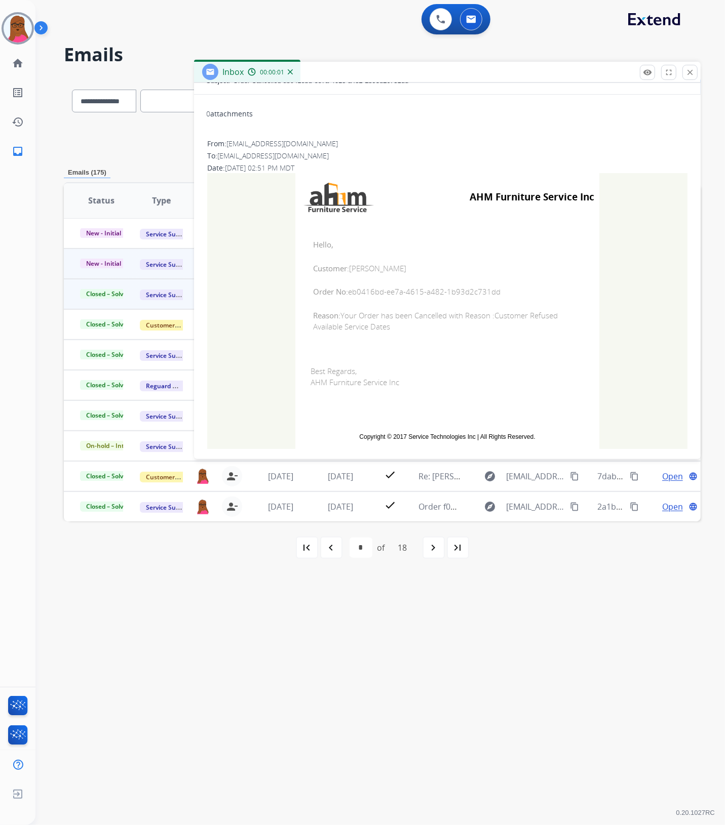
scroll to position [102, 0]
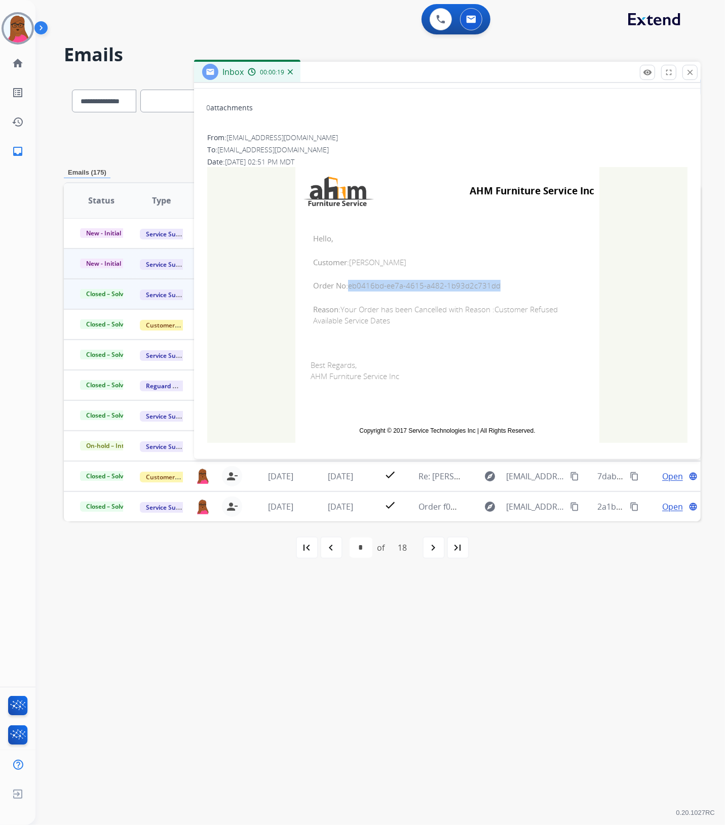
drag, startPoint x: 494, startPoint y: 285, endPoint x: 346, endPoint y: 289, distance: 148.4
click at [346, 289] on span "Order No: eb0416bd-ee7a-4615-a482-1b93d2c731dd" at bounding box center [447, 286] width 268 height 12
copy span "eb0416bd-ee7a-4615-a482-1b93d2c731dd"
drag, startPoint x: 307, startPoint y: 237, endPoint x: 416, endPoint y: 327, distance: 141.7
click at [416, 327] on td "Hello, Customer: [PERSON_NAME] Order No: eb0416bd-ee7a-4615-a482-1b93d2c731dd R…" at bounding box center [447, 279] width 304 height 129
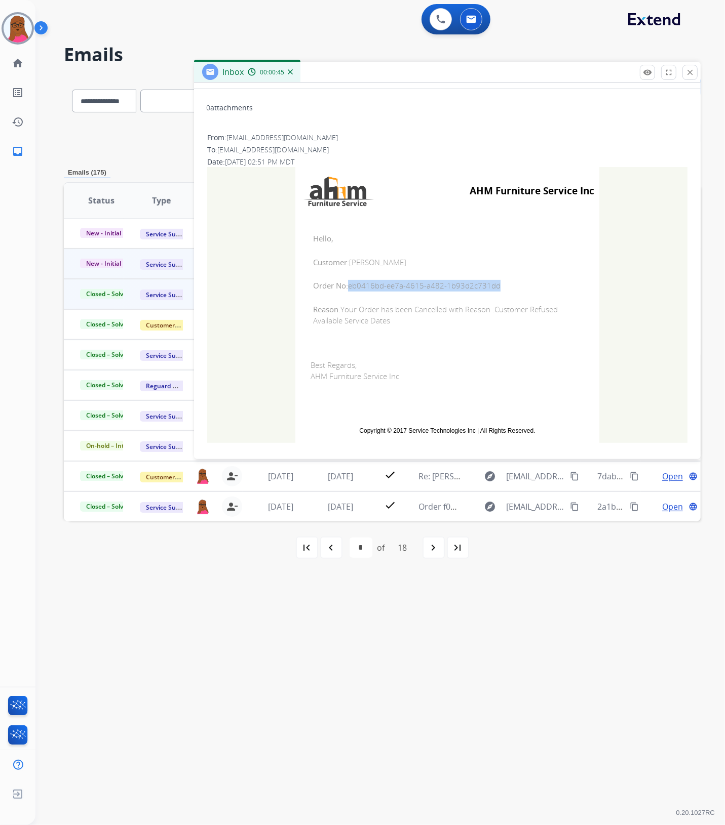
copy td "Hello, Customer: [PERSON_NAME] Order No: eb0416bd-ee7a-4615-a482-1b93d2c731dd R…"
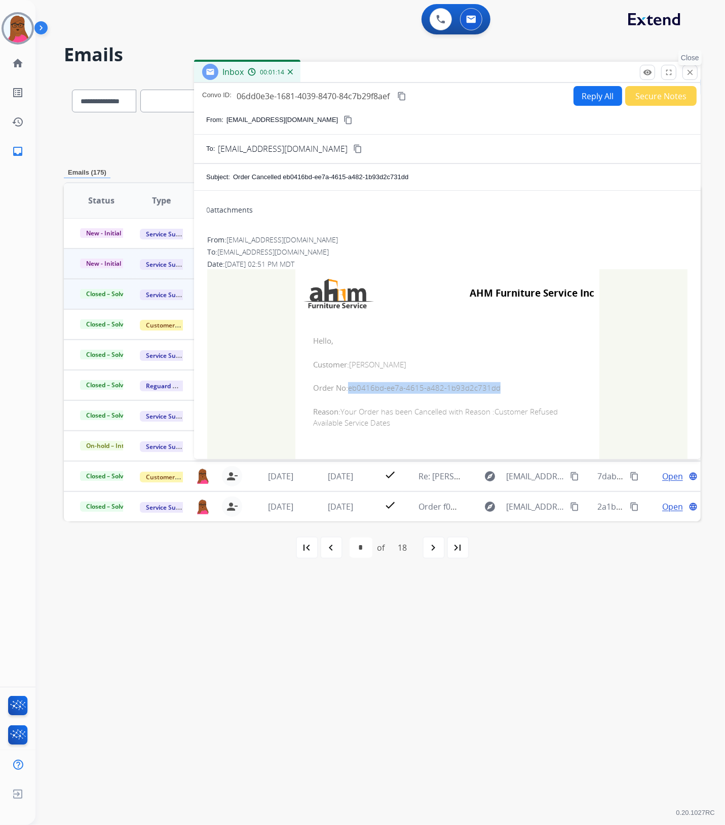
drag, startPoint x: 689, startPoint y: 72, endPoint x: 509, endPoint y: 142, distance: 192.9
click at [689, 72] on mat-icon "close" at bounding box center [689, 72] width 9 height 9
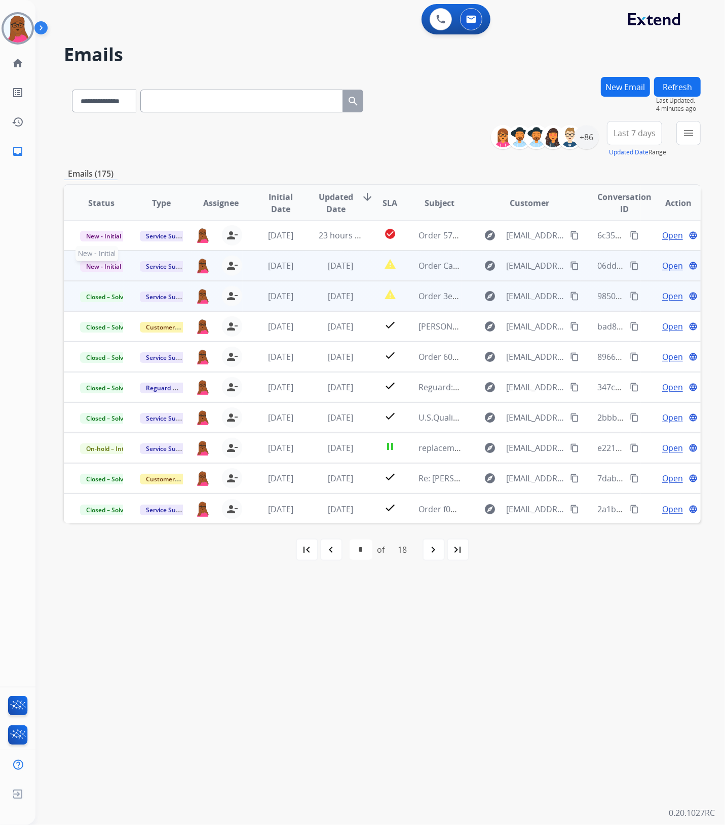
click at [106, 262] on span "New - Initial" at bounding box center [103, 266] width 47 height 11
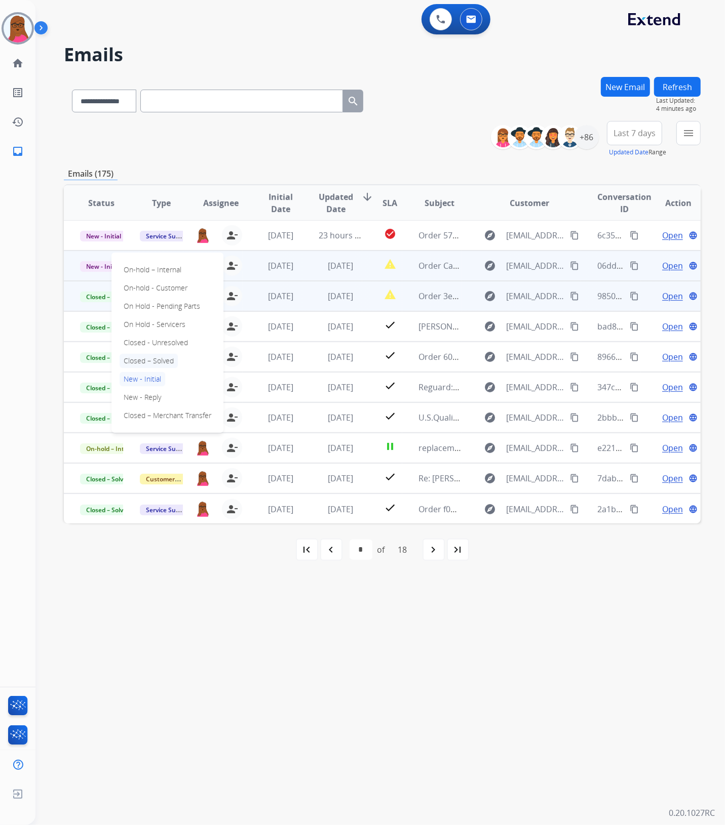
click at [155, 360] on p "Closed – Solved" at bounding box center [148, 361] width 58 height 14
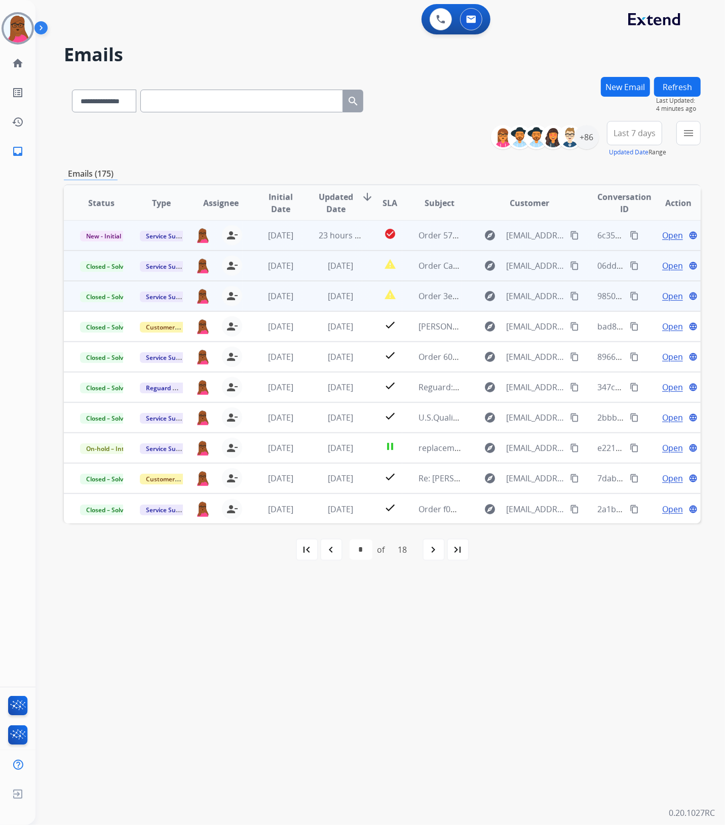
click at [666, 241] on span "Open" at bounding box center [672, 235] width 21 height 12
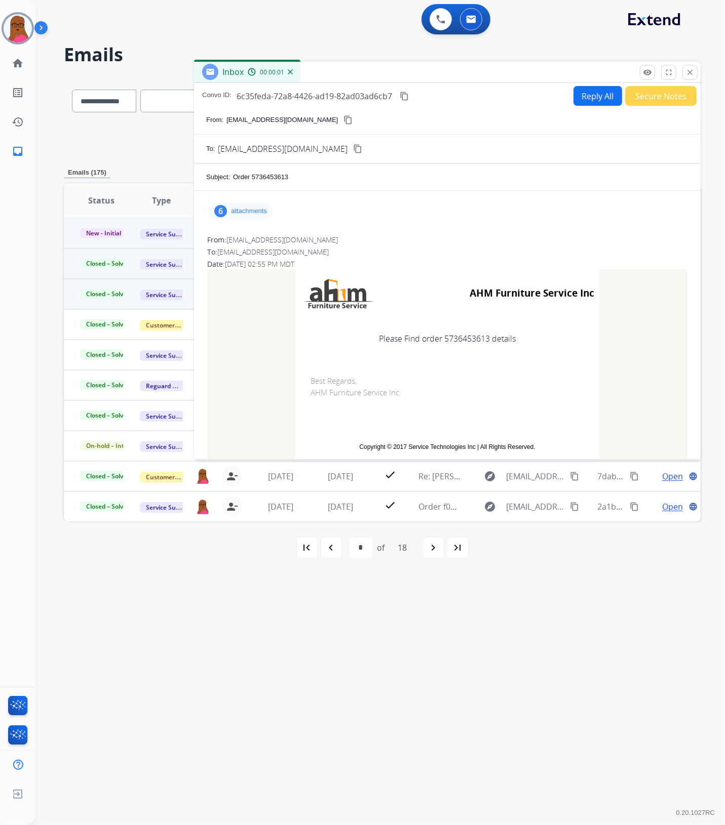
click at [253, 218] on div "6 attachments" at bounding box center [240, 211] width 65 height 16
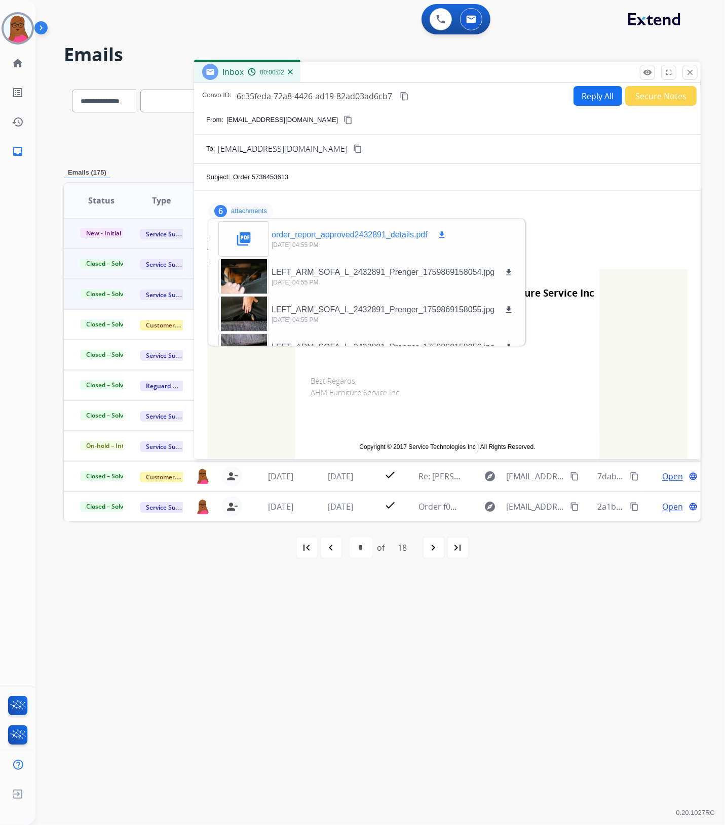
click at [442, 233] on mat-icon "download" at bounding box center [441, 234] width 9 height 9
click at [687, 75] on mat-icon "close" at bounding box center [689, 72] width 9 height 9
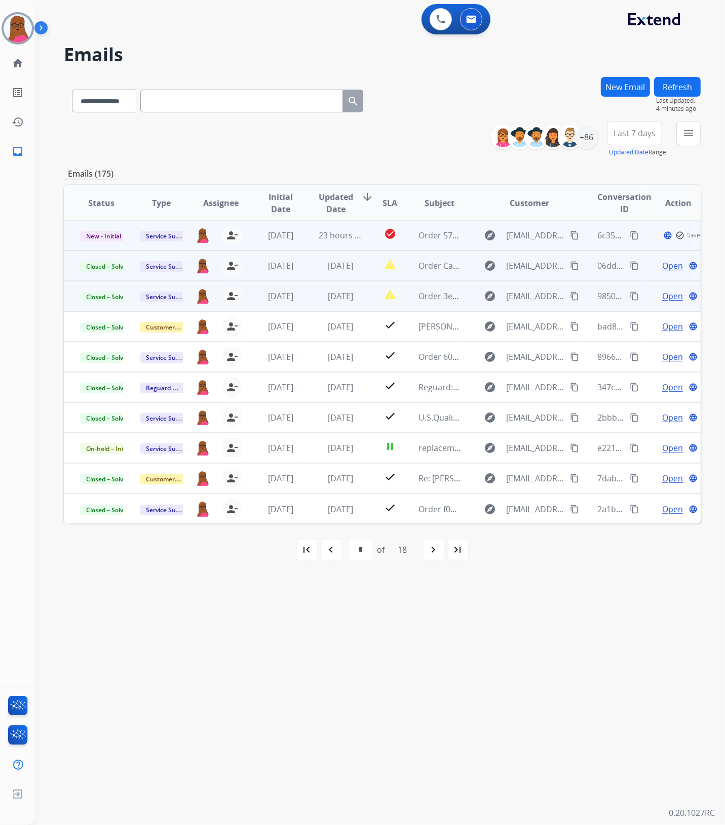
click at [101, 241] on td "New - Initial" at bounding box center [94, 235] width 60 height 30
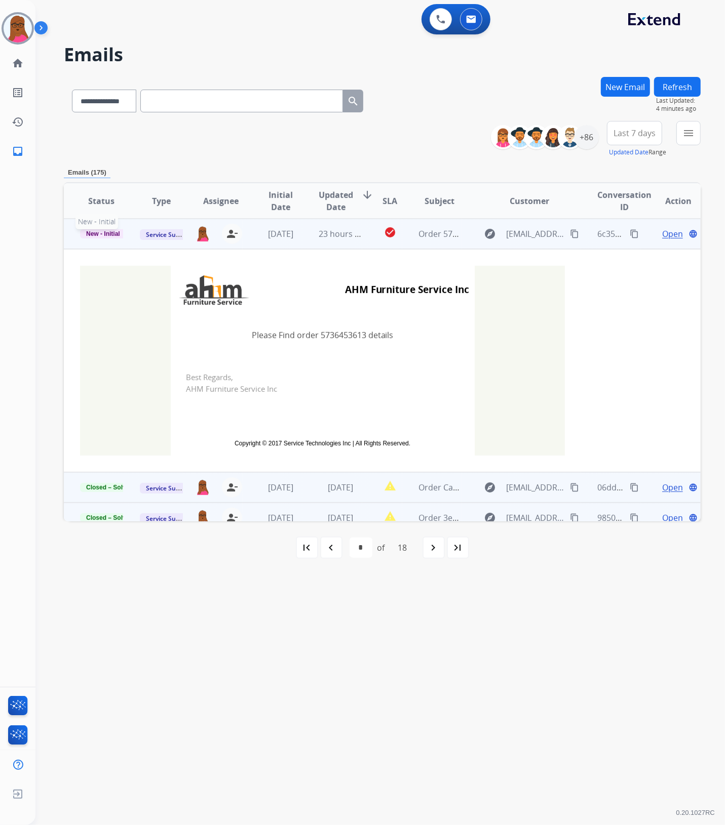
click at [104, 234] on span "New - Initial" at bounding box center [103, 233] width 46 height 9
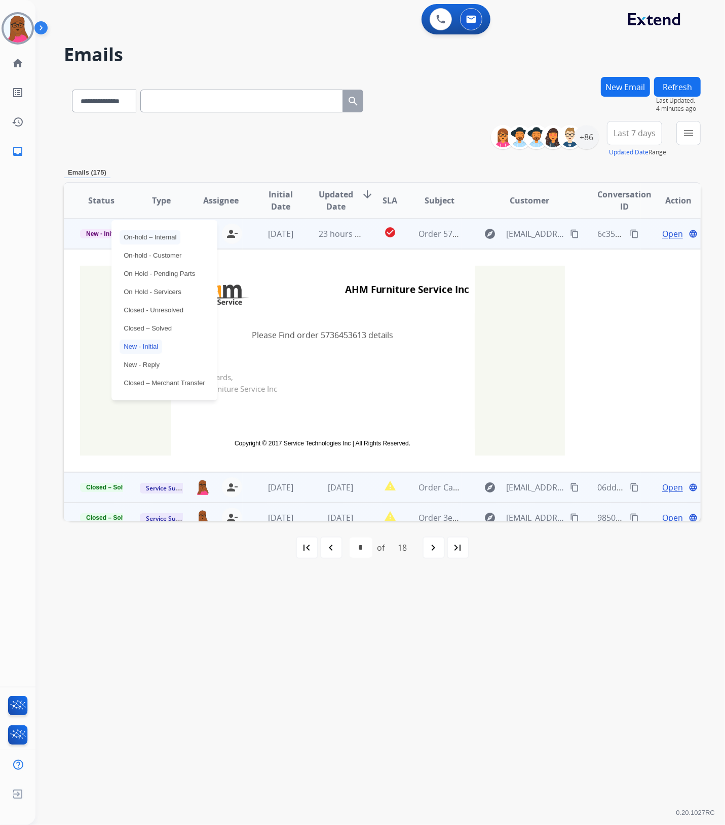
click at [165, 237] on p "On-hold – Internal" at bounding box center [149, 237] width 61 height 14
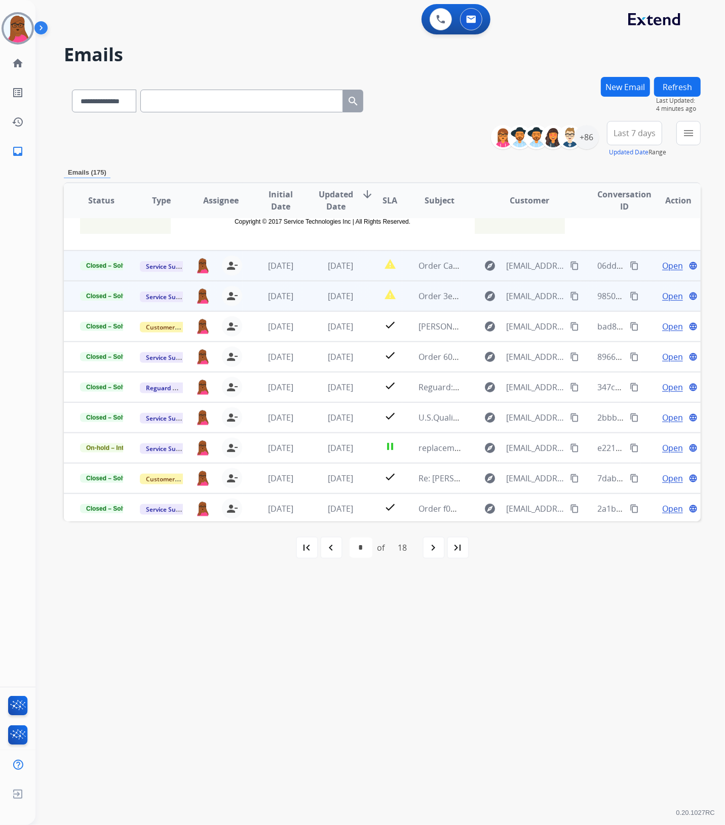
scroll to position [223, 0]
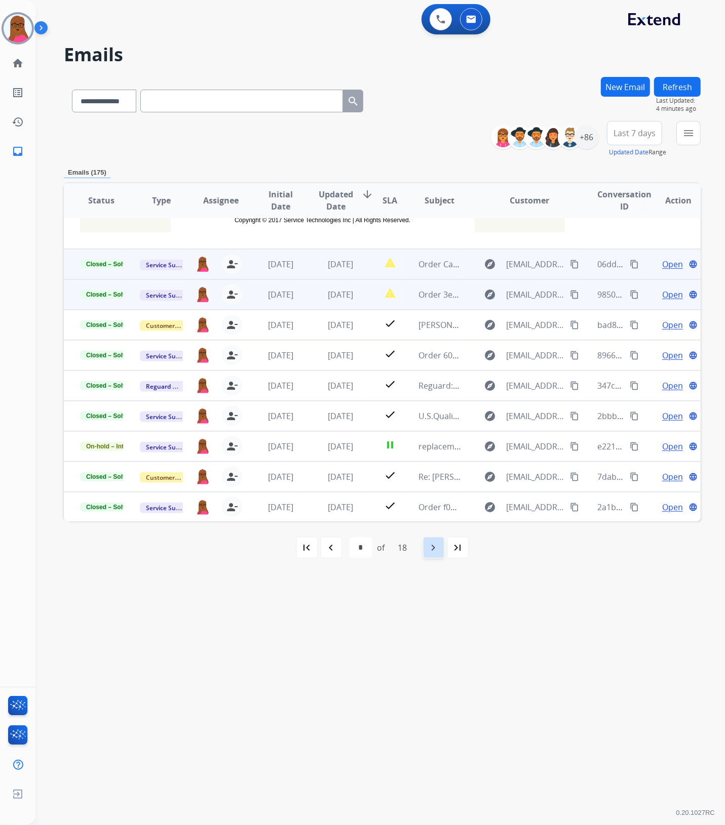
click at [428, 551] on mat-icon "navigate_next" at bounding box center [433, 548] width 12 height 12
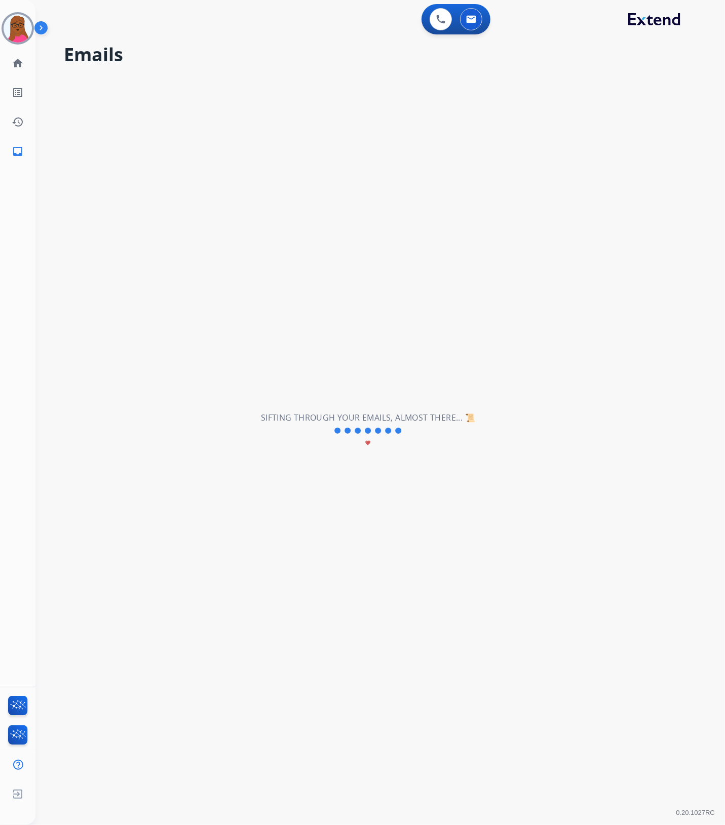
scroll to position [33, 0]
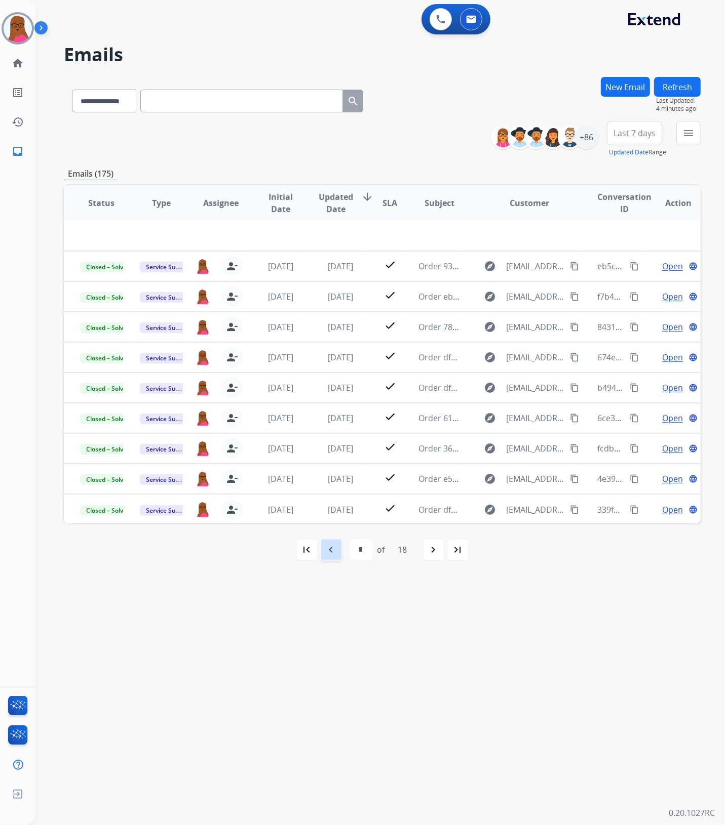
click at [325, 554] on mat-icon "navigate_before" at bounding box center [331, 550] width 12 height 12
click at [330, 558] on div "navigate_before" at bounding box center [331, 550] width 22 height 22
click at [332, 548] on mat-icon "navigate_before" at bounding box center [331, 550] width 12 height 12
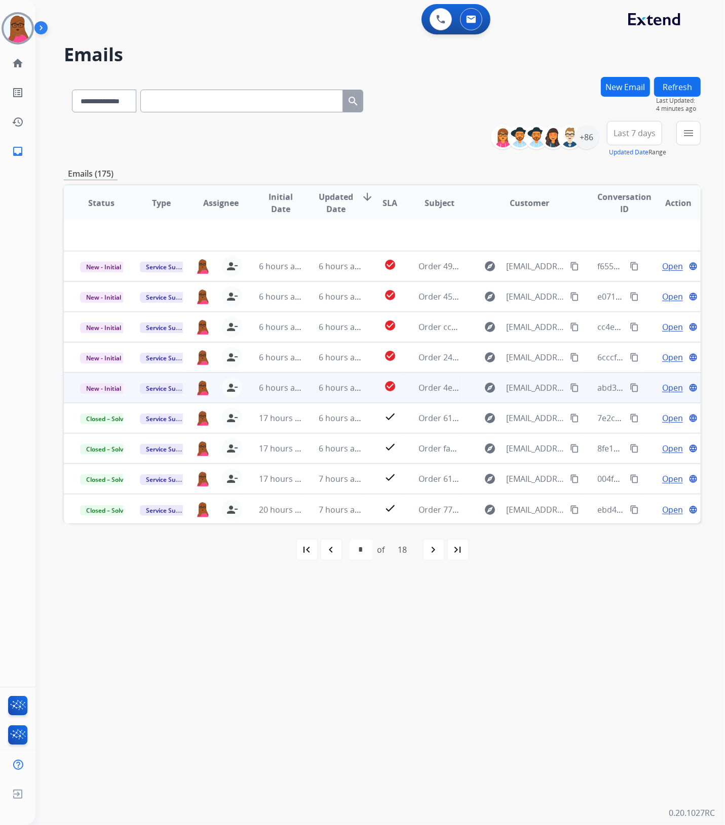
click at [662, 390] on span "Open" at bounding box center [672, 388] width 21 height 12
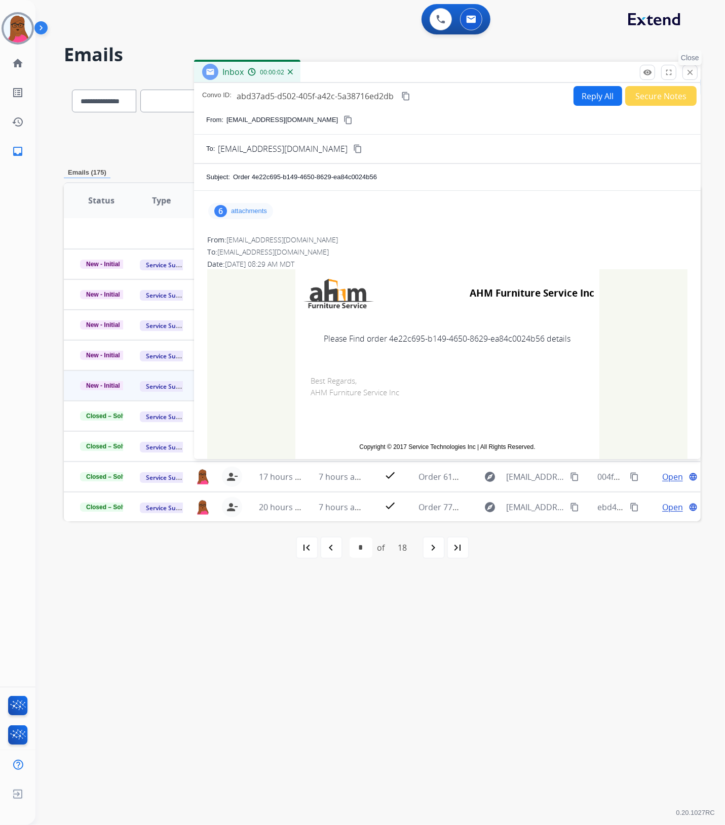
click at [689, 76] on mat-icon "close" at bounding box center [689, 72] width 9 height 9
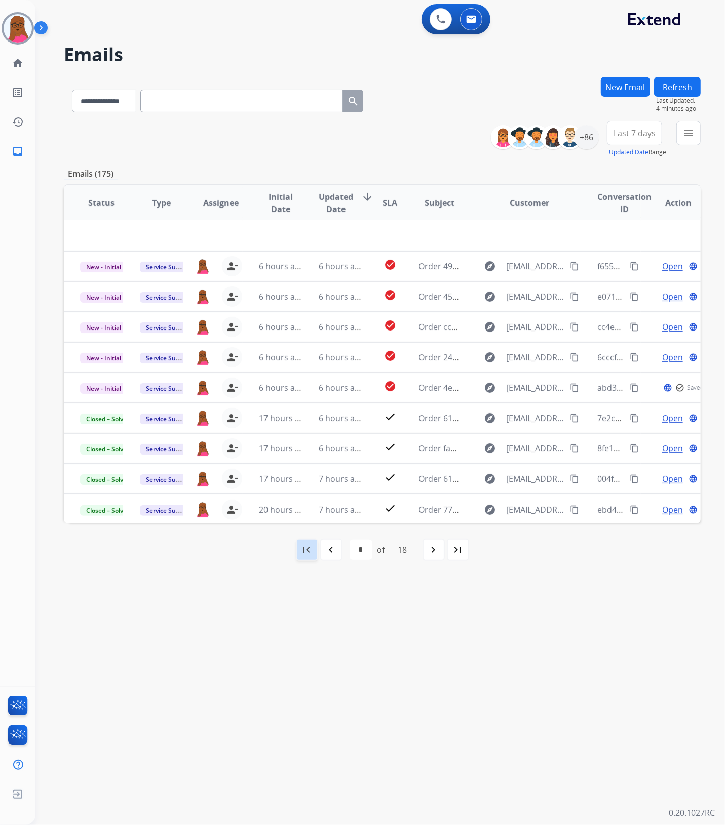
click at [308, 549] on mat-icon "first_page" at bounding box center [307, 550] width 12 height 12
click at [409, 550] on mat-icon "navigate_next" at bounding box center [411, 550] width 12 height 12
select select "*"
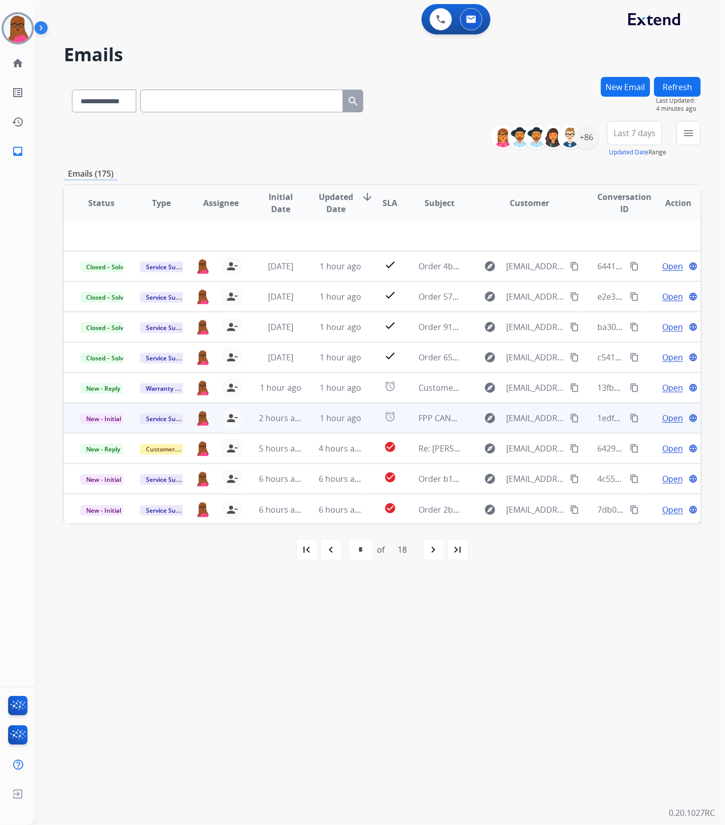
click at [665, 419] on span "Open" at bounding box center [672, 418] width 21 height 12
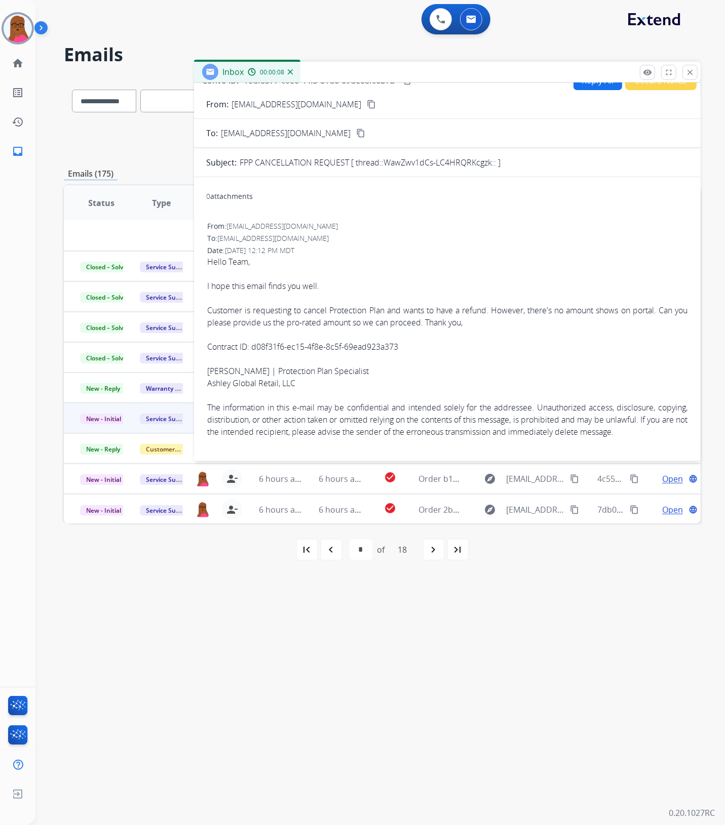
scroll to position [0, 0]
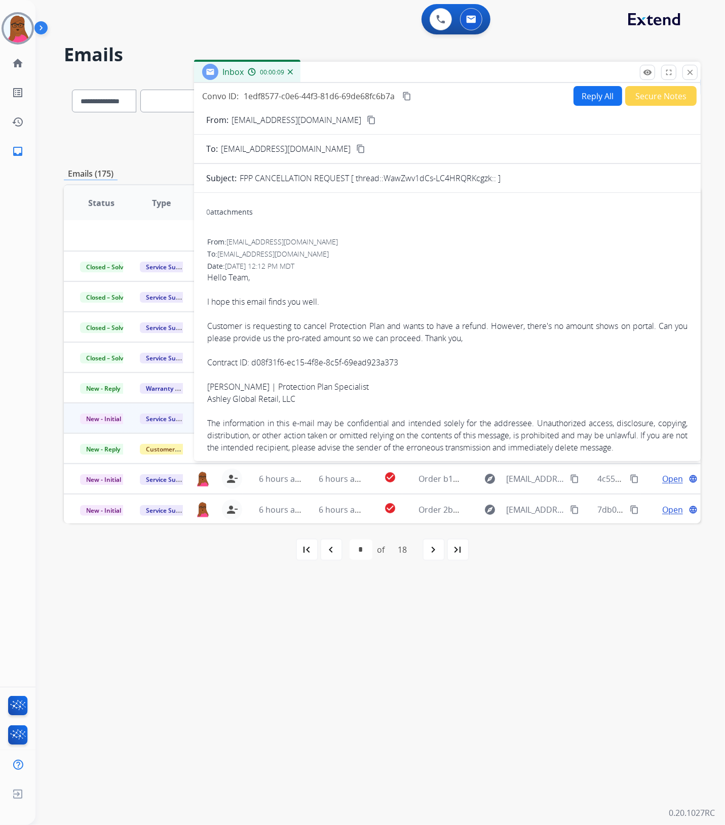
click at [584, 99] on button "Reply All" at bounding box center [597, 96] width 49 height 20
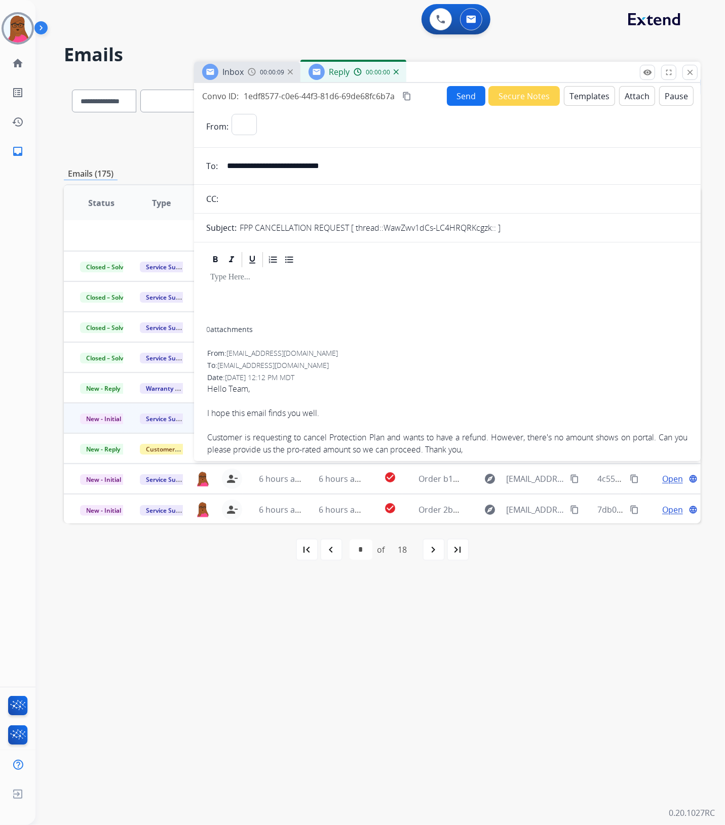
select select "**********"
click at [279, 290] on div at bounding box center [447, 298] width 482 height 58
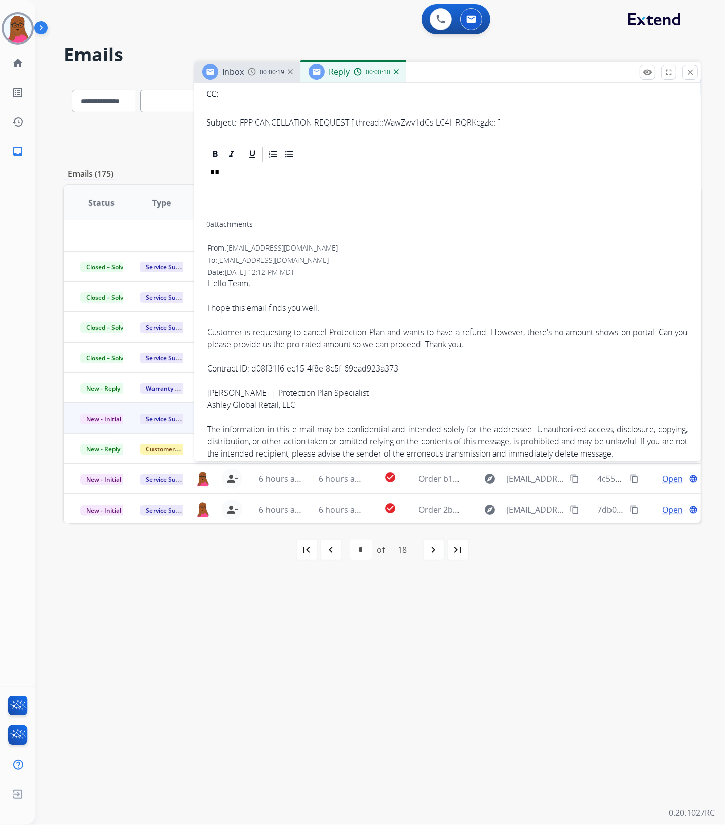
scroll to position [157, 0]
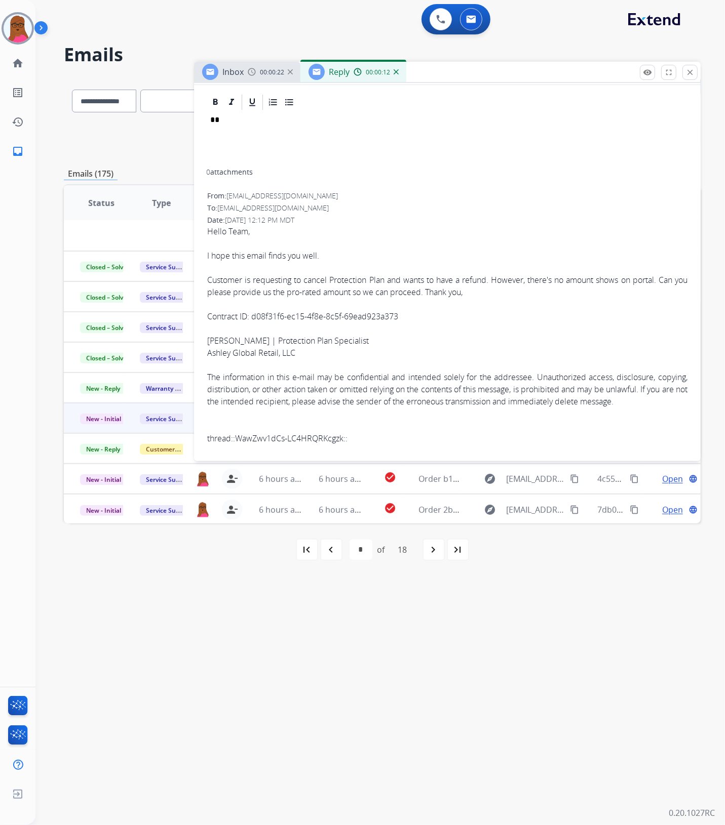
drag, startPoint x: 402, startPoint y: 317, endPoint x: 252, endPoint y: 320, distance: 149.9
click at [252, 320] on span "Hello Team, I hope this email finds you well. Customer is requesting to cancel …" at bounding box center [447, 334] width 480 height 219
copy span "d08f31f6-ec15-4f8e-8c5f-69ead923a373"
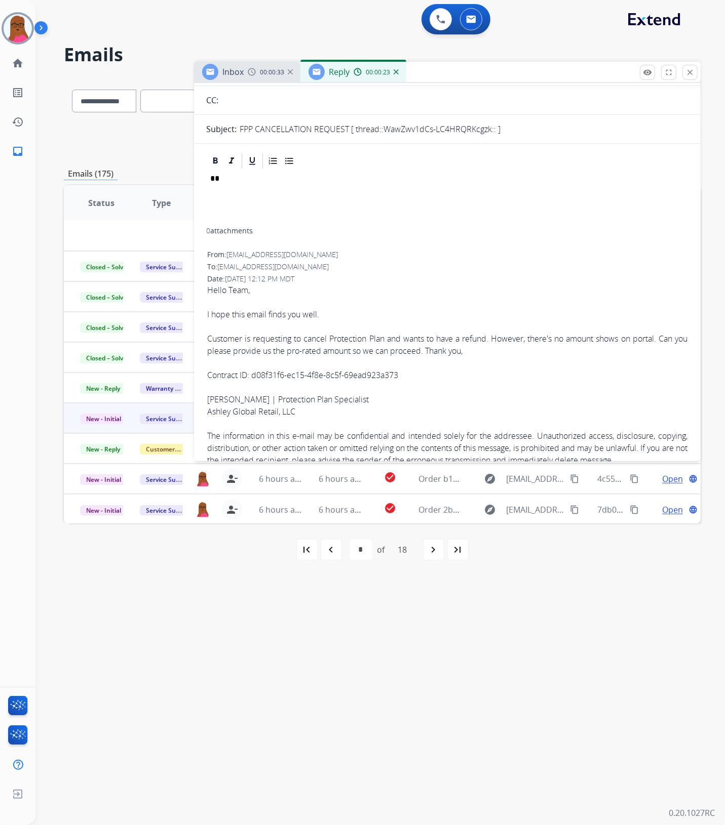
scroll to position [0, 0]
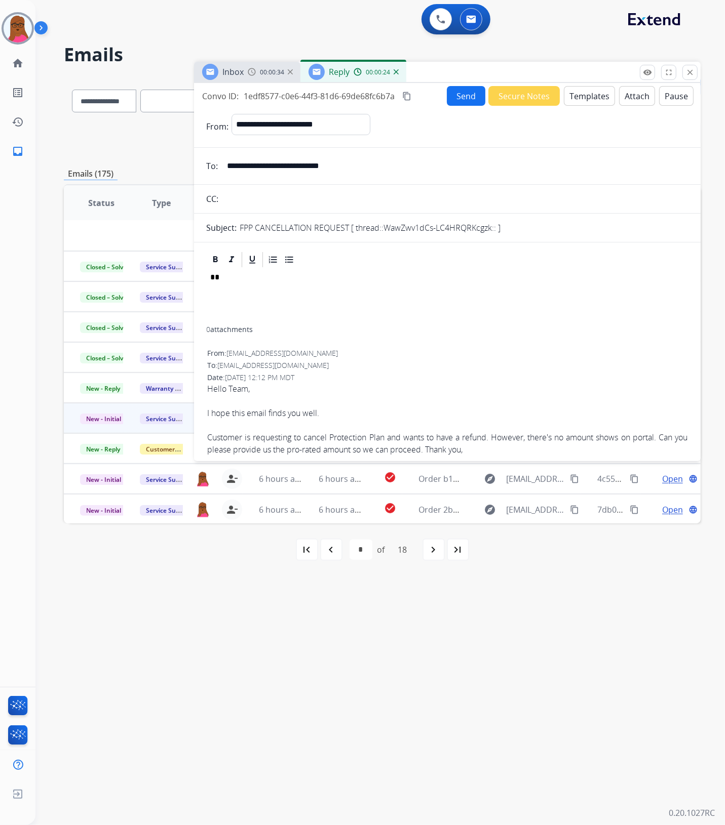
click at [344, 276] on p "**" at bounding box center [443, 277] width 466 height 9
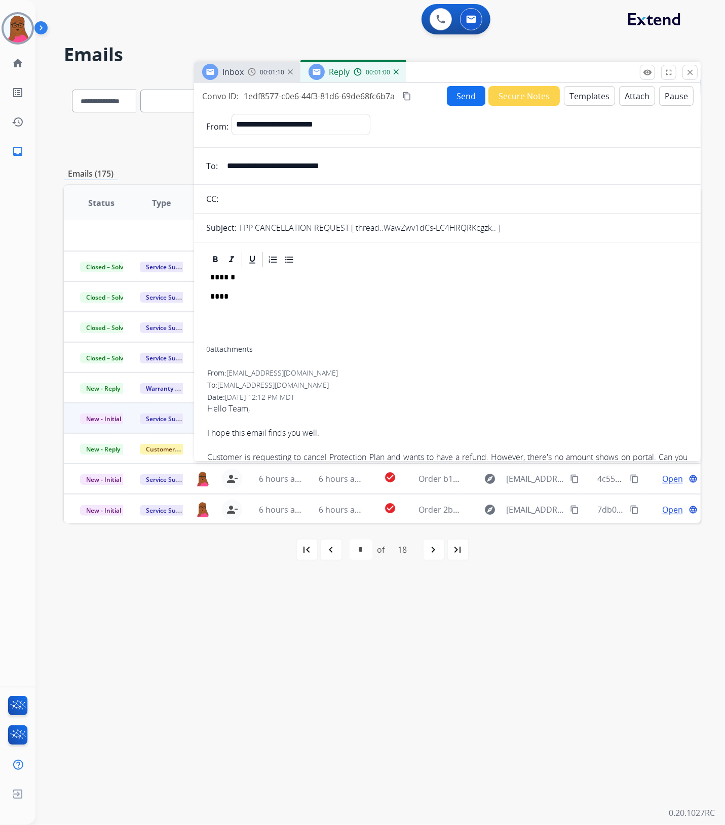
click at [317, 301] on p "****" at bounding box center [443, 296] width 466 height 9
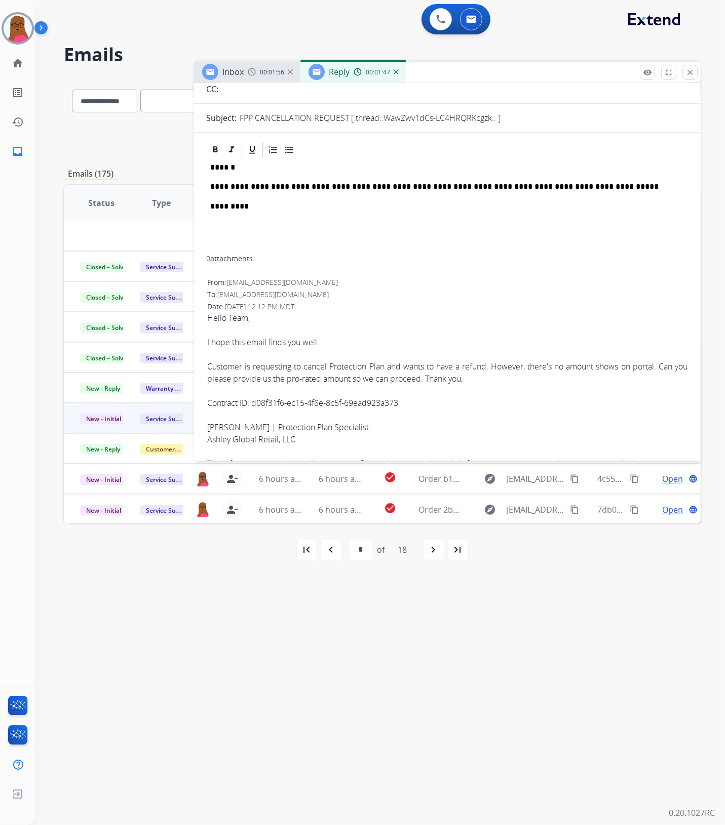
scroll to position [69, 0]
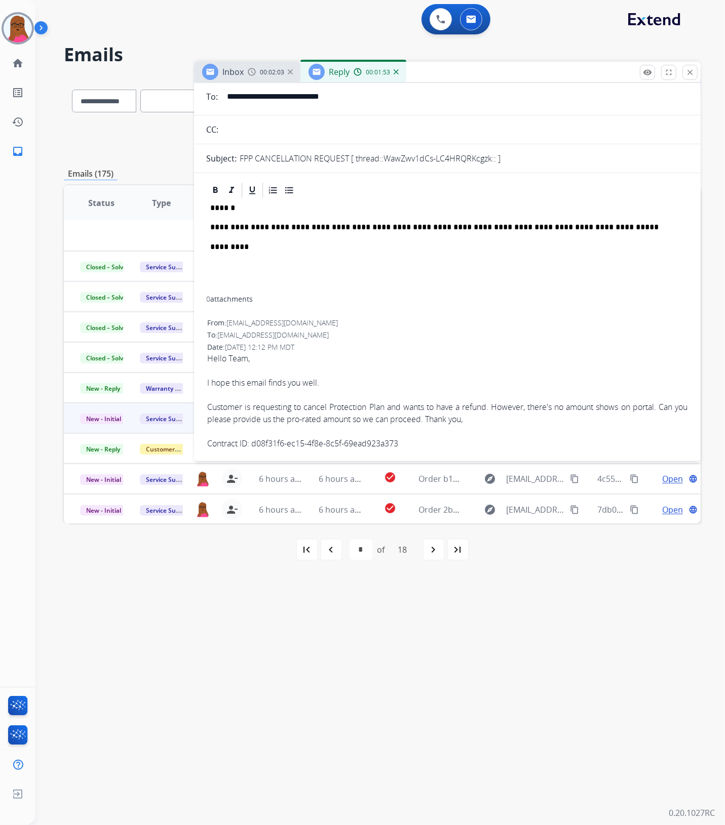
click at [606, 229] on p "**********" at bounding box center [443, 227] width 466 height 9
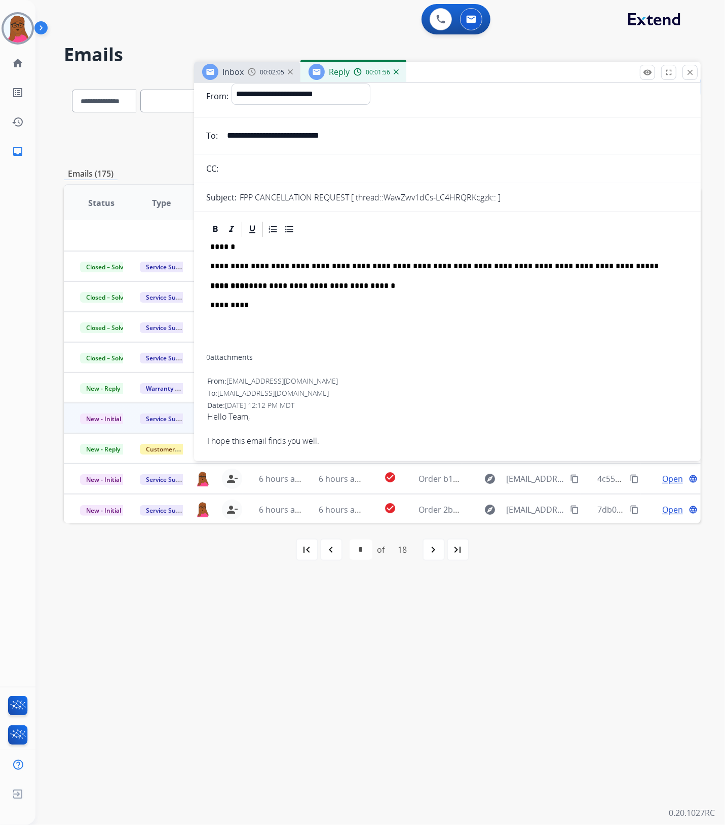
scroll to position [0, 0]
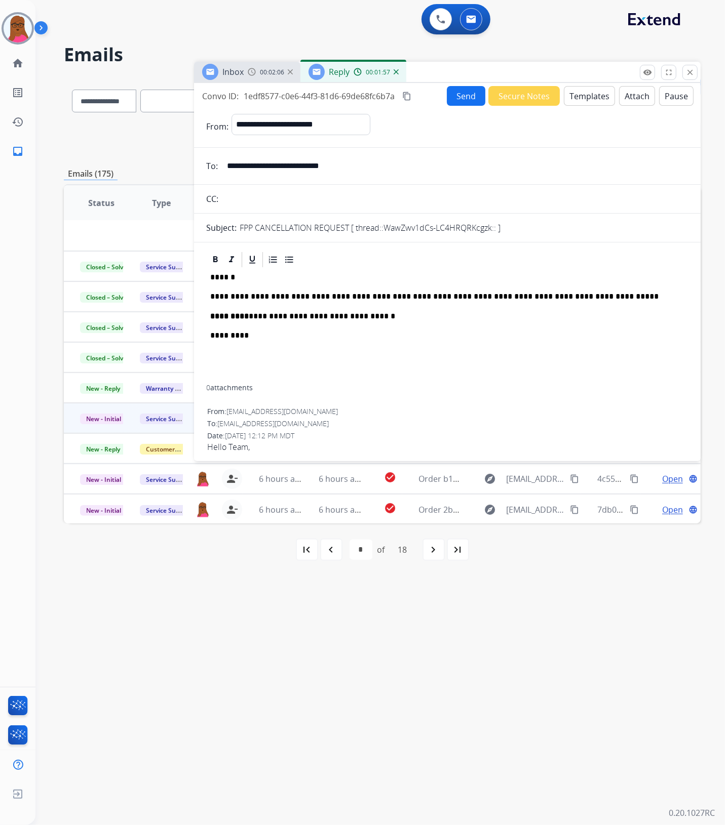
click at [449, 97] on button "Send" at bounding box center [466, 96] width 38 height 20
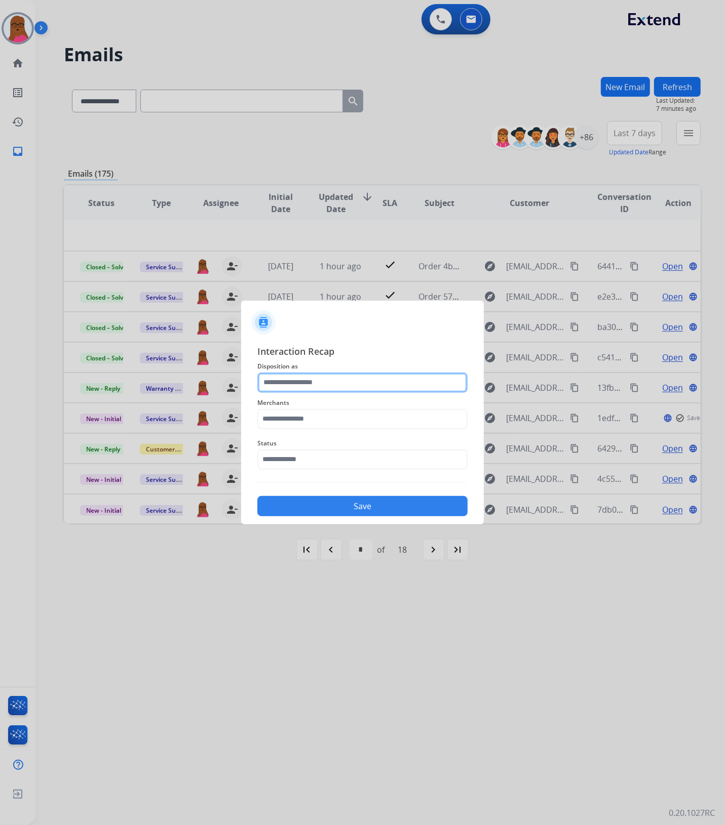
click at [370, 389] on input "text" at bounding box center [362, 383] width 210 height 20
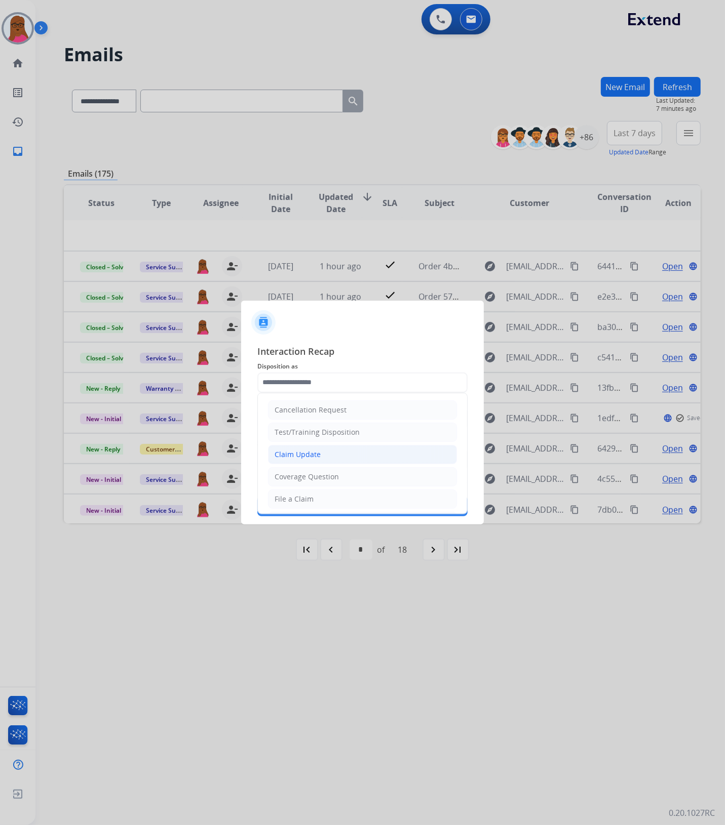
click at [302, 460] on div "Claim Update" at bounding box center [297, 455] width 46 height 10
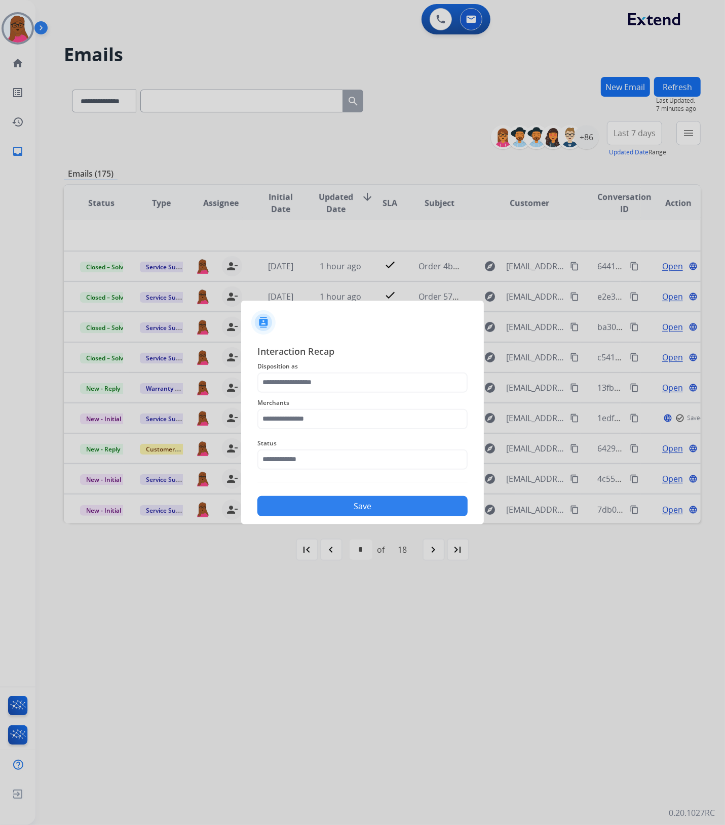
type input "**********"
click at [342, 423] on input "text" at bounding box center [362, 419] width 210 height 20
click at [355, 454] on li "[PERSON_NAME]" at bounding box center [364, 447] width 193 height 19
type input "**********"
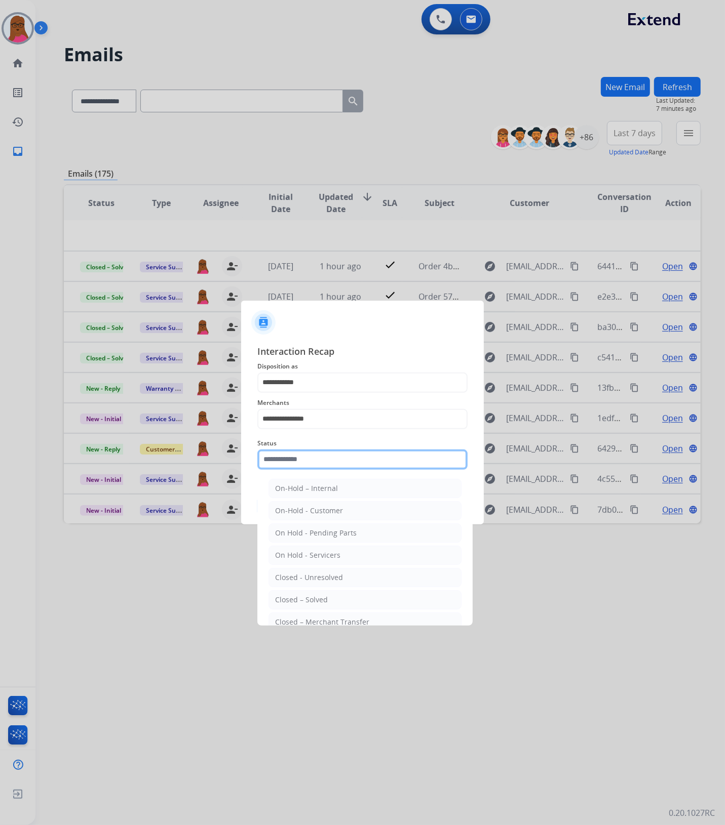
click at [357, 465] on input "text" at bounding box center [362, 460] width 210 height 20
click at [350, 596] on li "Closed – Solved" at bounding box center [364, 599] width 193 height 19
type input "**********"
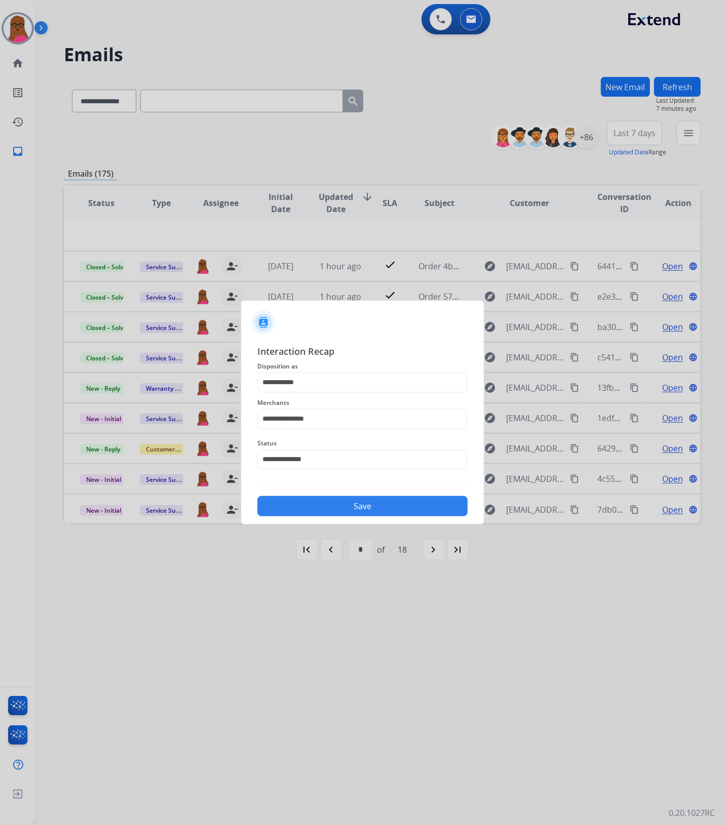
click at [390, 505] on button "Save" at bounding box center [362, 506] width 210 height 20
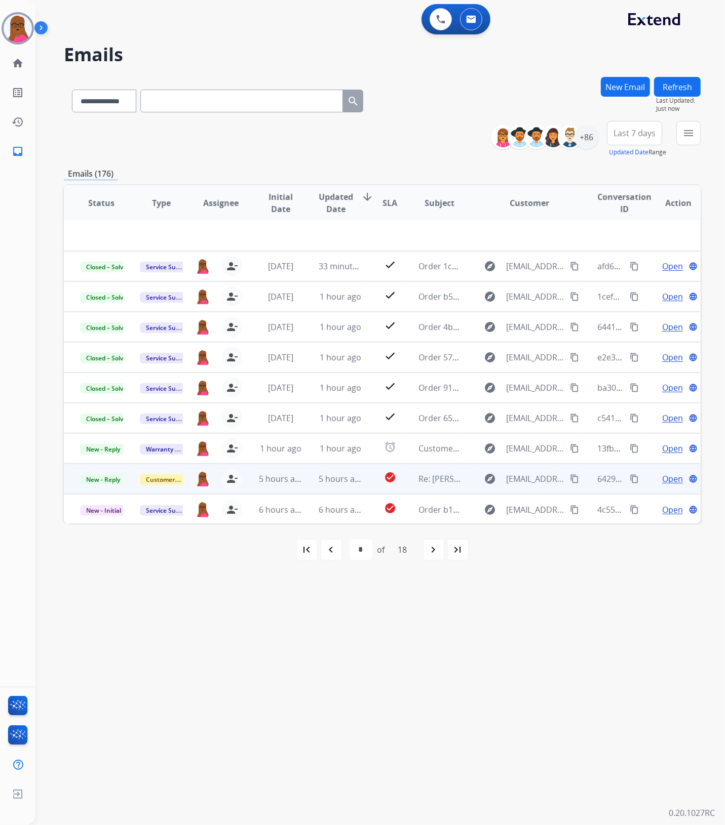
click at [663, 476] on span "Open" at bounding box center [672, 479] width 21 height 12
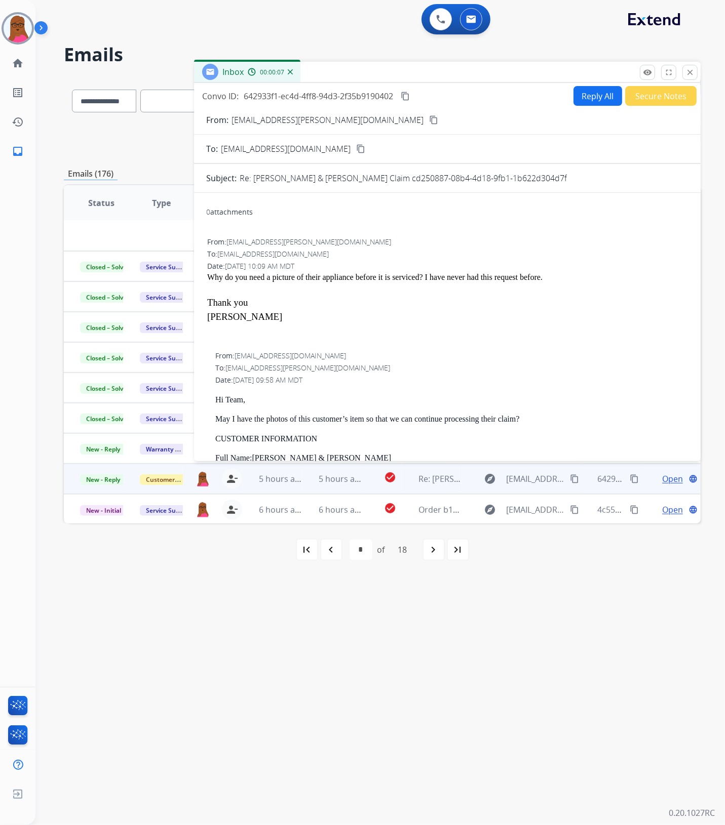
click at [584, 97] on button "Reply All" at bounding box center [597, 96] width 49 height 20
select select "**********"
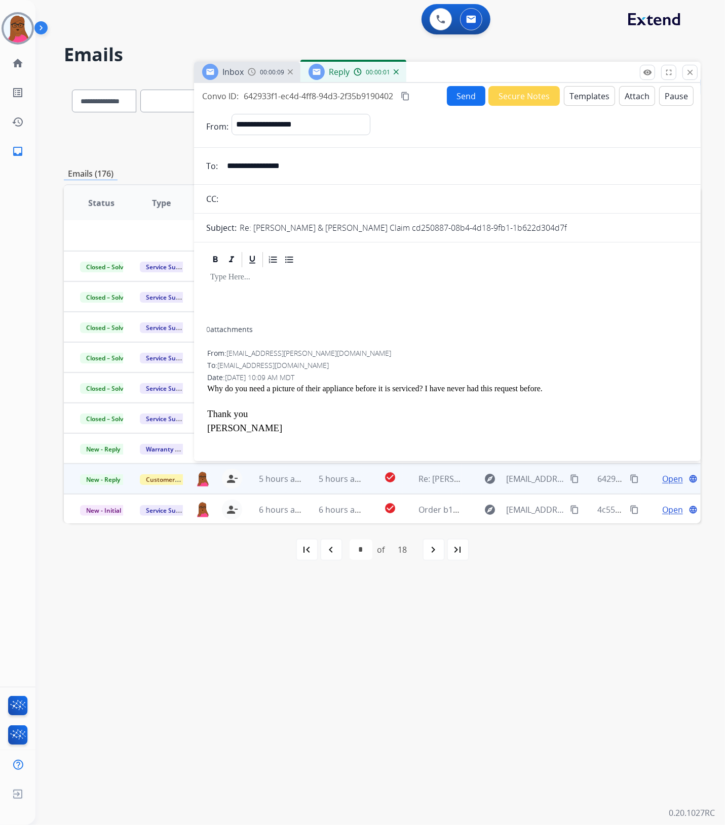
click at [289, 280] on p at bounding box center [447, 277] width 474 height 9
drag, startPoint x: 201, startPoint y: 386, endPoint x: 543, endPoint y: 386, distance: 341.8
click at [543, 386] on div "0 attachments From: [EMAIL_ADDRESS][PERSON_NAME][DOMAIN_NAME] To: [EMAIL_ADDRES…" at bounding box center [447, 552] width 506 height 603
copy div "Why do you need a picture of their appliance before it is serviced? I have neve…"
click at [690, 74] on mat-icon "close" at bounding box center [689, 72] width 9 height 9
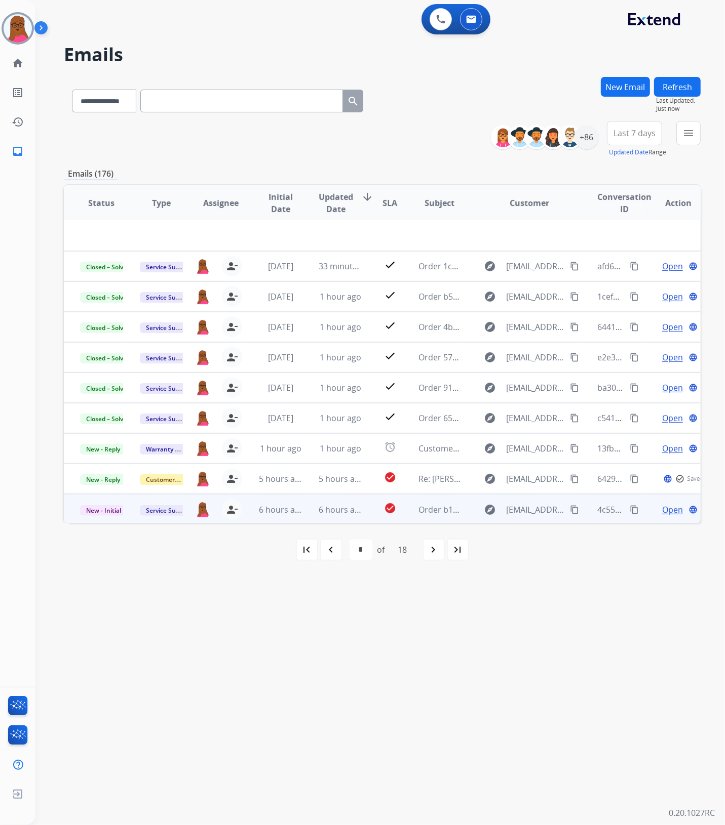
click at [662, 509] on span "Open" at bounding box center [672, 510] width 21 height 12
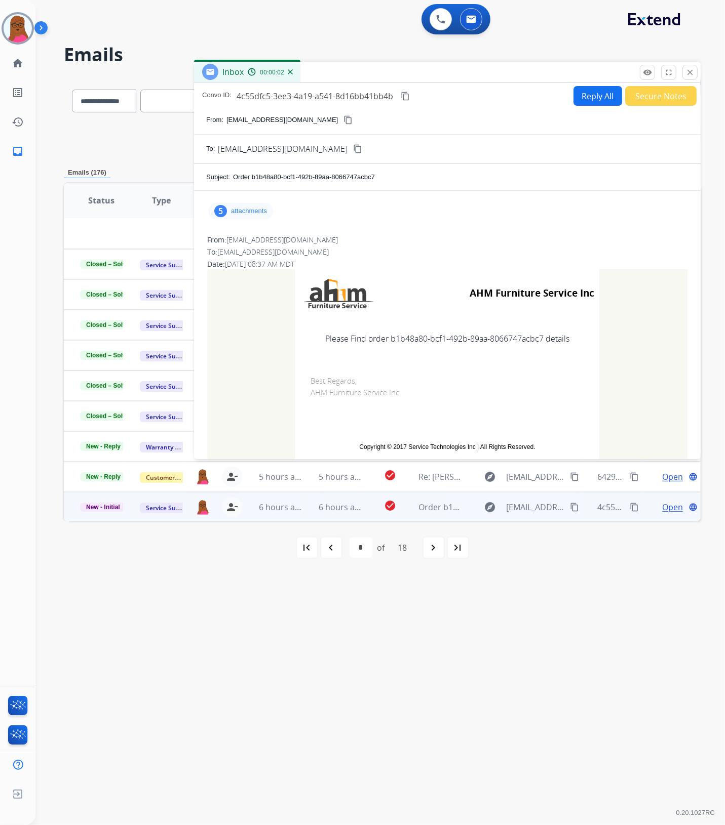
click at [252, 213] on p "attachments" at bounding box center [249, 211] width 36 height 8
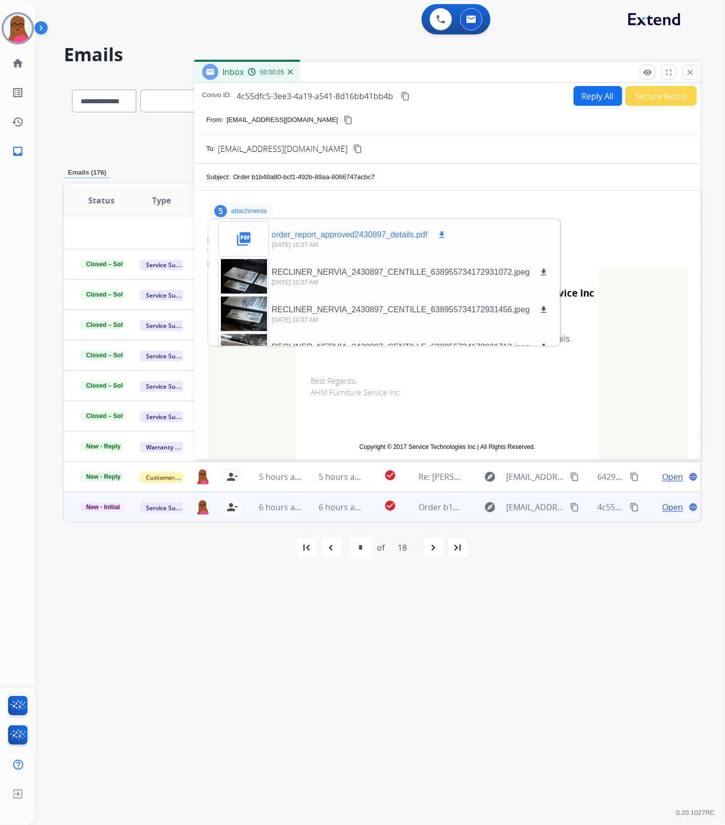
click at [443, 236] on mat-icon "download" at bounding box center [441, 234] width 9 height 9
click at [689, 74] on mat-icon "close" at bounding box center [689, 72] width 9 height 9
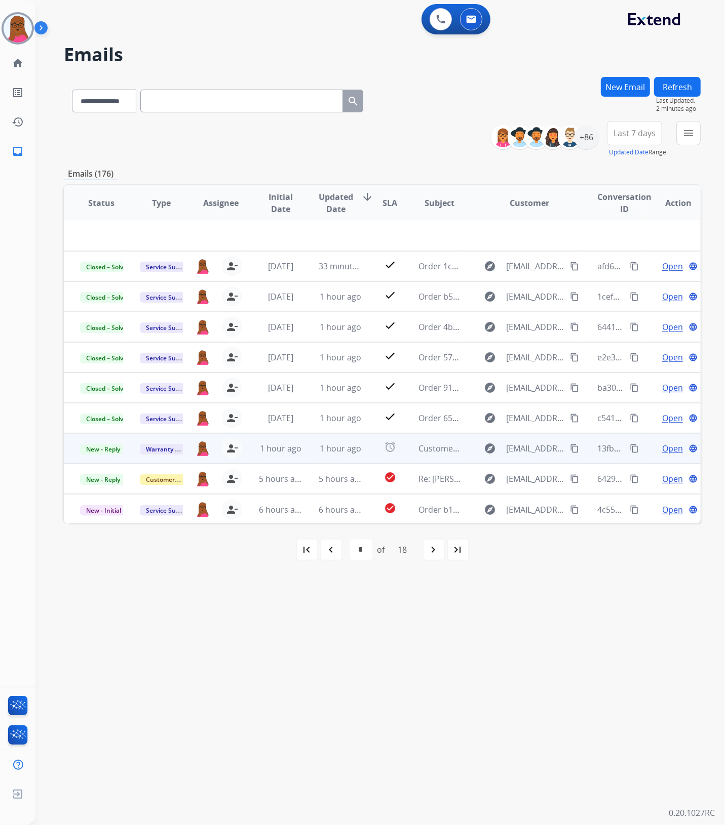
click at [662, 449] on span "Open" at bounding box center [672, 449] width 21 height 12
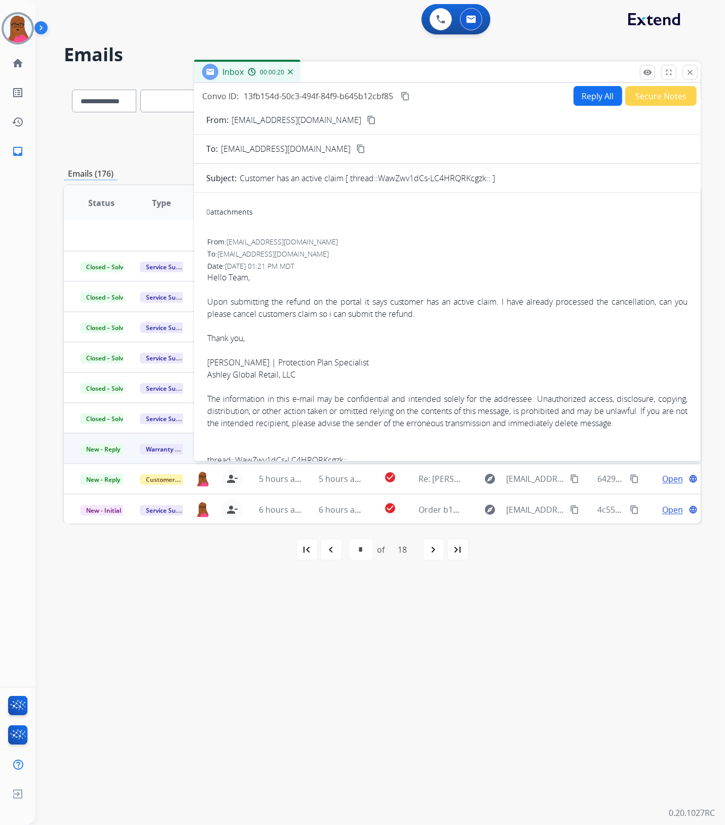
click at [589, 104] on button "Reply All" at bounding box center [597, 96] width 49 height 20
select select "**********"
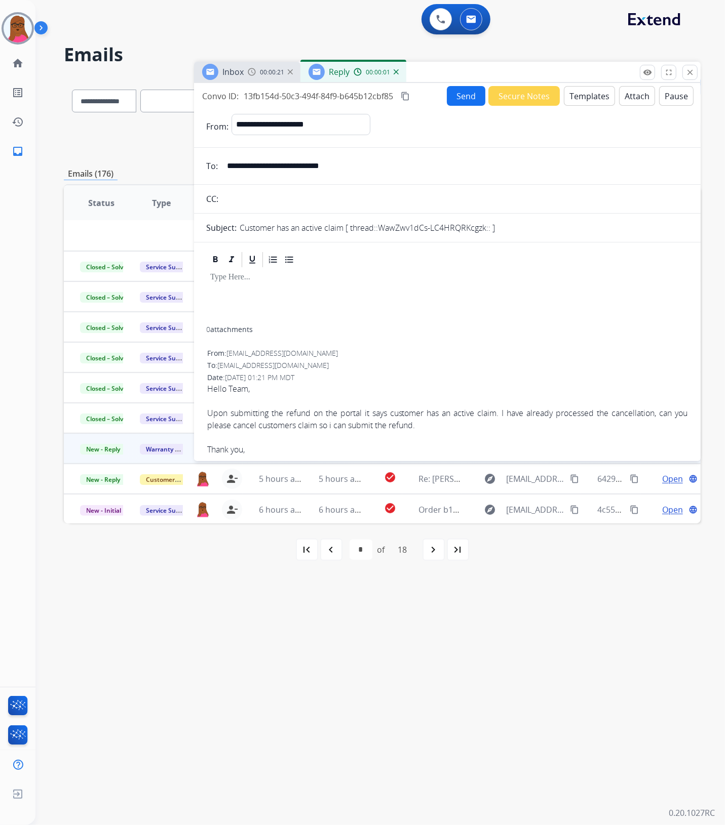
click at [289, 297] on div at bounding box center [447, 298] width 482 height 58
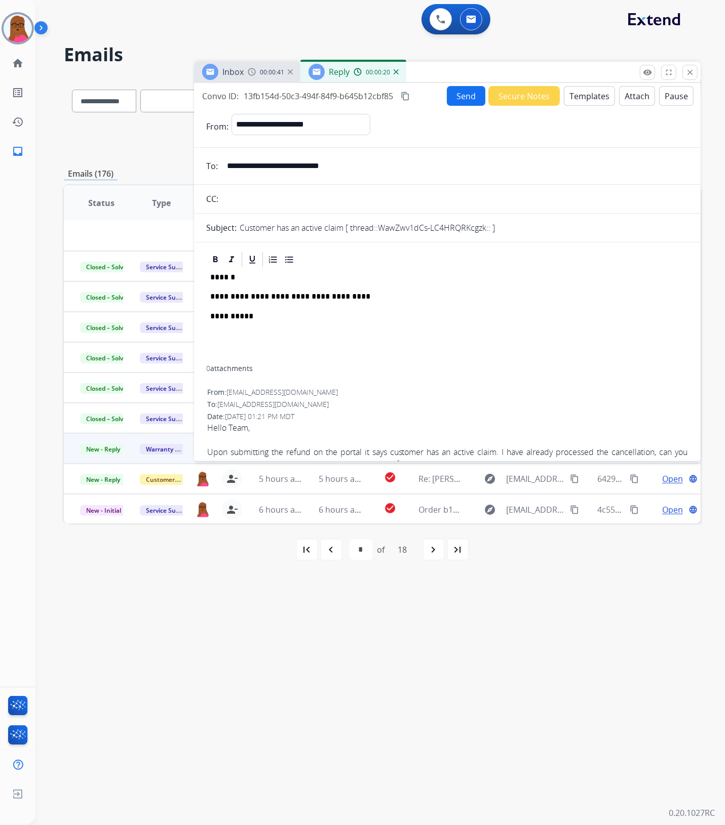
click at [350, 311] on div "**********" at bounding box center [447, 317] width 482 height 97
click at [497, 304] on div "**********" at bounding box center [447, 317] width 482 height 97
click at [456, 97] on button "Send" at bounding box center [466, 96] width 38 height 20
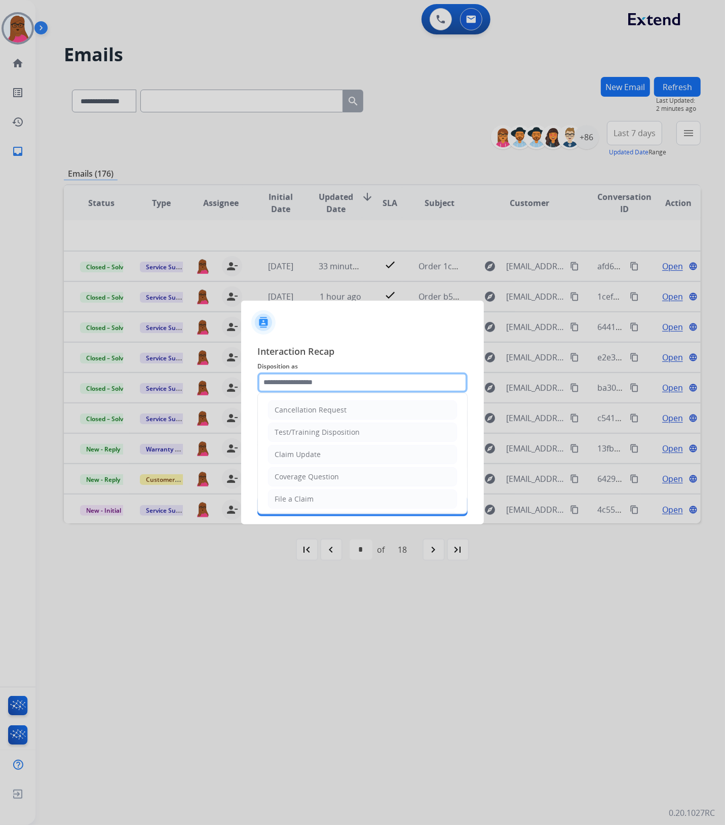
click at [394, 376] on input "text" at bounding box center [362, 383] width 210 height 20
click at [327, 461] on li "Claim Update" at bounding box center [362, 454] width 189 height 19
type input "**********"
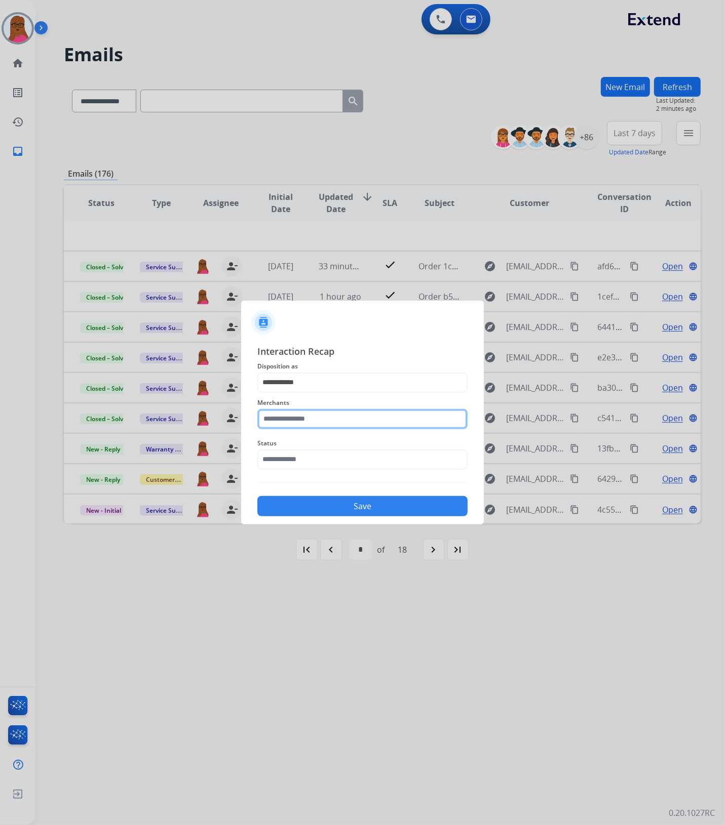
click at [356, 419] on input "text" at bounding box center [362, 419] width 210 height 20
click at [380, 454] on li "[PERSON_NAME]" at bounding box center [364, 447] width 193 height 19
type input "**********"
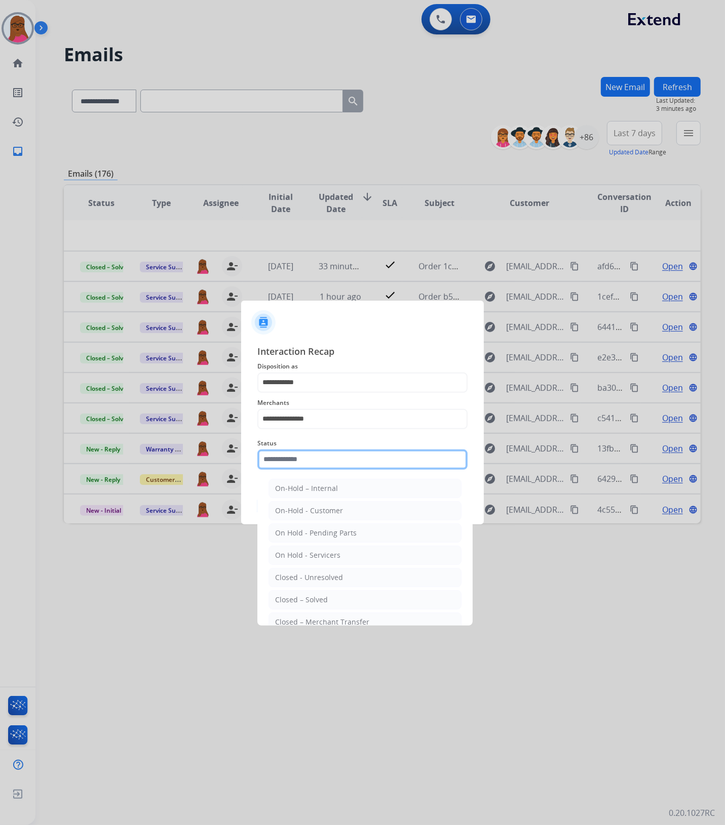
click at [380, 465] on input "text" at bounding box center [362, 460] width 210 height 20
click at [338, 604] on li "Closed – Solved" at bounding box center [364, 599] width 193 height 19
type input "**********"
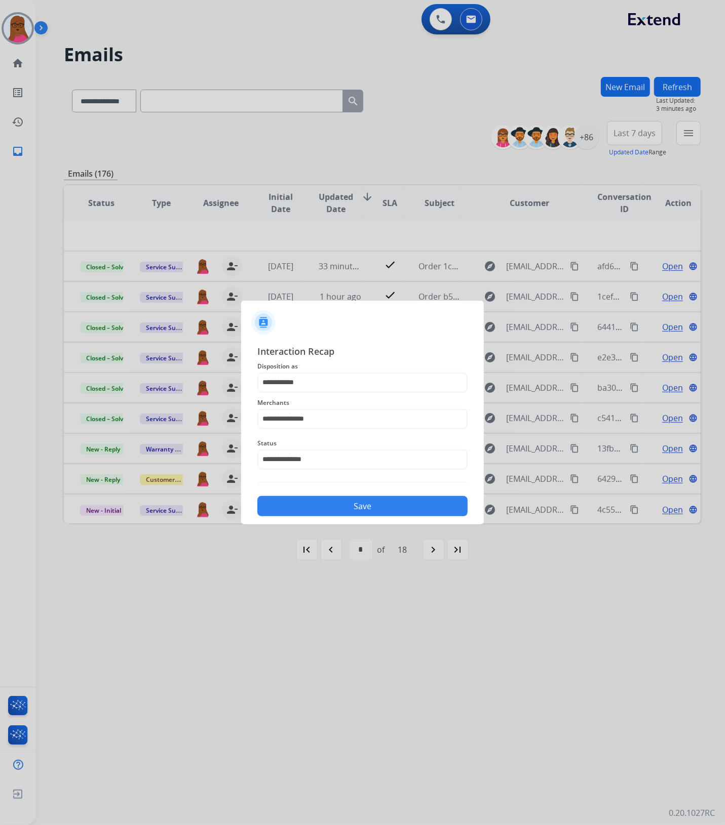
click at [409, 492] on div "Save" at bounding box center [362, 503] width 210 height 26
click at [408, 503] on button "Save" at bounding box center [362, 506] width 210 height 20
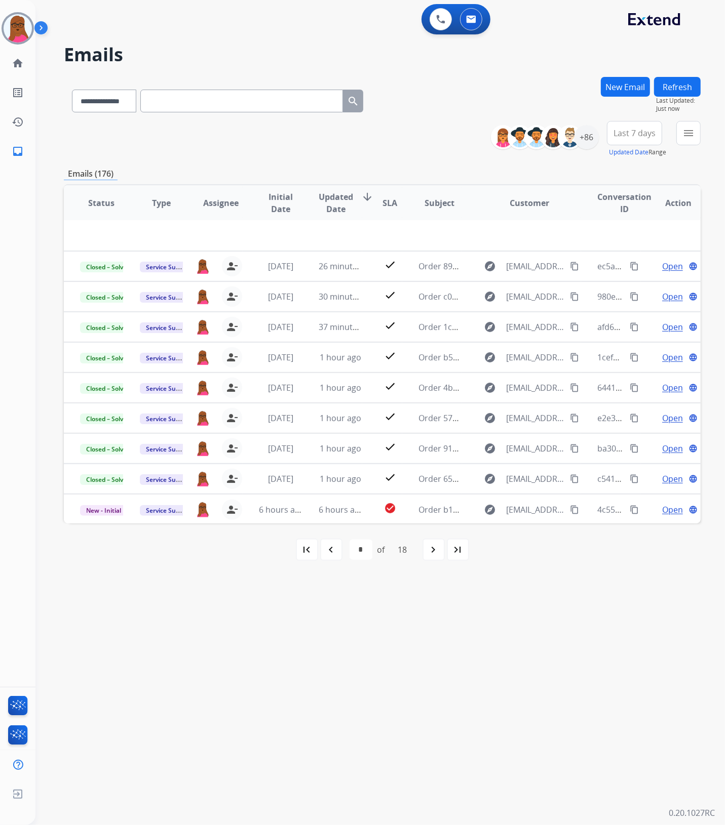
click at [436, 545] on mat-icon "navigate_next" at bounding box center [433, 550] width 12 height 12
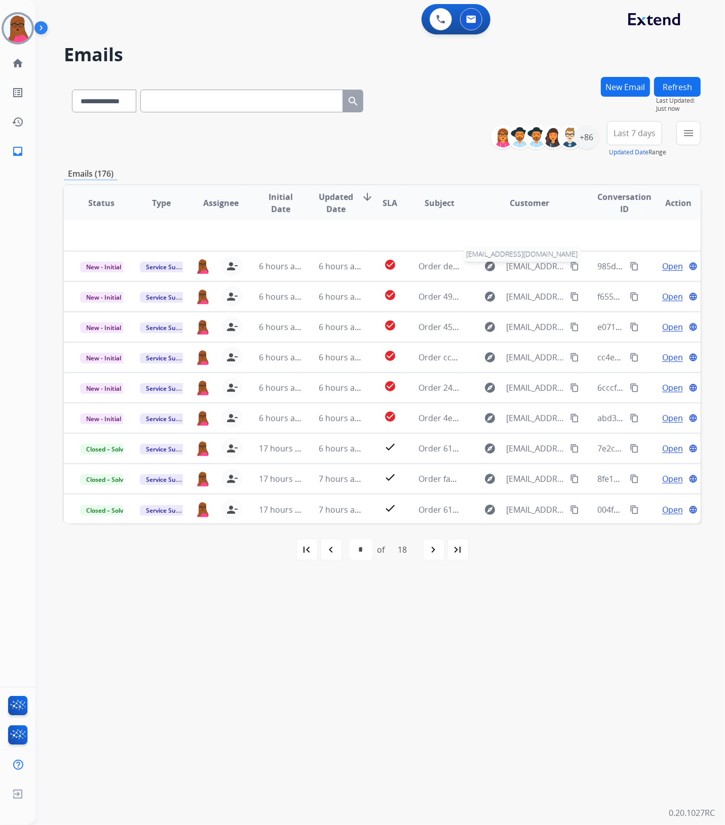
click at [534, 264] on span "[EMAIL_ADDRESS][DOMAIN_NAME]" at bounding box center [535, 266] width 58 height 12
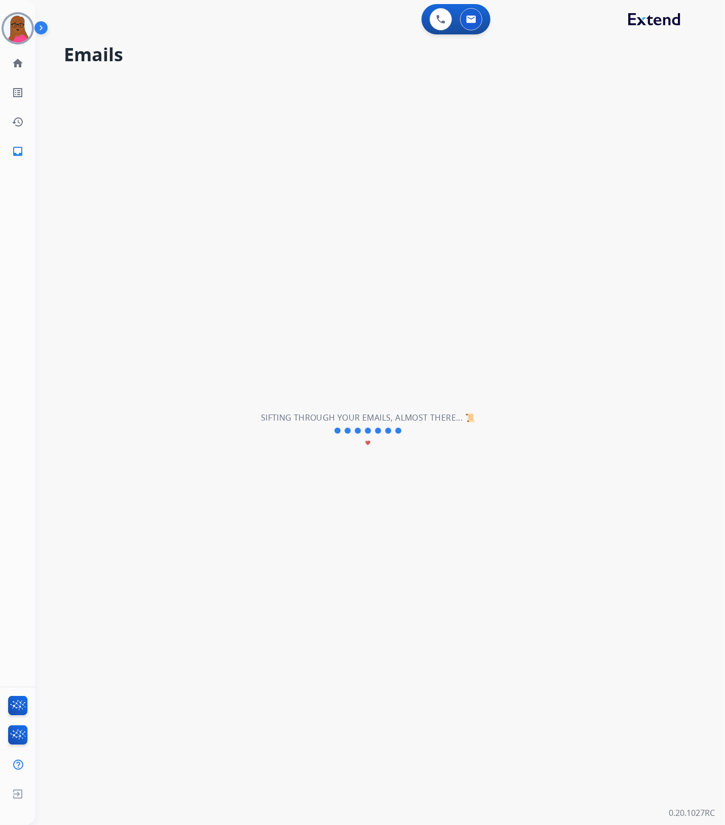
select select "*"
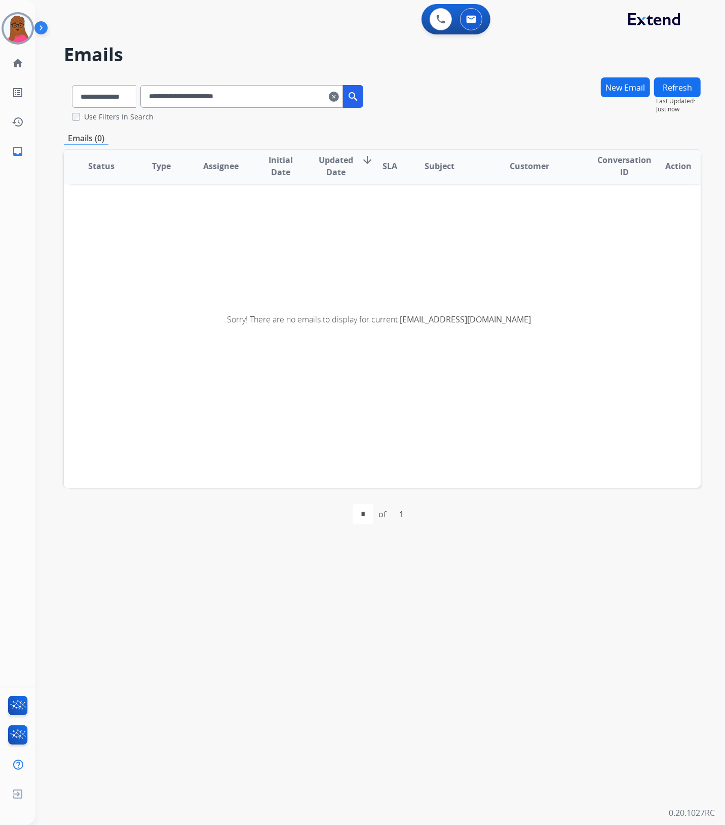
click at [339, 98] on mat-icon "clear" at bounding box center [334, 97] width 10 height 12
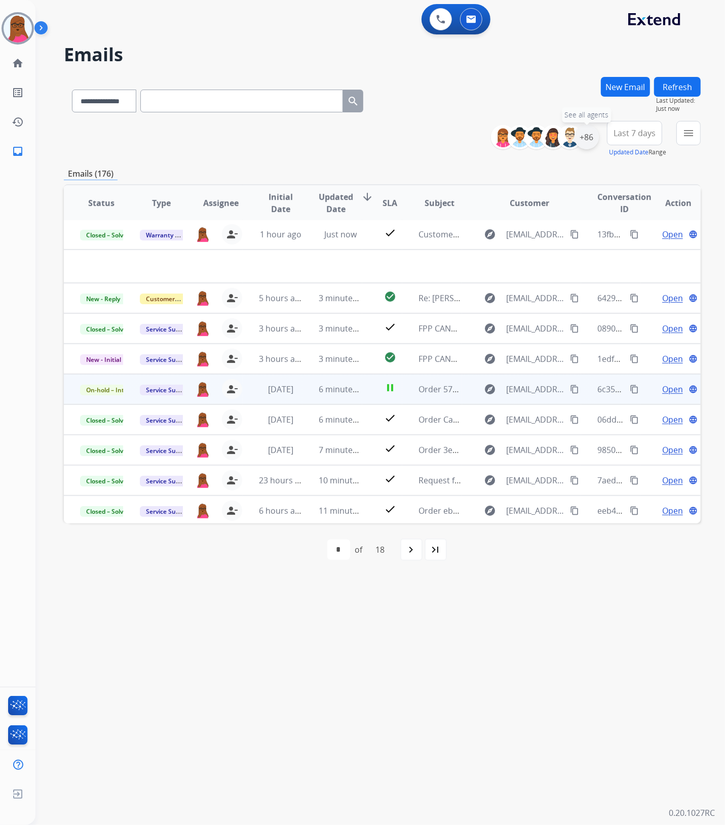
click at [593, 141] on div "+86" at bounding box center [586, 137] width 24 height 24
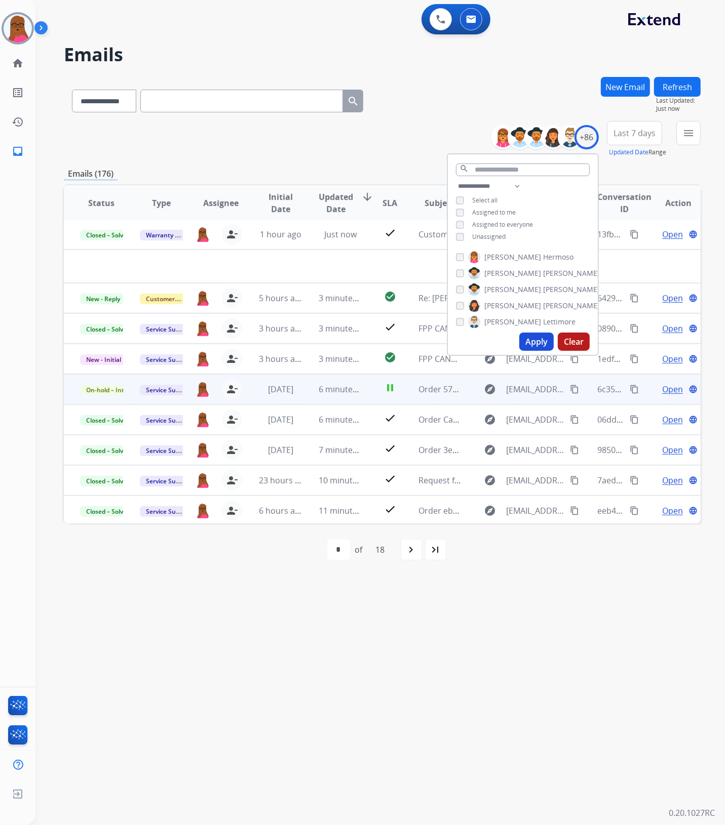
click at [570, 345] on button "Clear" at bounding box center [573, 342] width 32 height 18
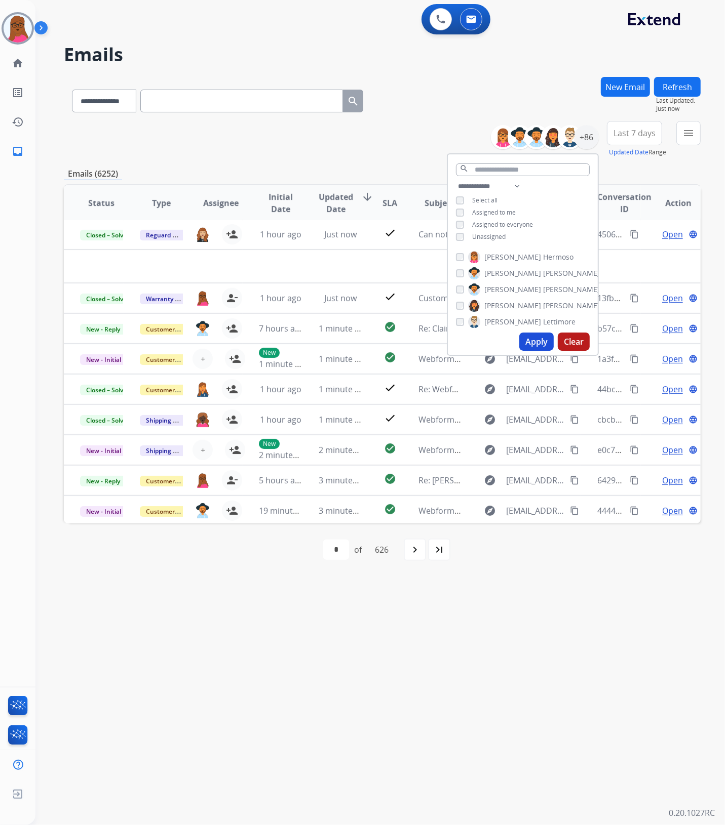
click at [511, 214] on span "Assigned to me" at bounding box center [494, 212] width 44 height 9
click at [532, 346] on button "Apply" at bounding box center [536, 342] width 34 height 18
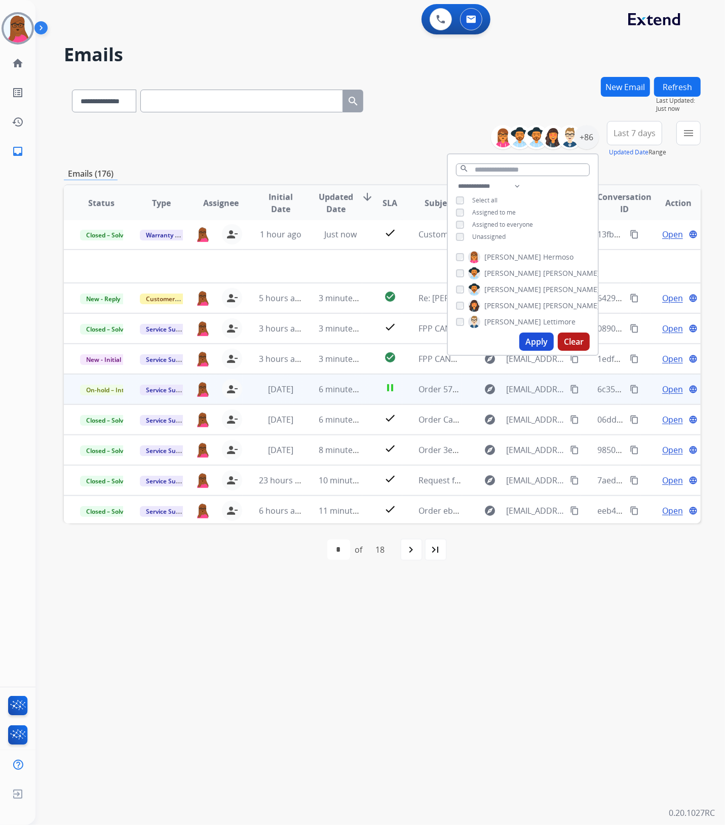
click at [504, 571] on div "first_page navigate_before * * * * * * * * * ** ** ** ** ** ** ** ** ** of 18 n…" at bounding box center [382, 550] width 636 height 53
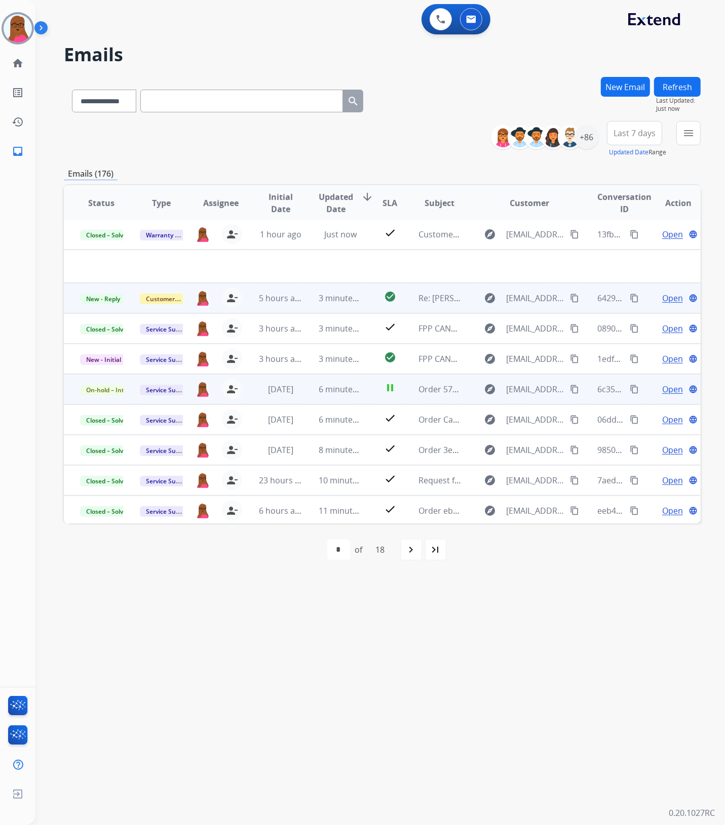
click at [662, 302] on span "Open" at bounding box center [672, 298] width 21 height 12
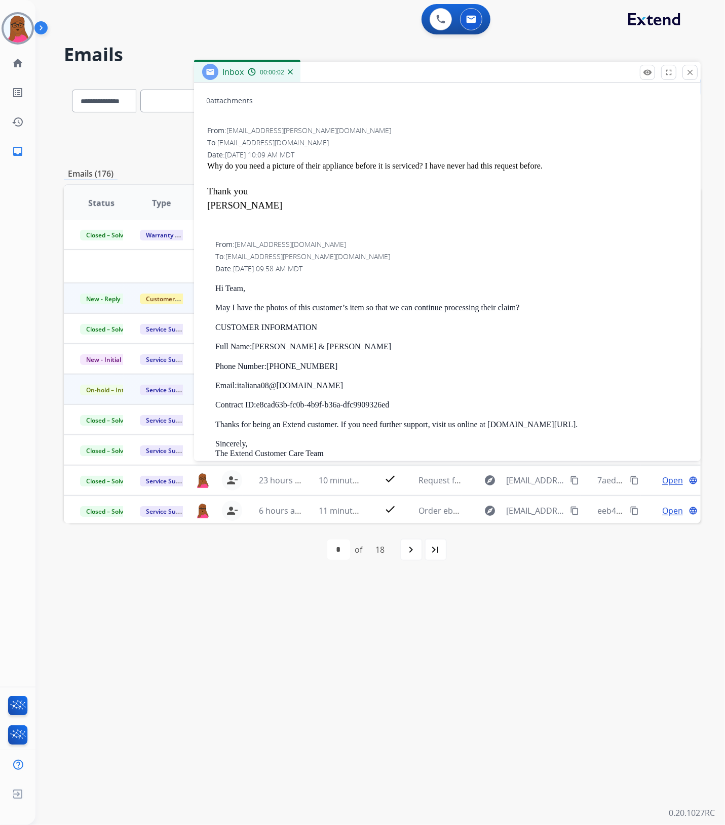
scroll to position [0, 0]
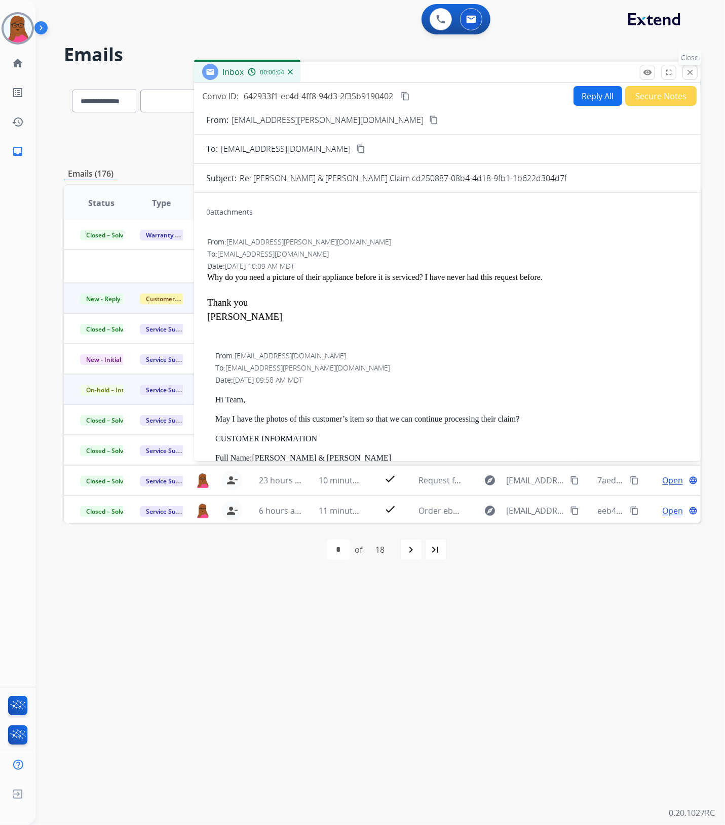
click at [685, 72] on mat-icon "close" at bounding box center [689, 72] width 9 height 9
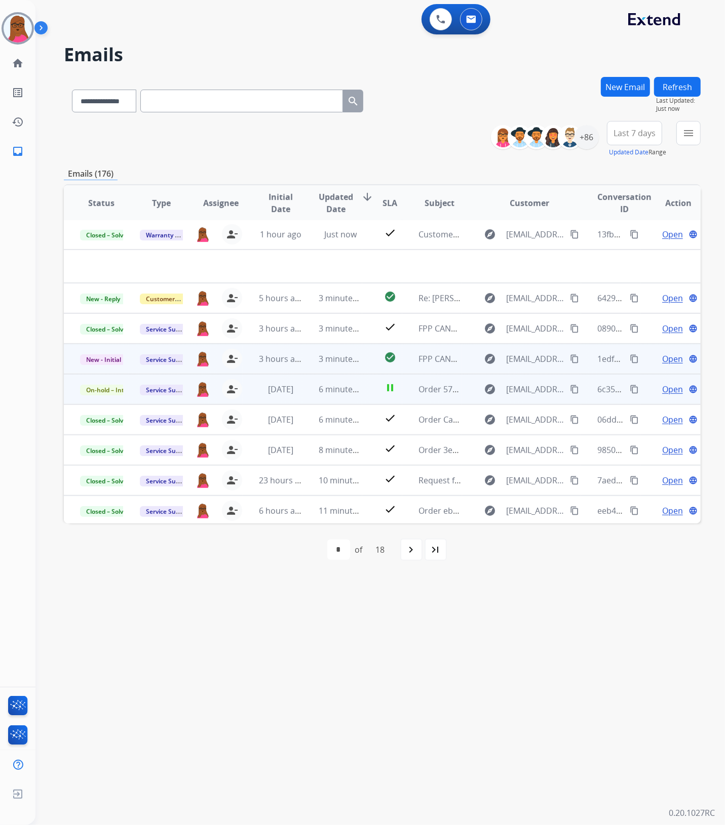
click at [666, 359] on span "Open" at bounding box center [672, 359] width 21 height 12
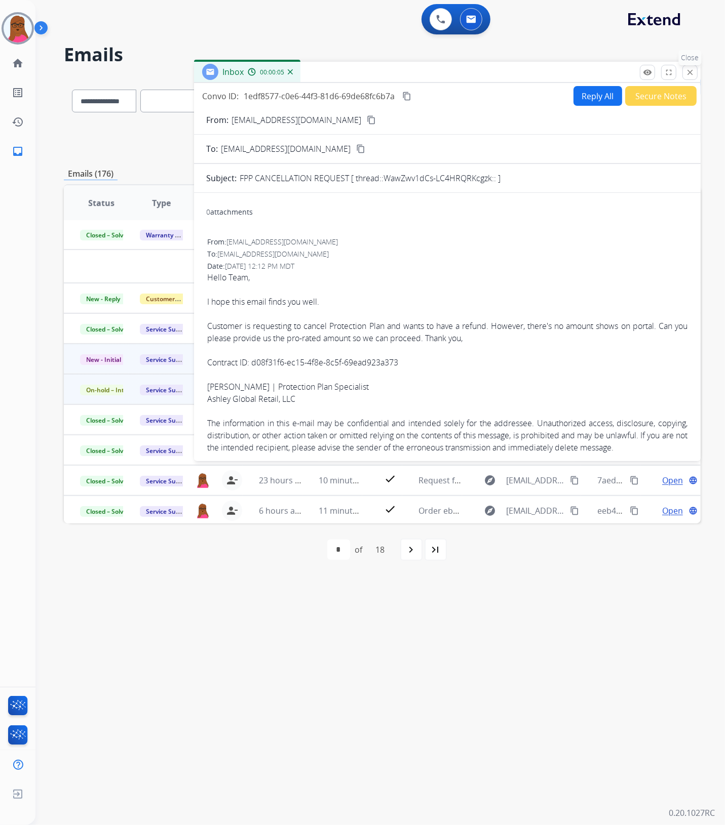
click at [686, 75] on mat-icon "close" at bounding box center [689, 72] width 9 height 9
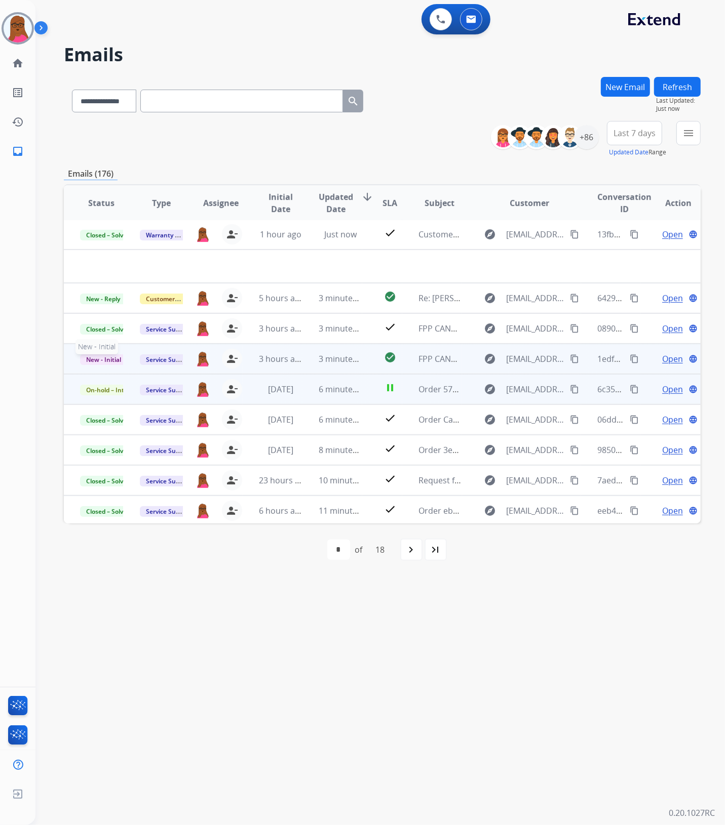
click at [104, 357] on span "New - Initial" at bounding box center [103, 359] width 47 height 11
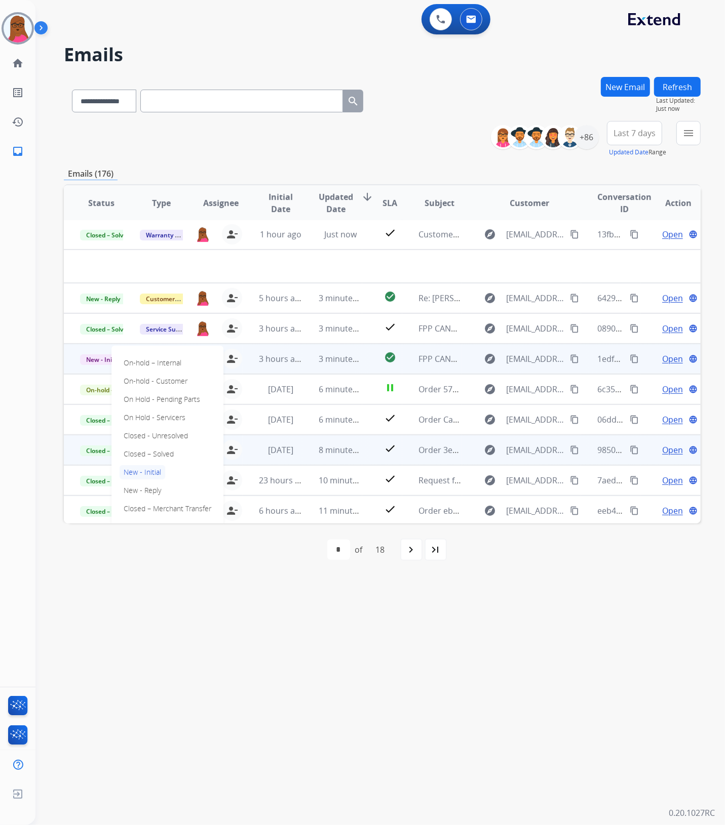
click at [157, 451] on p "Closed – Solved" at bounding box center [148, 454] width 58 height 14
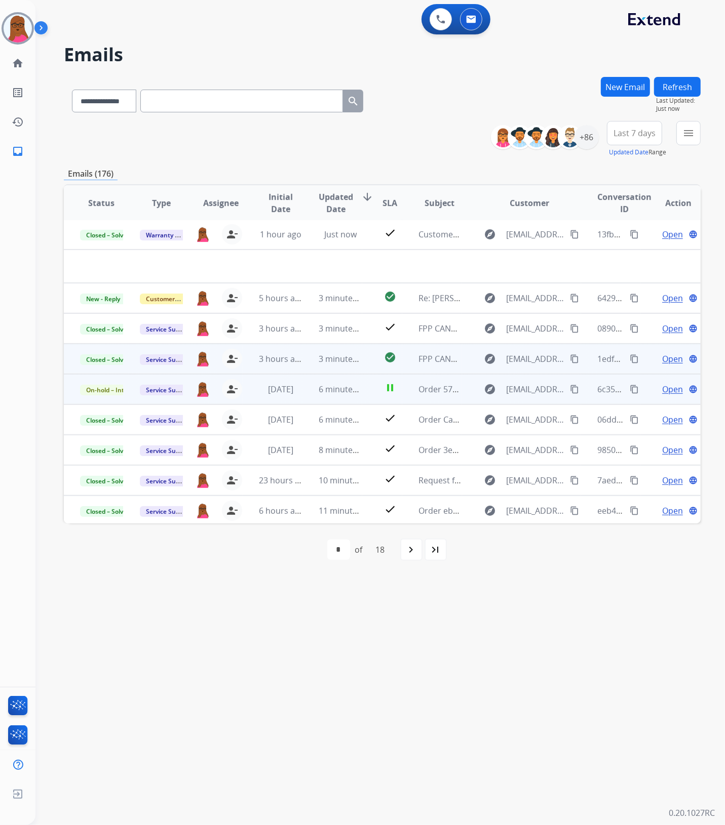
click at [664, 390] on span "Open" at bounding box center [672, 389] width 21 height 12
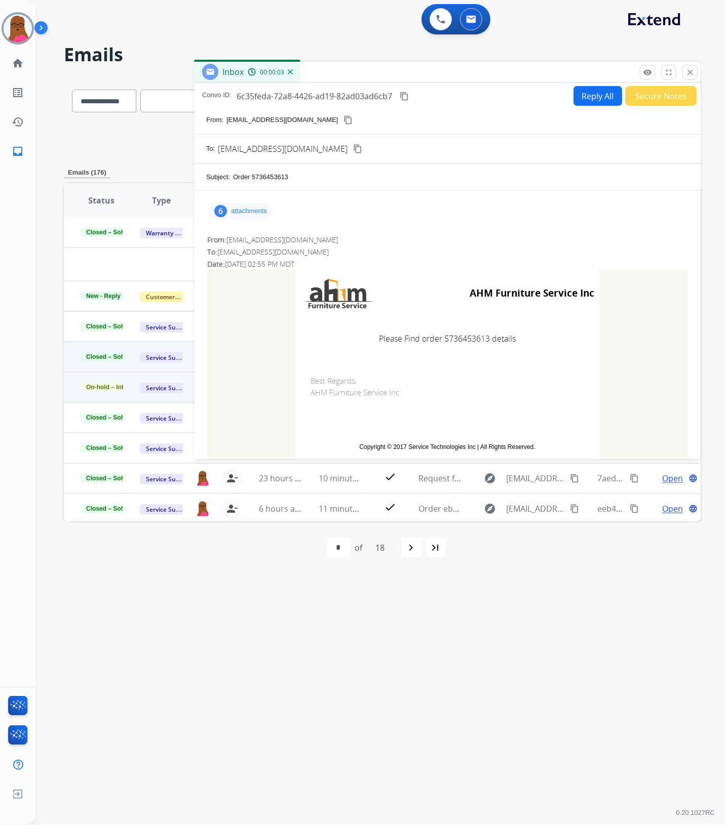
click at [687, 68] on mat-icon "close" at bounding box center [689, 72] width 9 height 9
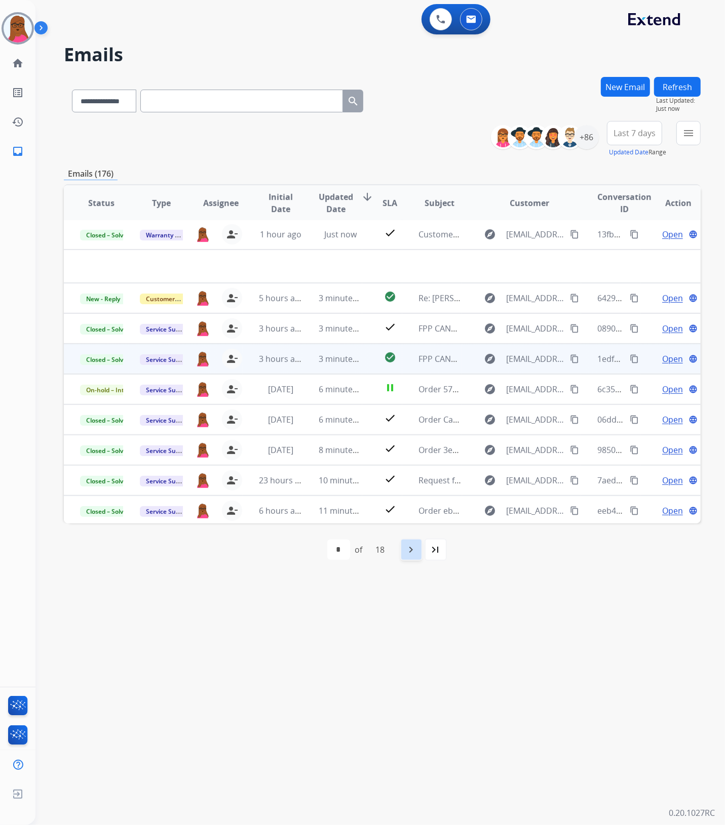
click at [411, 548] on mat-icon "navigate_next" at bounding box center [411, 550] width 12 height 12
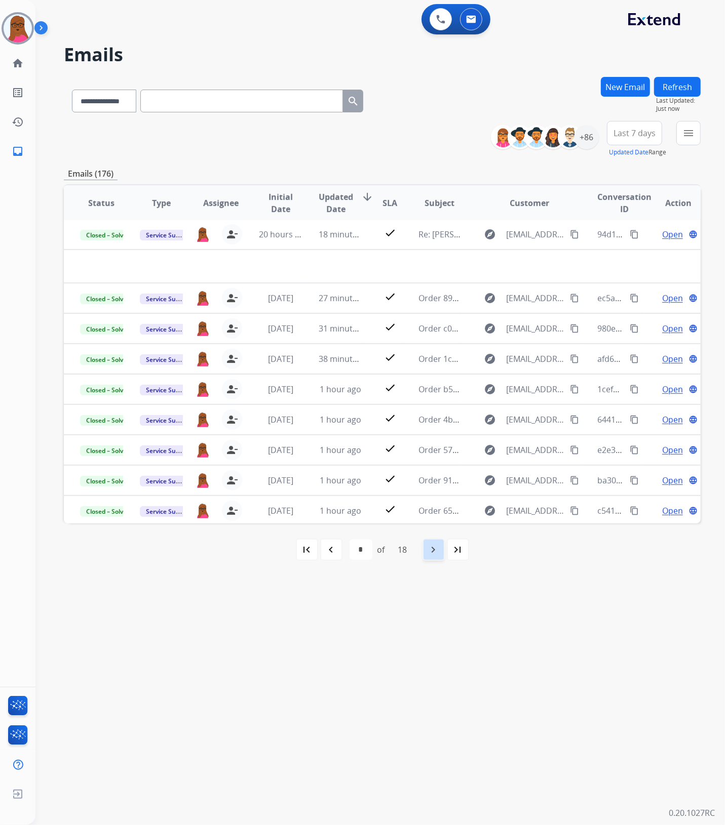
click at [434, 556] on div "navigate_next" at bounding box center [433, 550] width 22 height 22
click at [433, 556] on div "navigate_next" at bounding box center [433, 550] width 22 height 22
click at [433, 555] on mat-icon "navigate_next" at bounding box center [433, 550] width 12 height 12
click at [326, 546] on mat-icon "navigate_before" at bounding box center [331, 550] width 12 height 12
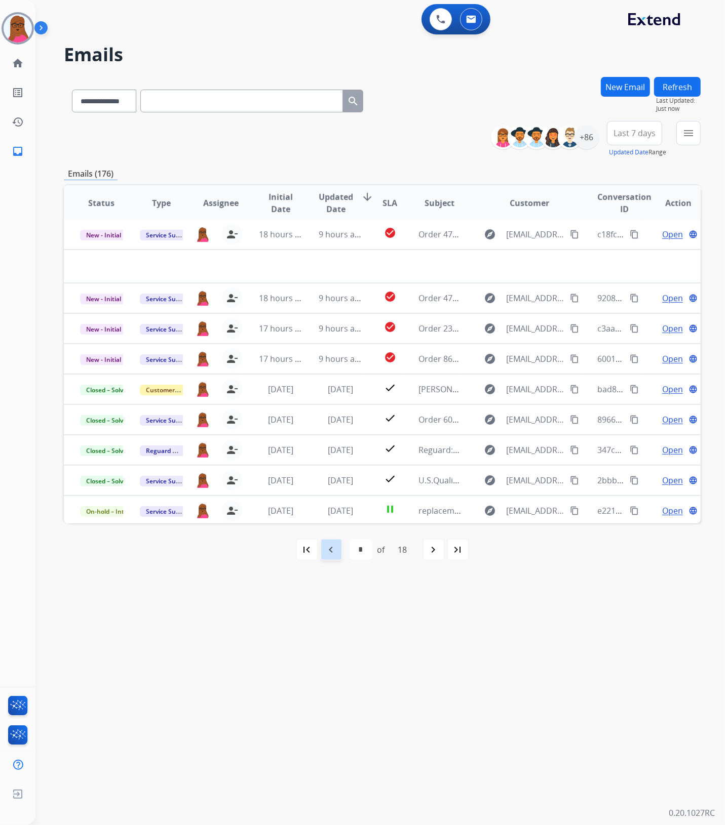
click at [333, 548] on mat-icon "navigate_before" at bounding box center [331, 550] width 12 height 12
click at [338, 554] on div "navigate_before" at bounding box center [331, 550] width 22 height 22
select select "*"
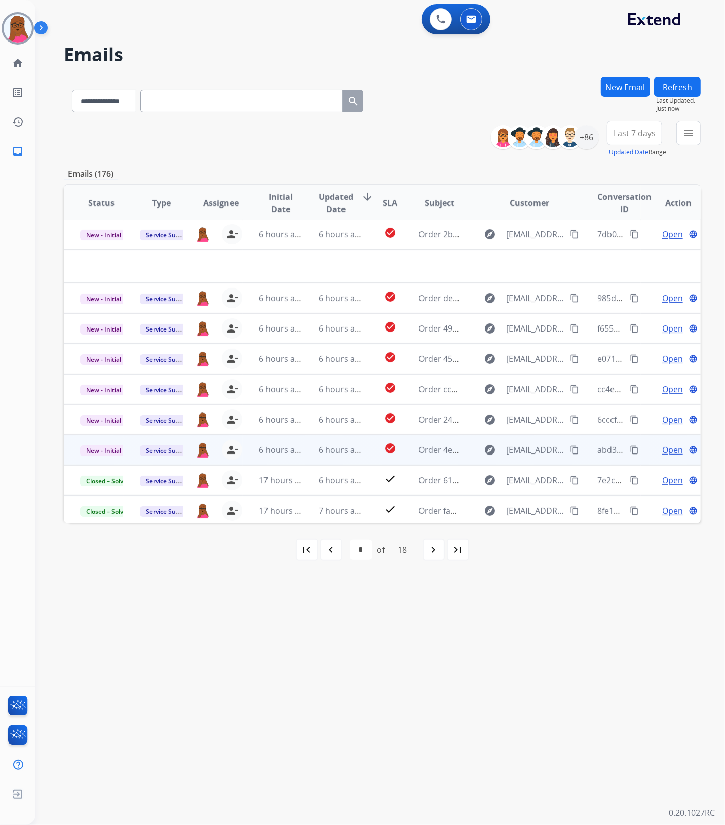
click at [669, 452] on span "Open" at bounding box center [672, 450] width 21 height 12
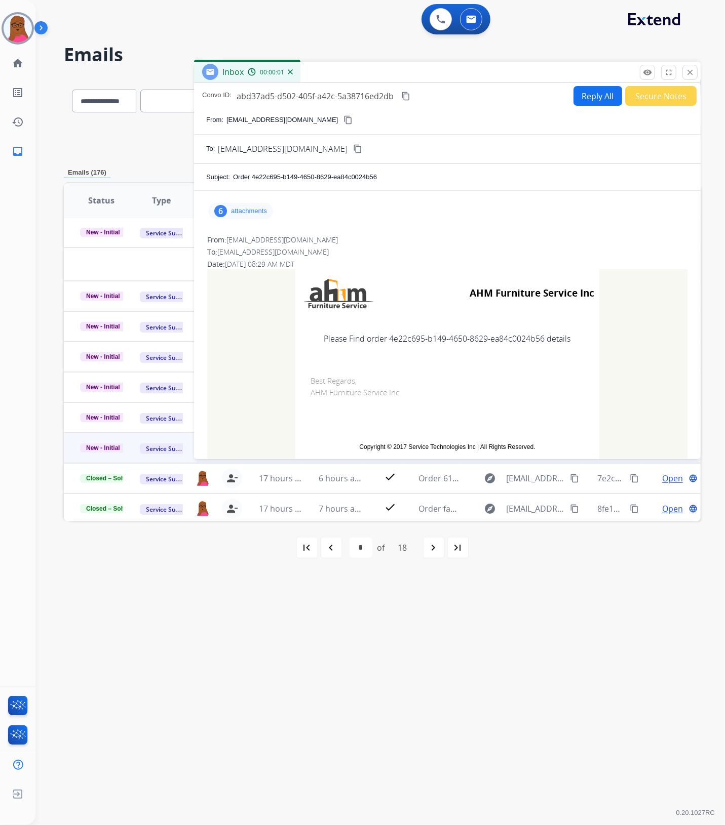
click at [271, 211] on div "6 attachments" at bounding box center [240, 211] width 65 height 16
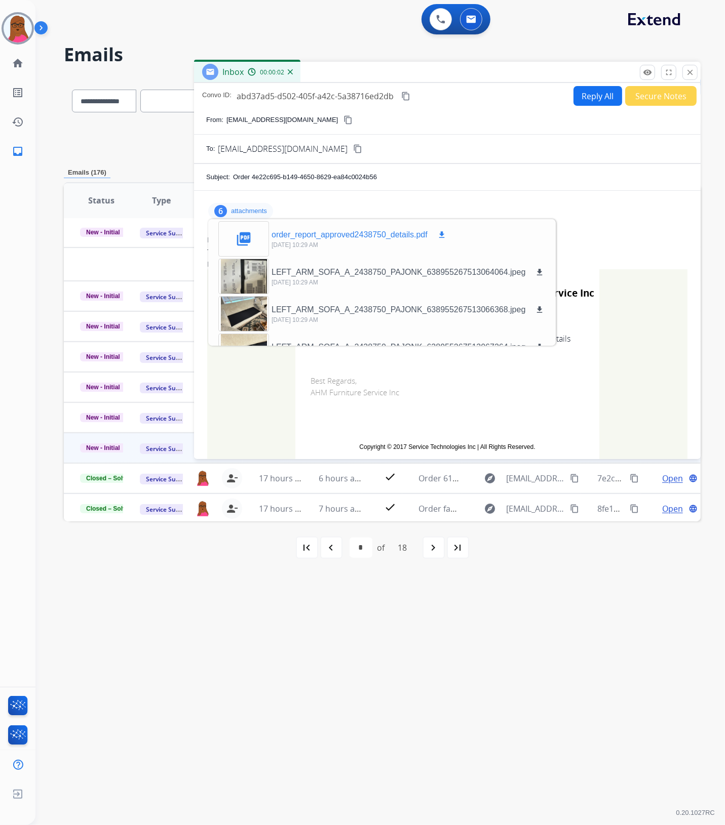
click at [442, 232] on mat-icon "download" at bounding box center [441, 234] width 9 height 9
click at [691, 74] on mat-icon "close" at bounding box center [689, 72] width 9 height 9
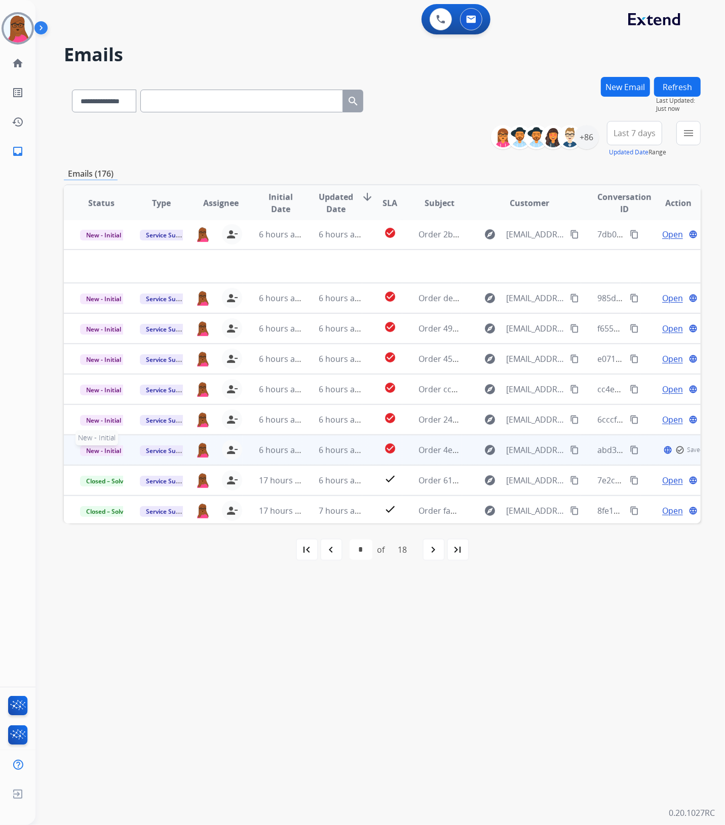
click at [110, 446] on span "New - Initial" at bounding box center [103, 451] width 47 height 11
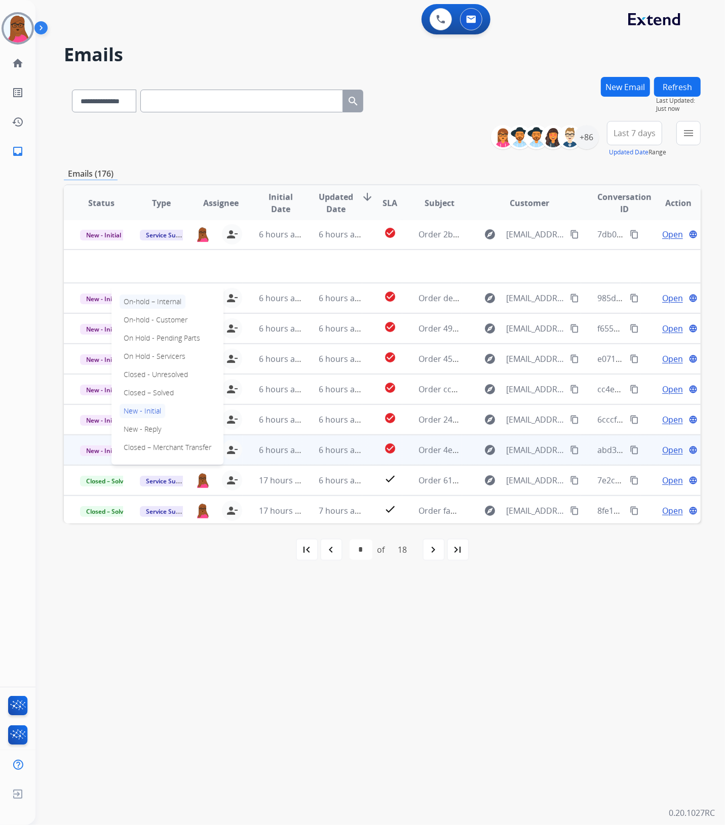
click at [177, 301] on p "On-hold – Internal" at bounding box center [152, 302] width 66 height 14
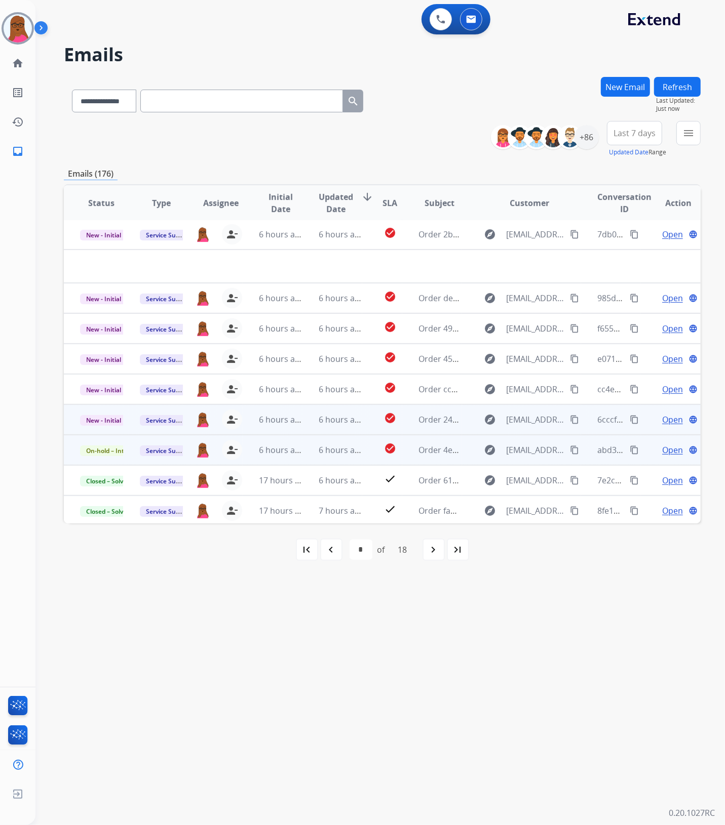
click at [662, 419] on span "Open" at bounding box center [672, 420] width 21 height 12
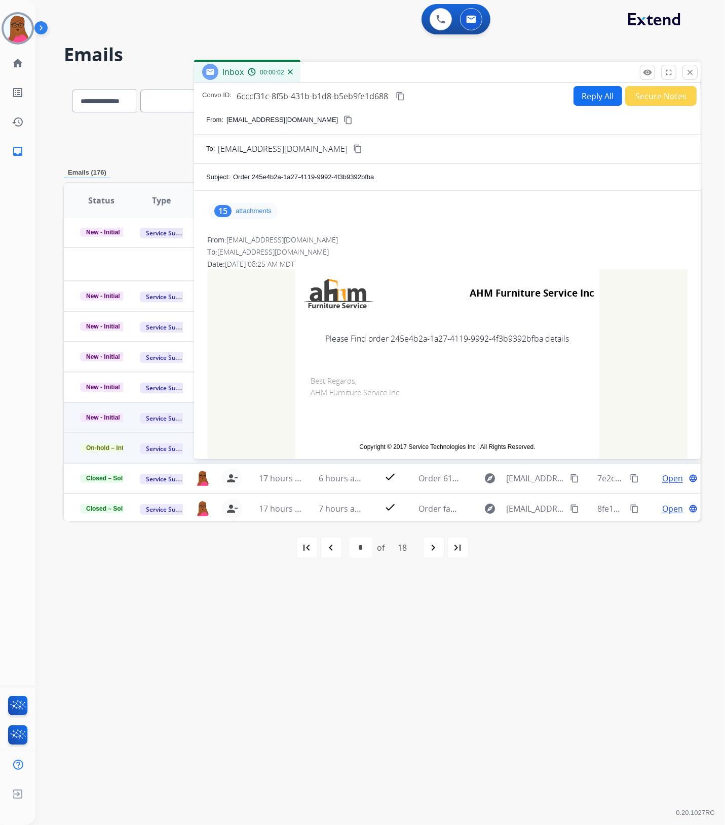
click at [262, 216] on div "15 attachments" at bounding box center [242, 211] width 69 height 16
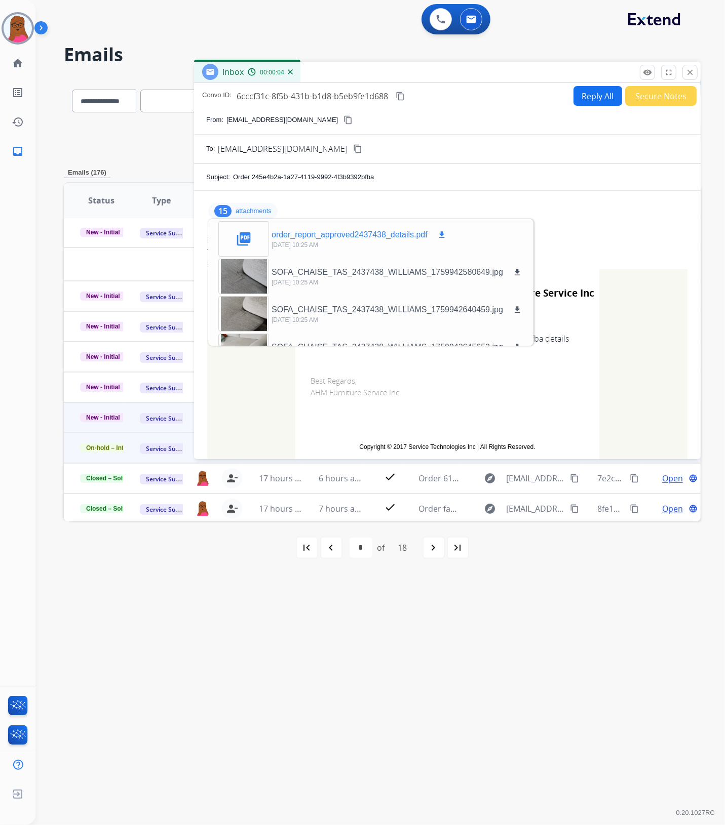
click at [443, 239] on button "download" at bounding box center [441, 235] width 12 height 12
click at [689, 74] on mat-icon "close" at bounding box center [689, 72] width 9 height 9
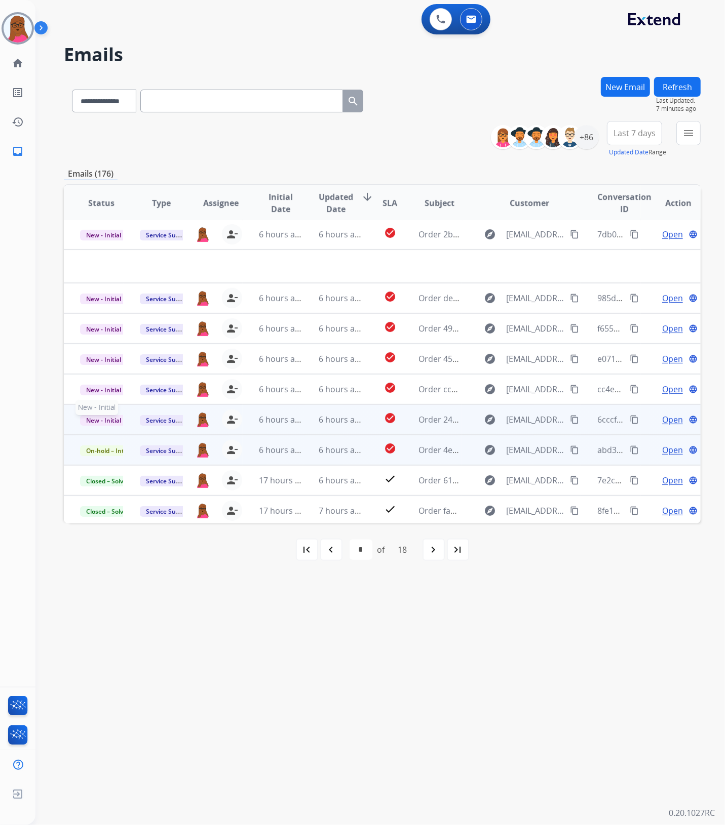
click at [94, 417] on span "New - Initial" at bounding box center [103, 420] width 47 height 11
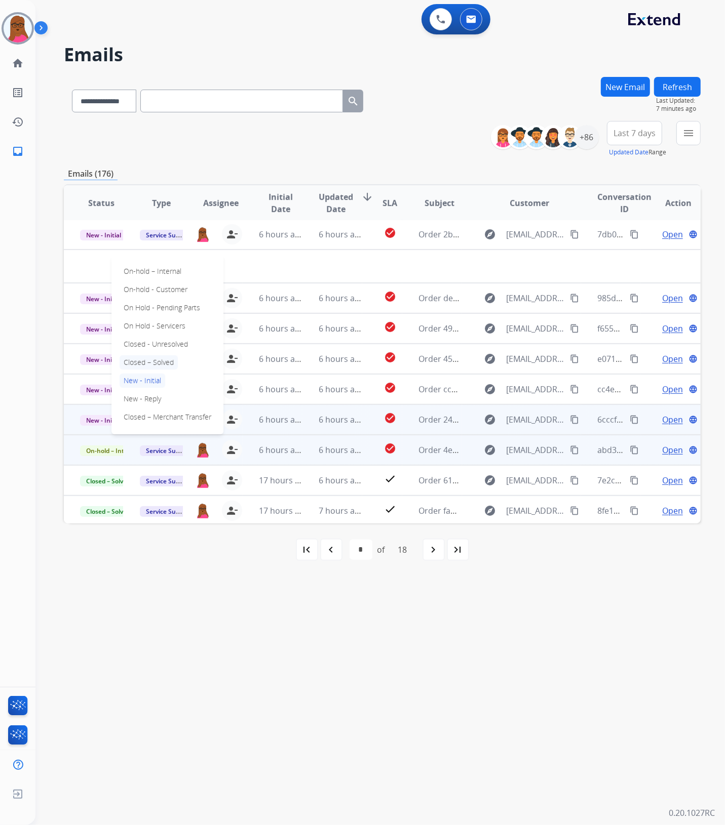
click at [169, 359] on p "Closed – Solved" at bounding box center [148, 362] width 58 height 14
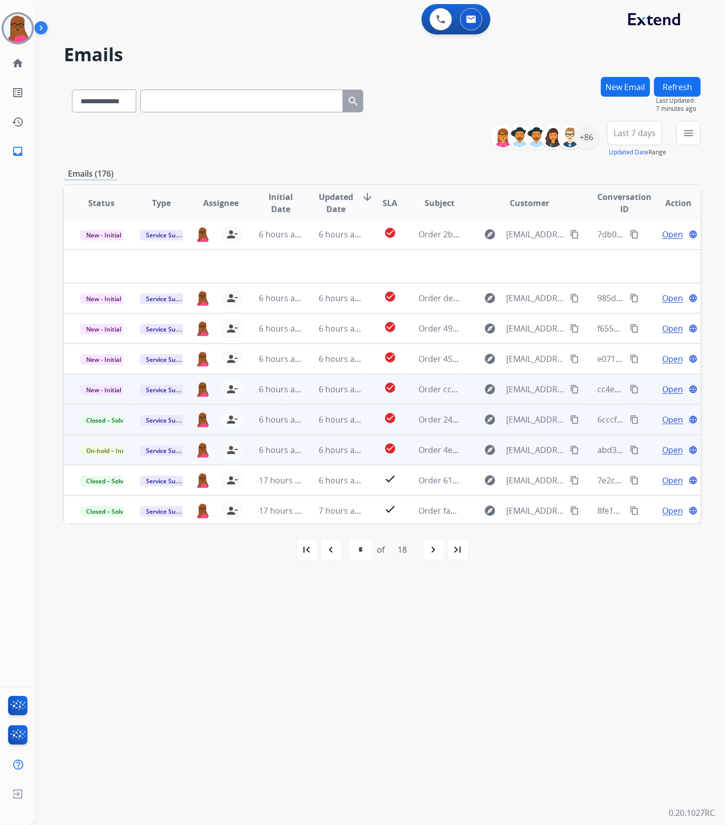
click at [667, 390] on span "Open" at bounding box center [672, 389] width 21 height 12
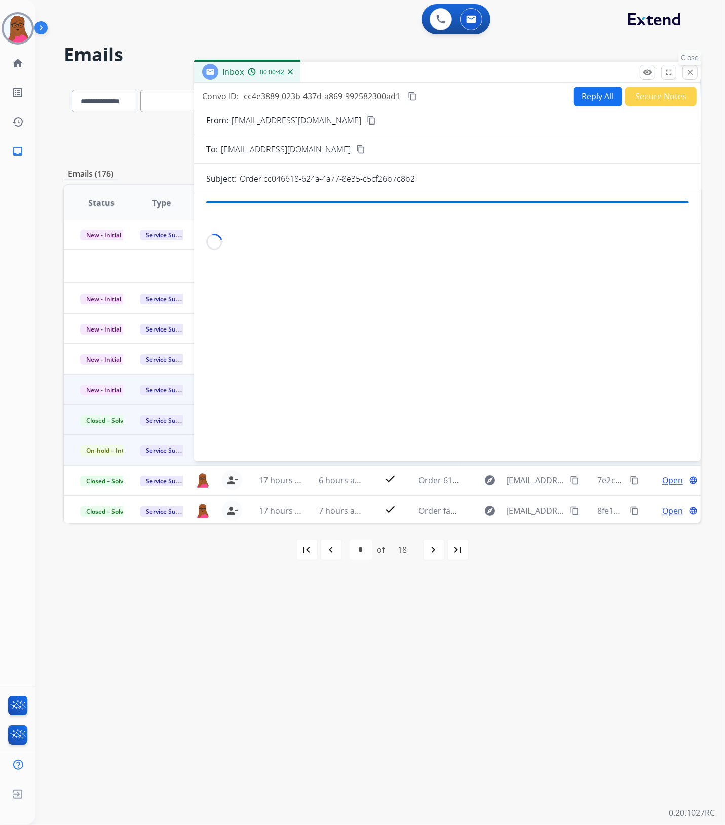
click at [685, 74] on mat-icon "close" at bounding box center [689, 72] width 9 height 9
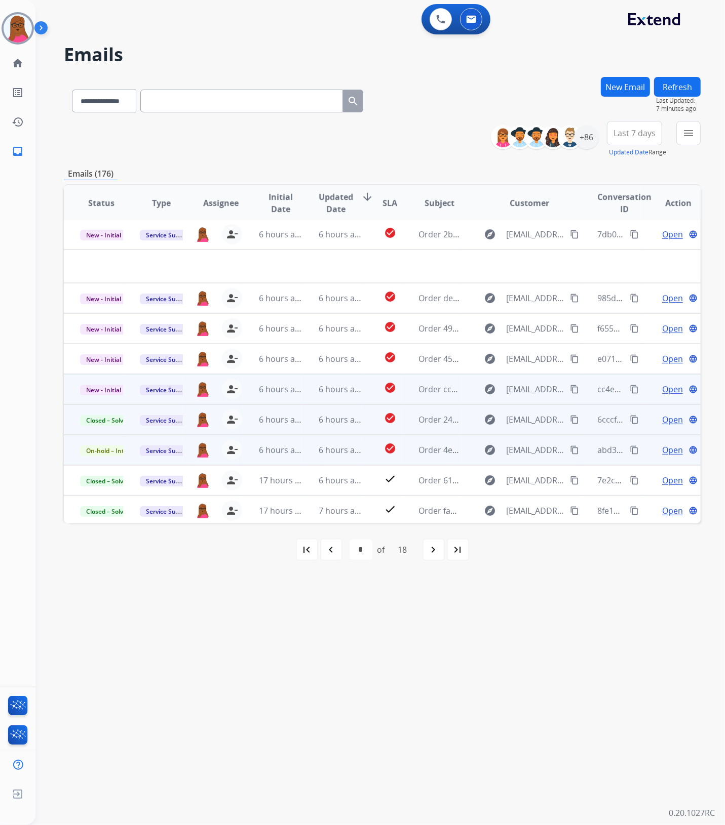
click at [664, 389] on span "Open" at bounding box center [672, 389] width 21 height 12
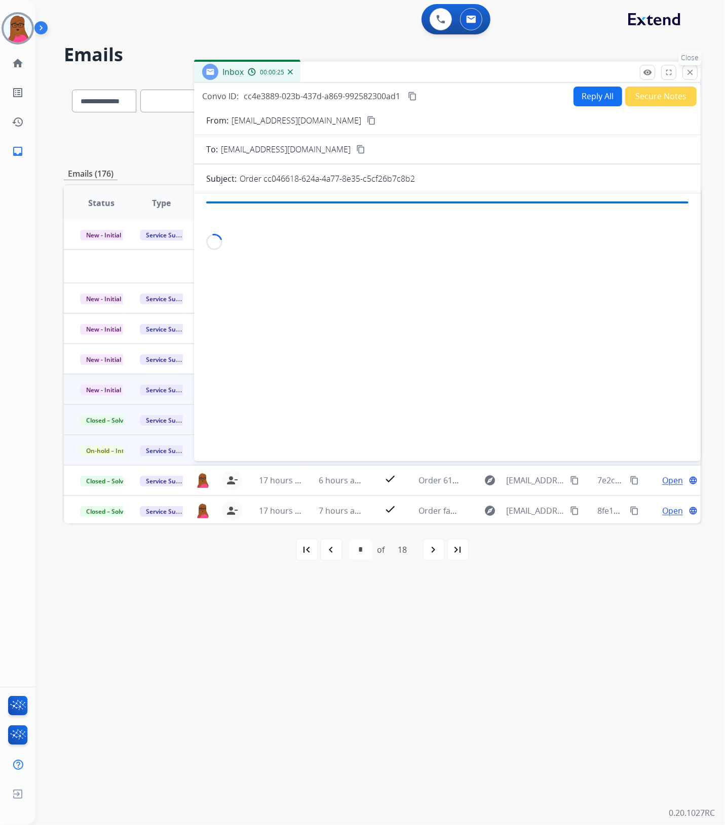
click at [690, 73] on mat-icon "close" at bounding box center [689, 72] width 9 height 9
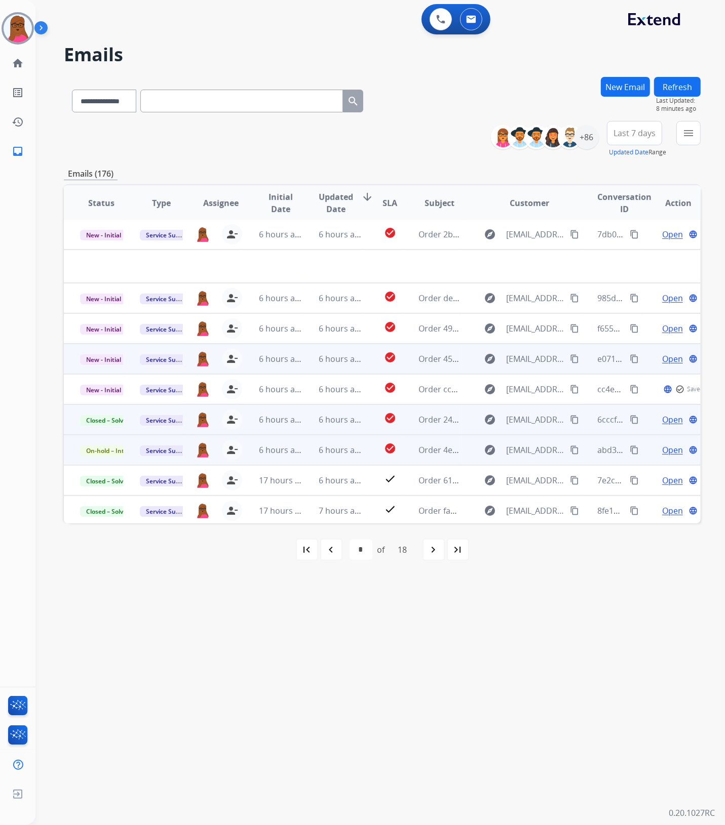
click at [664, 357] on span "Open" at bounding box center [672, 359] width 21 height 12
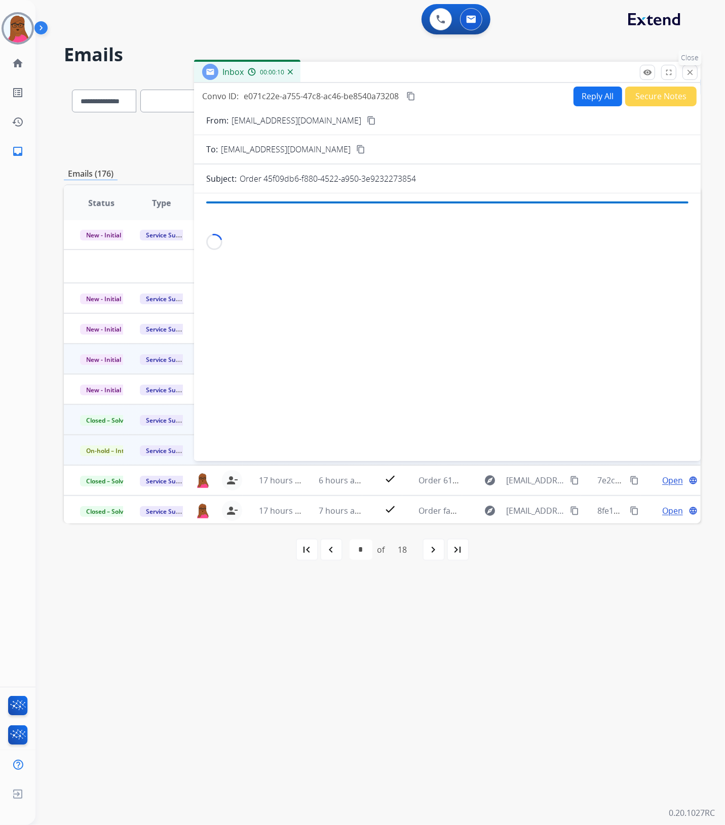
click at [691, 71] on mat-icon "close" at bounding box center [689, 72] width 9 height 9
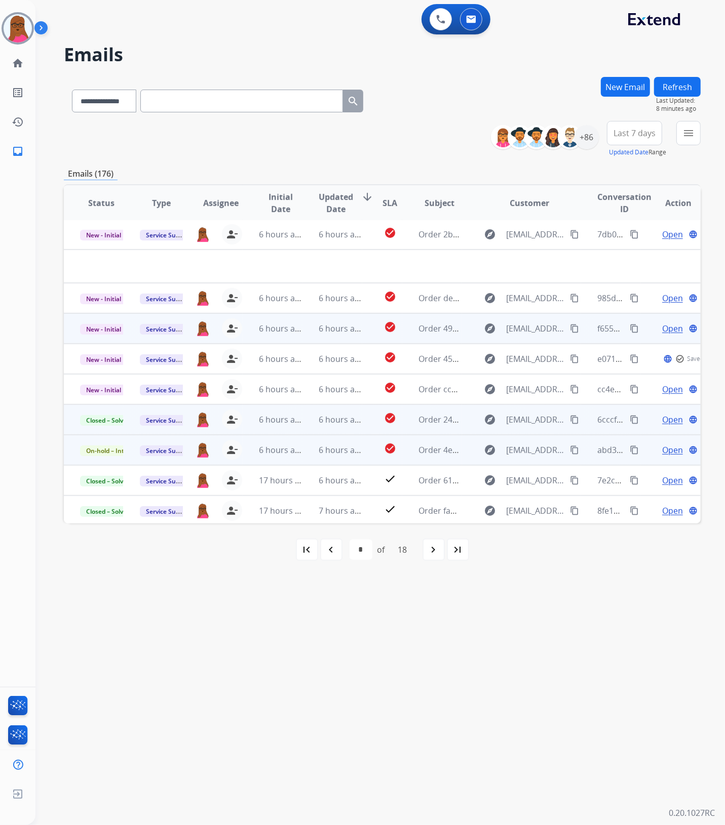
click at [669, 325] on span "Open" at bounding box center [672, 329] width 21 height 12
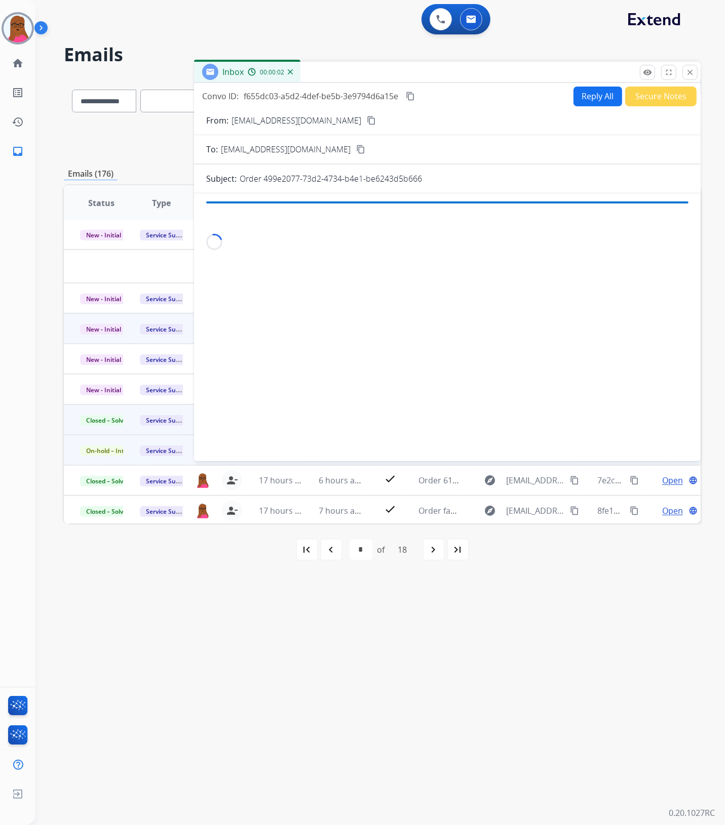
click at [692, 77] on button "close Close" at bounding box center [689, 72] width 15 height 15
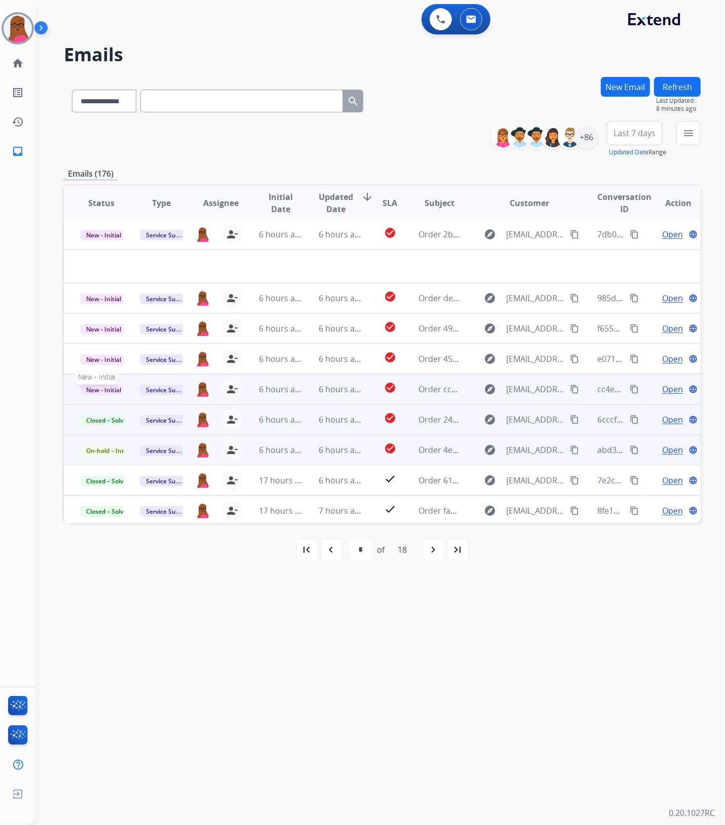
click at [94, 388] on span "New - Initial" at bounding box center [103, 390] width 47 height 11
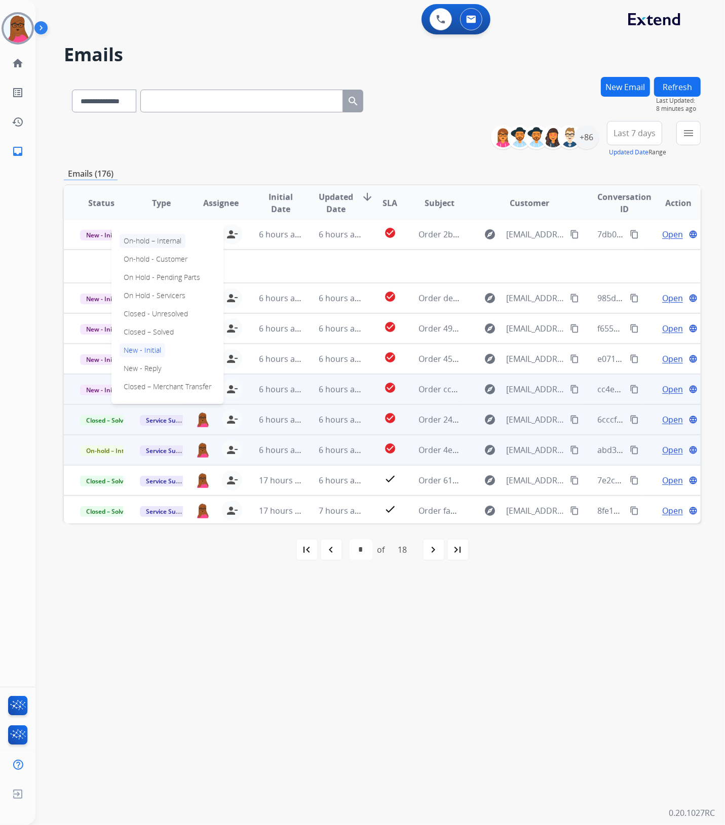
click at [165, 241] on p "On-hold – Internal" at bounding box center [152, 241] width 66 height 14
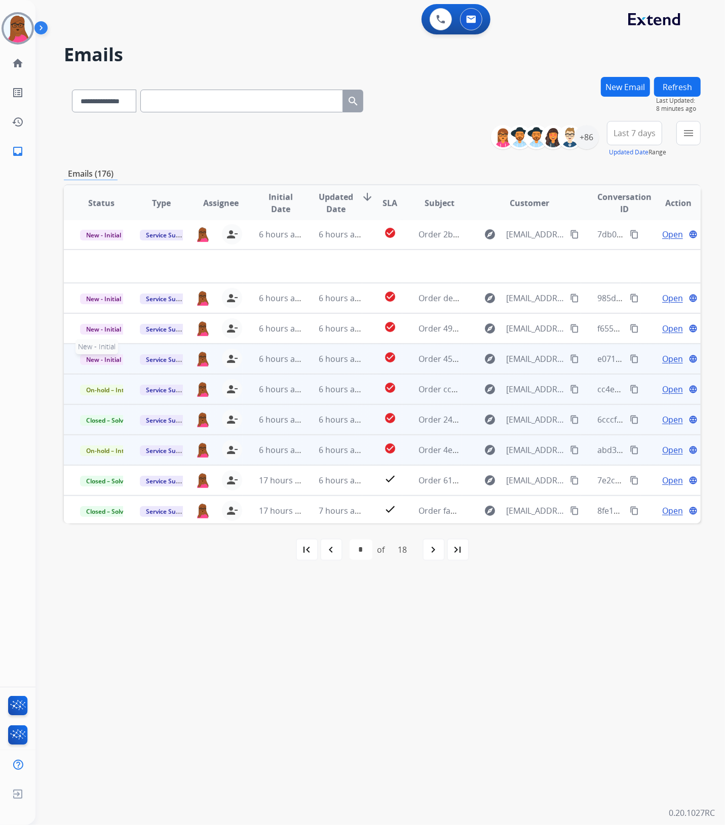
click at [112, 357] on span "New - Initial" at bounding box center [103, 359] width 47 height 11
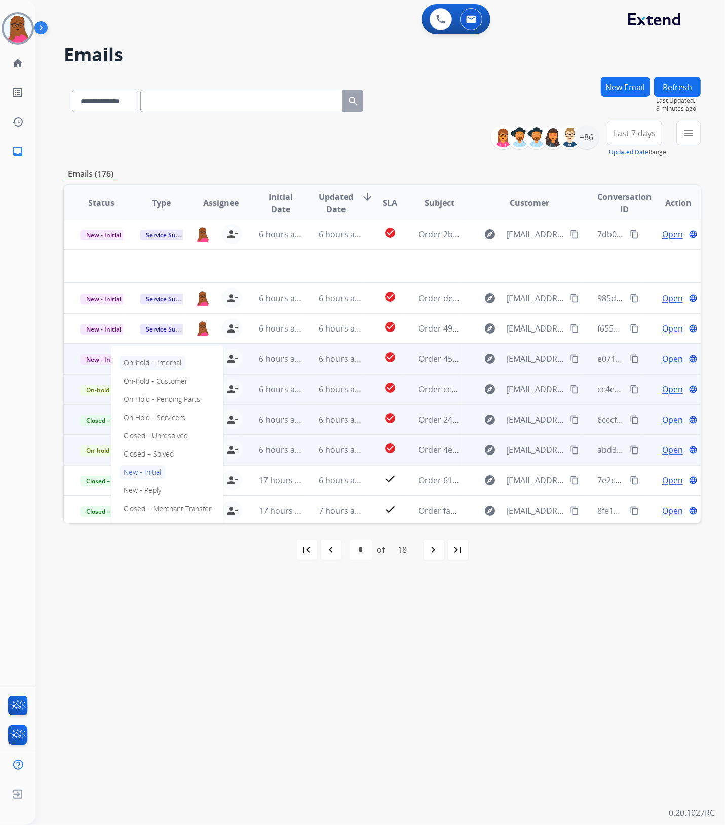
click at [162, 364] on p "On-hold – Internal" at bounding box center [152, 363] width 66 height 14
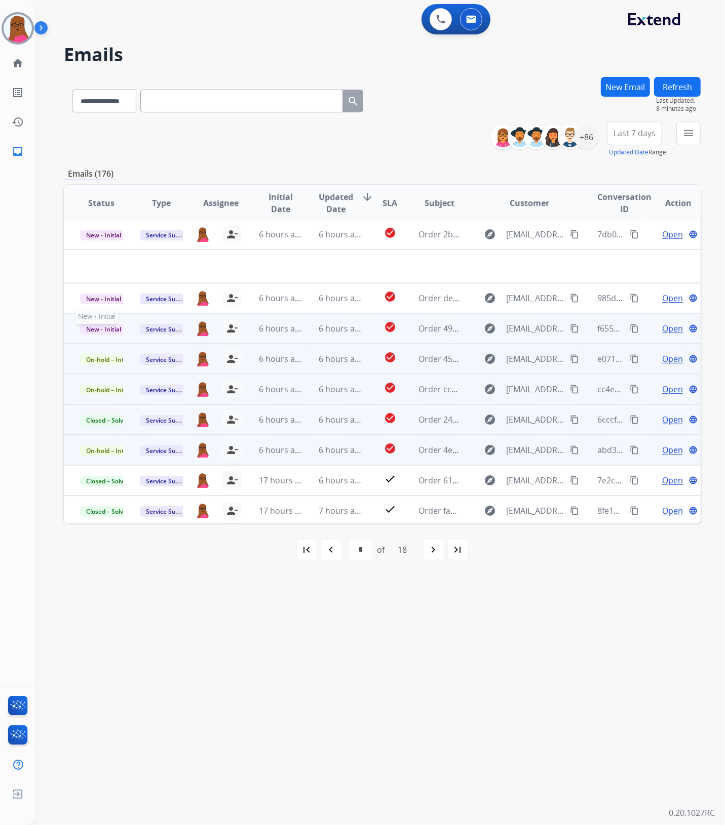
click at [104, 327] on span "New - Initial" at bounding box center [103, 329] width 47 height 11
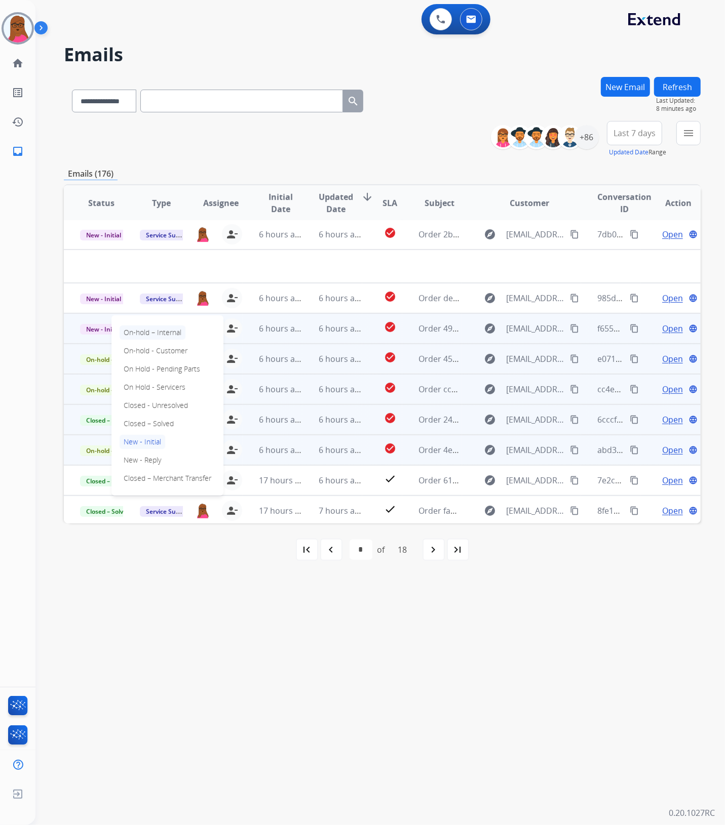
click at [151, 333] on p "On-hold – Internal" at bounding box center [152, 333] width 66 height 14
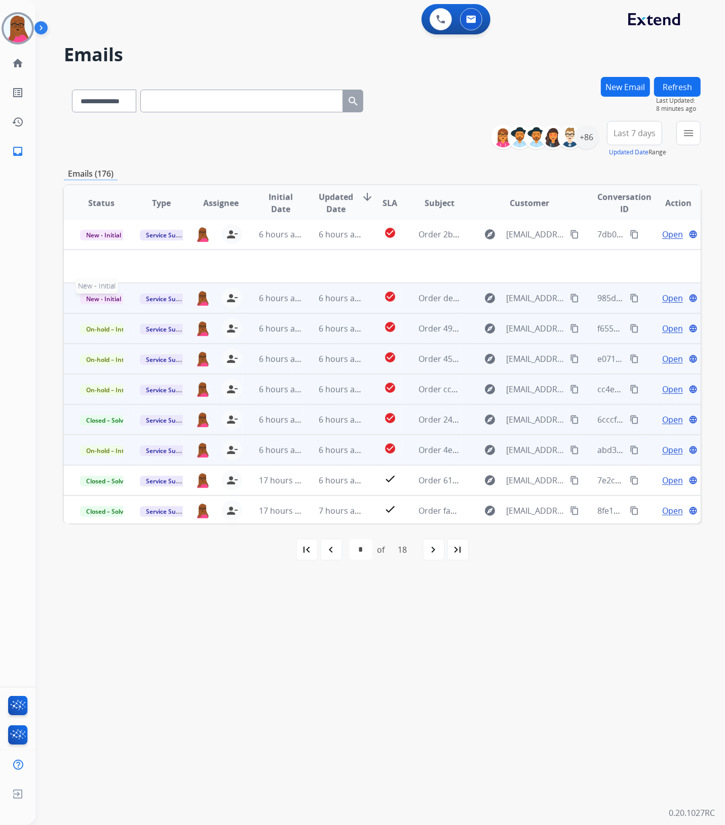
click at [110, 294] on span "New - Initial" at bounding box center [103, 299] width 47 height 11
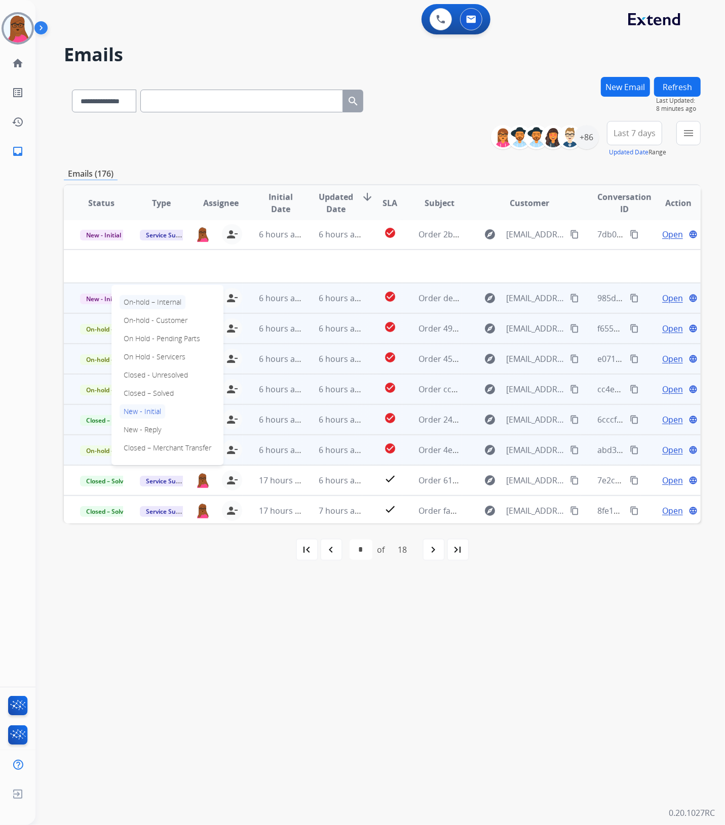
click at [155, 302] on p "On-hold – Internal" at bounding box center [152, 302] width 66 height 14
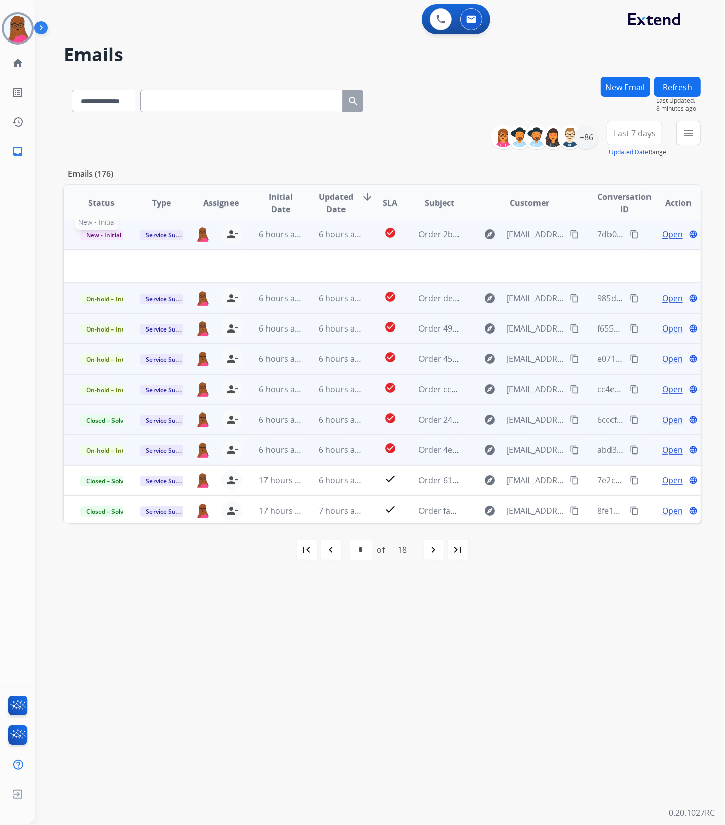
click at [108, 231] on span "New - Initial" at bounding box center [103, 235] width 47 height 11
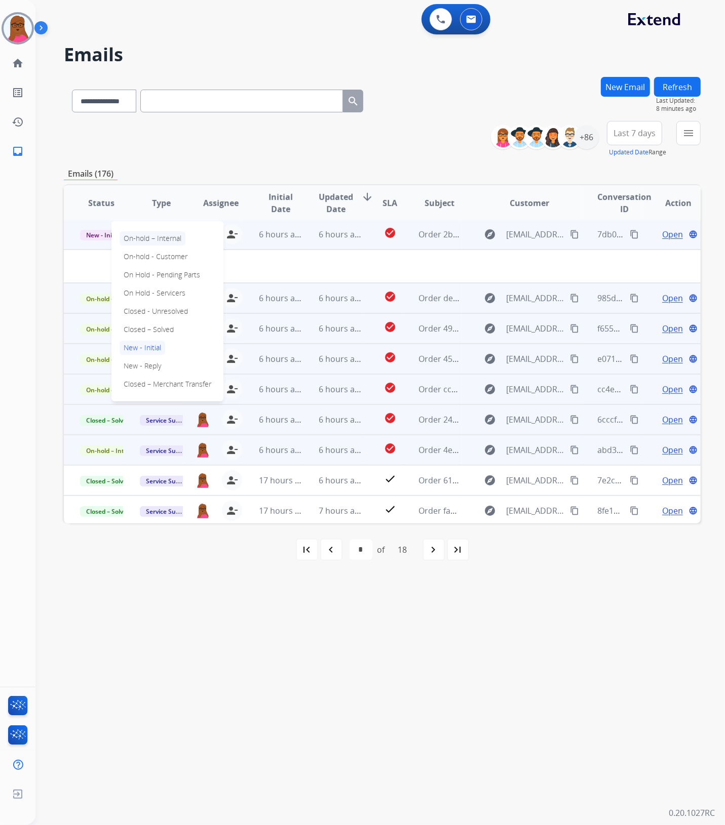
click at [166, 241] on p "On-hold – Internal" at bounding box center [152, 238] width 66 height 14
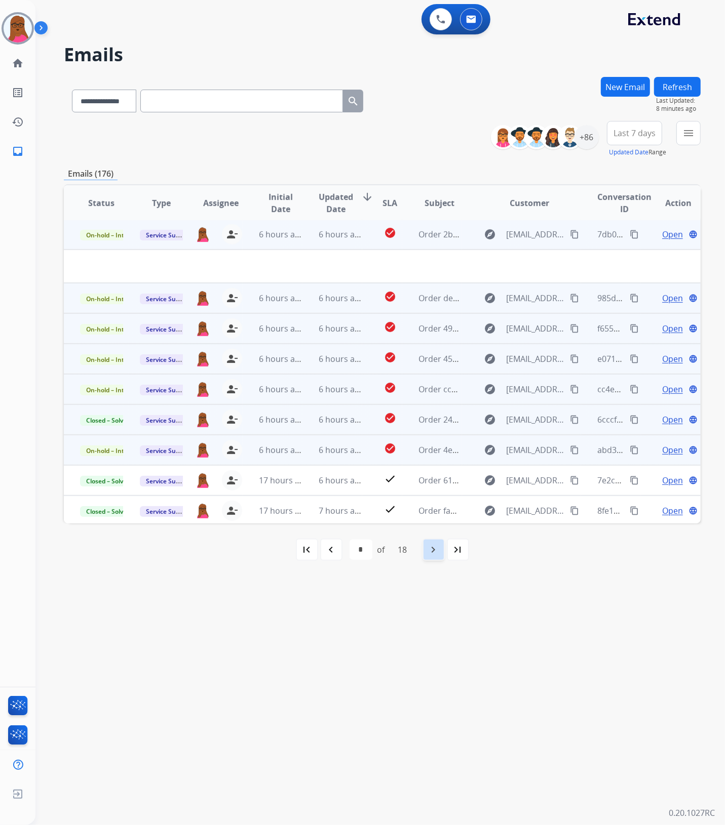
click at [423, 548] on div "navigate_next" at bounding box center [433, 550] width 22 height 22
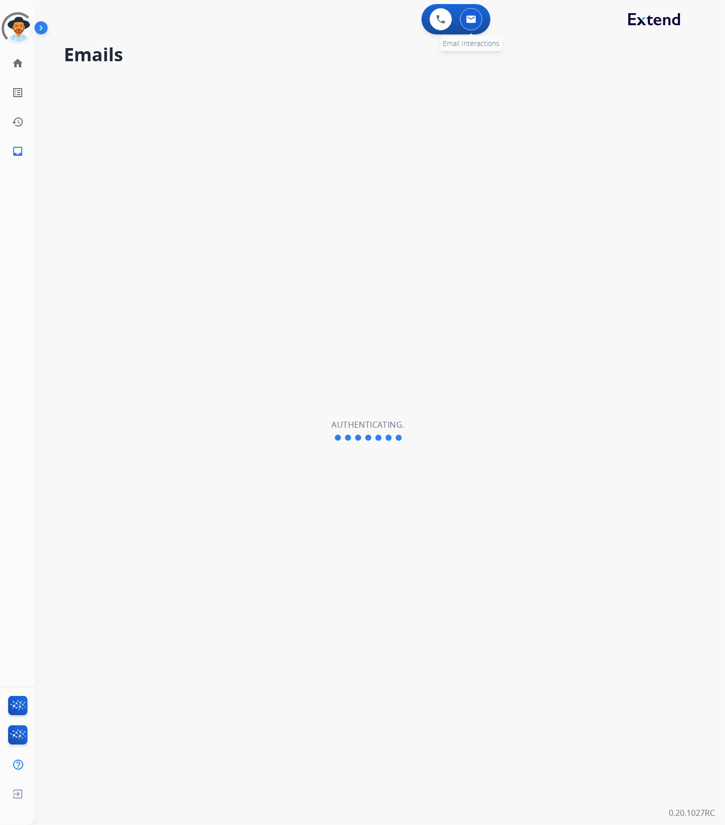
click at [469, 16] on img at bounding box center [471, 19] width 10 height 8
click at [20, 34] on img at bounding box center [18, 28] width 28 height 28
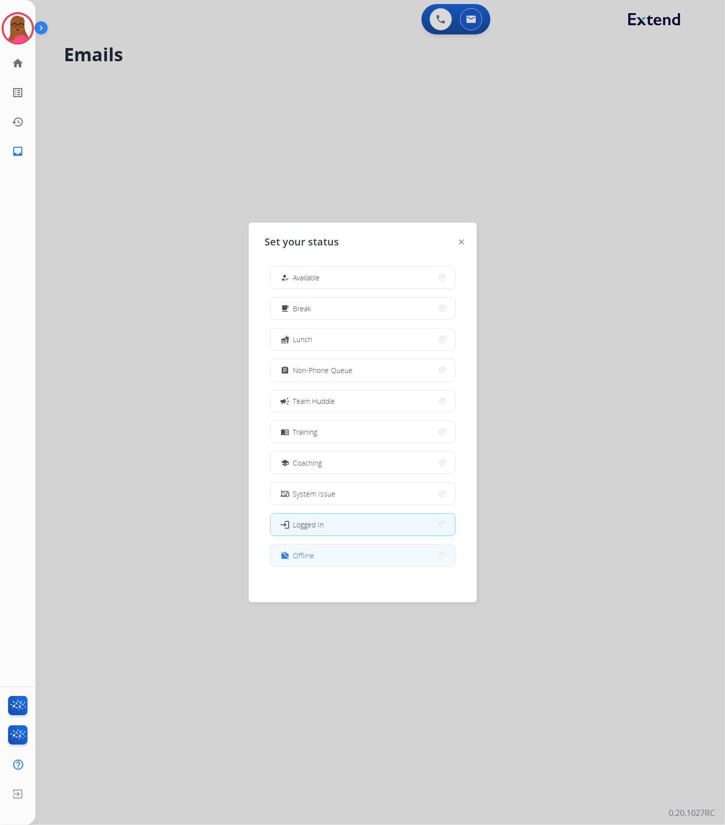
click at [300, 558] on span "Offline" at bounding box center [303, 555] width 21 height 11
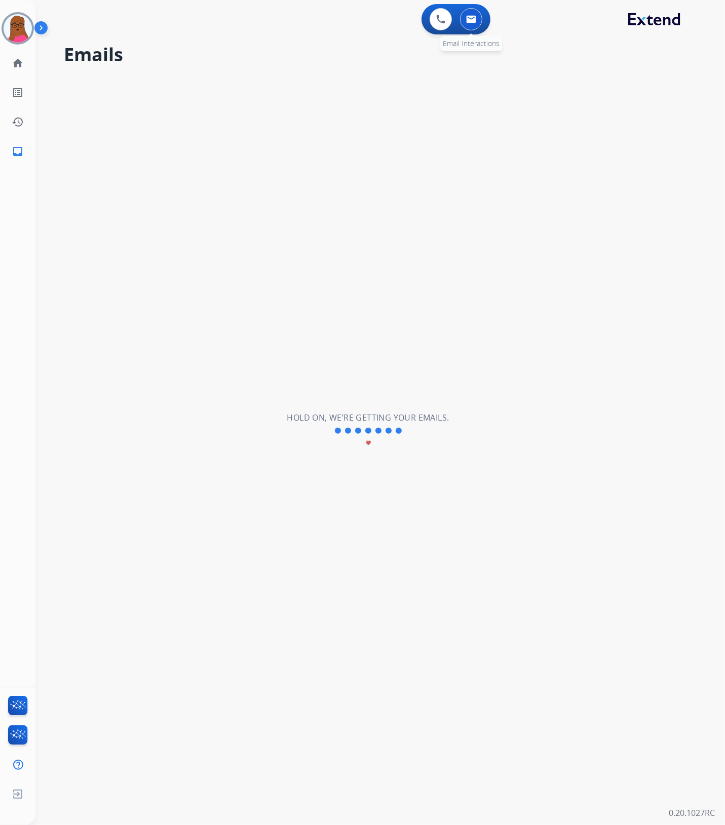
click at [468, 17] on img at bounding box center [471, 19] width 10 height 8
